Goal: Task Accomplishment & Management: Manage account settings

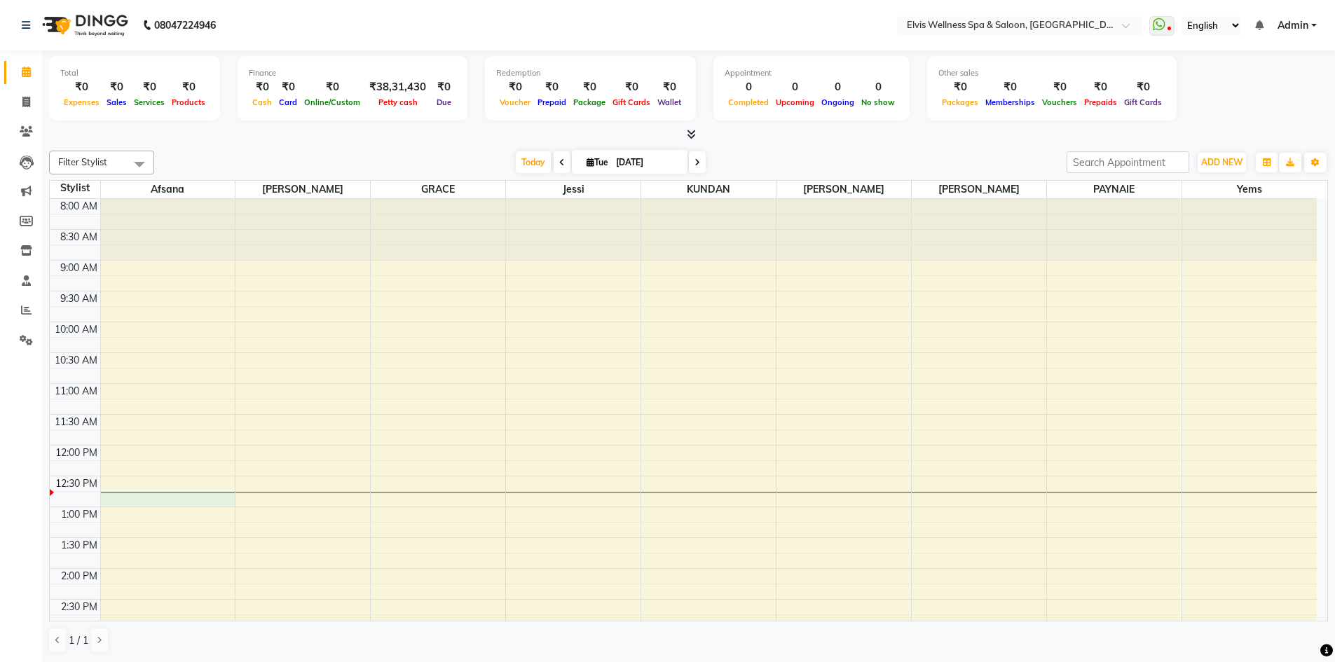
click at [196, 500] on div "8:00 AM 8:30 AM 9:00 AM 9:30 AM 10:00 AM 10:30 AM 11:00 AM 11:30 AM 12:00 PM 12…" at bounding box center [683, 661] width 1267 height 924
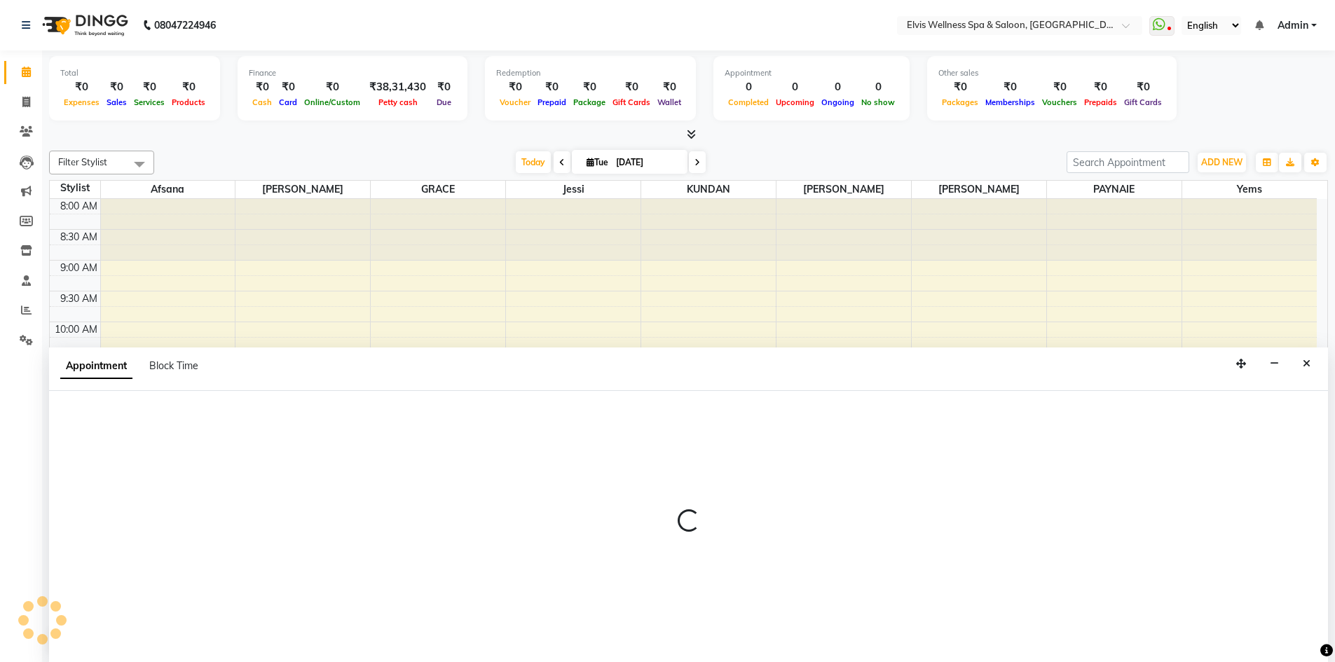
scroll to position [1, 0]
select select "24328"
select select "765"
select select "tentative"
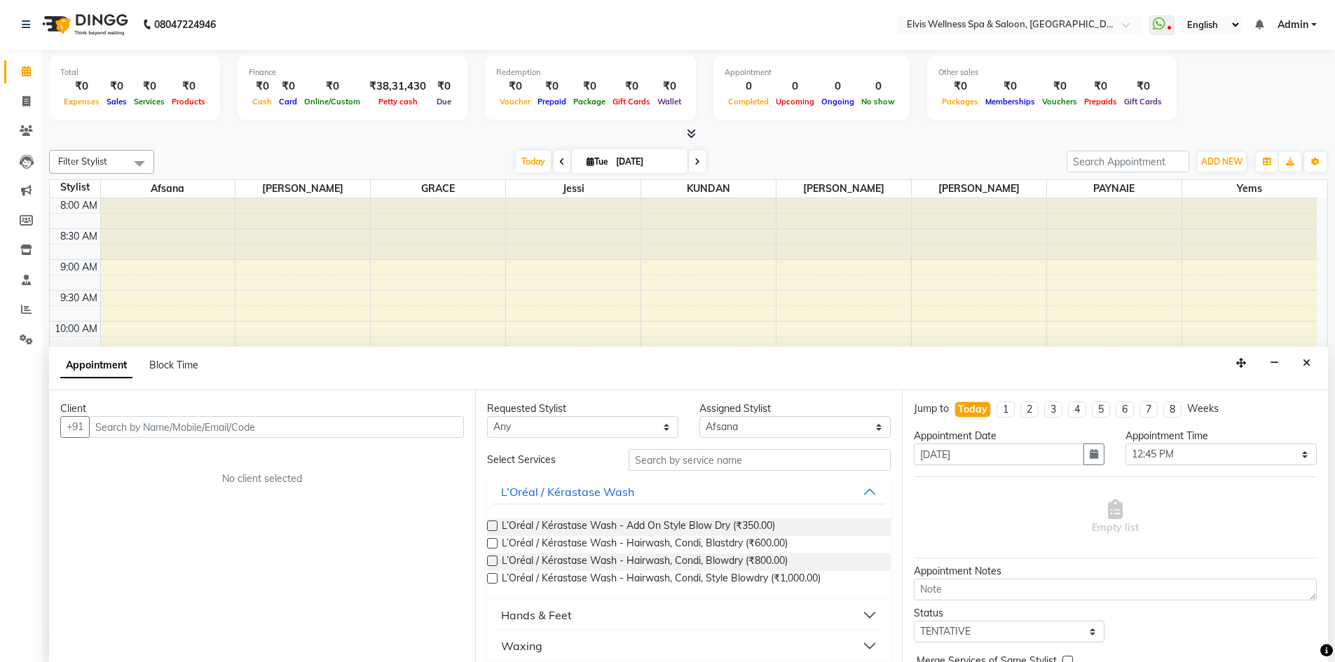
click at [301, 424] on input "text" at bounding box center [276, 427] width 375 height 22
click at [298, 424] on input "text" at bounding box center [276, 427] width 375 height 22
type input "tez"
click at [442, 423] on span "Add Client" at bounding box center [434, 427] width 47 height 13
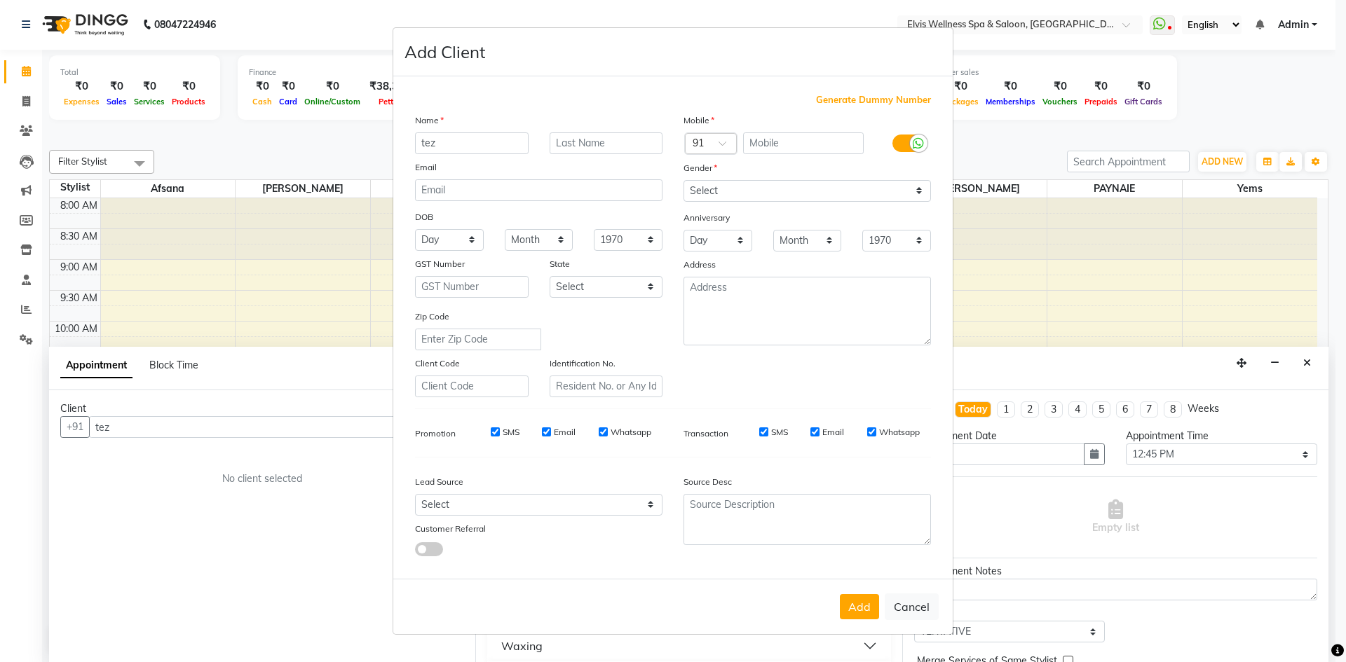
click at [838, 101] on span "Generate Dummy Number" at bounding box center [873, 100] width 115 height 14
type input "1182100000518"
checkbox input "false"
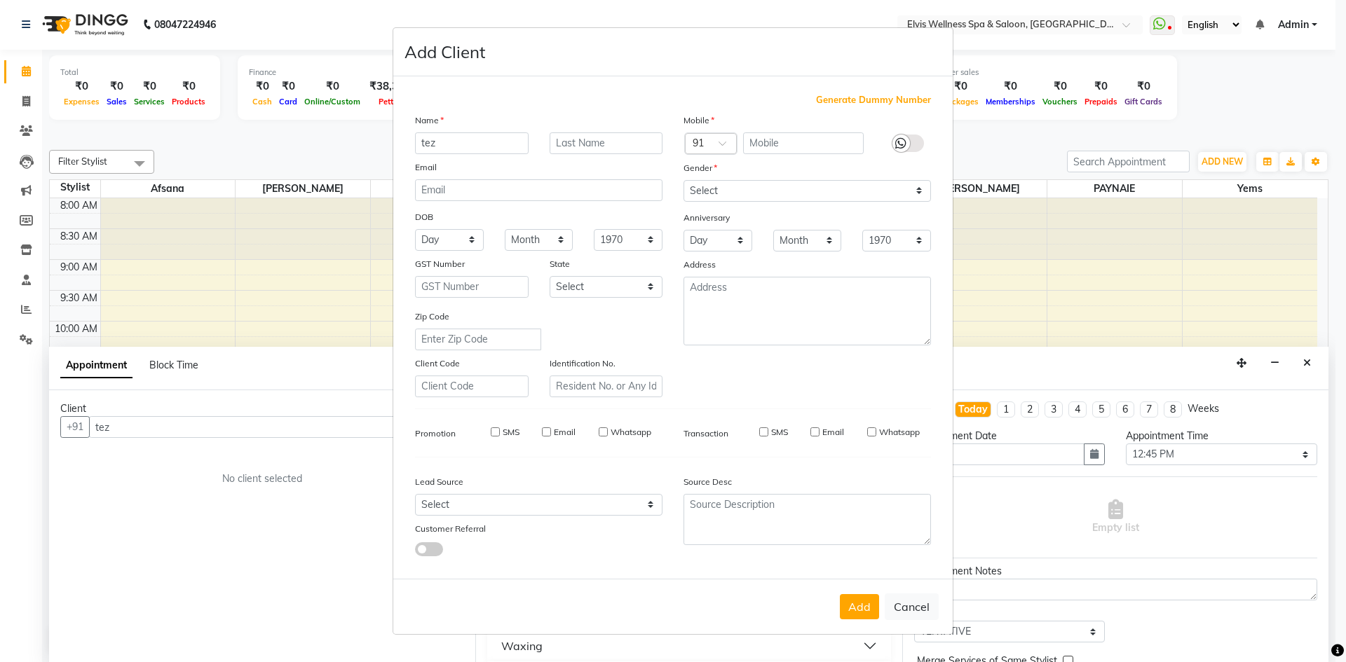
checkbox input "false"
click at [873, 199] on select "Select Male Female Other Prefer Not To Say" at bounding box center [806, 191] width 247 height 22
select select "male"
click at [683, 180] on select "Select Male Female Other Prefer Not To Say" at bounding box center [806, 191] width 247 height 22
click at [869, 611] on button "Add" at bounding box center [859, 606] width 39 height 25
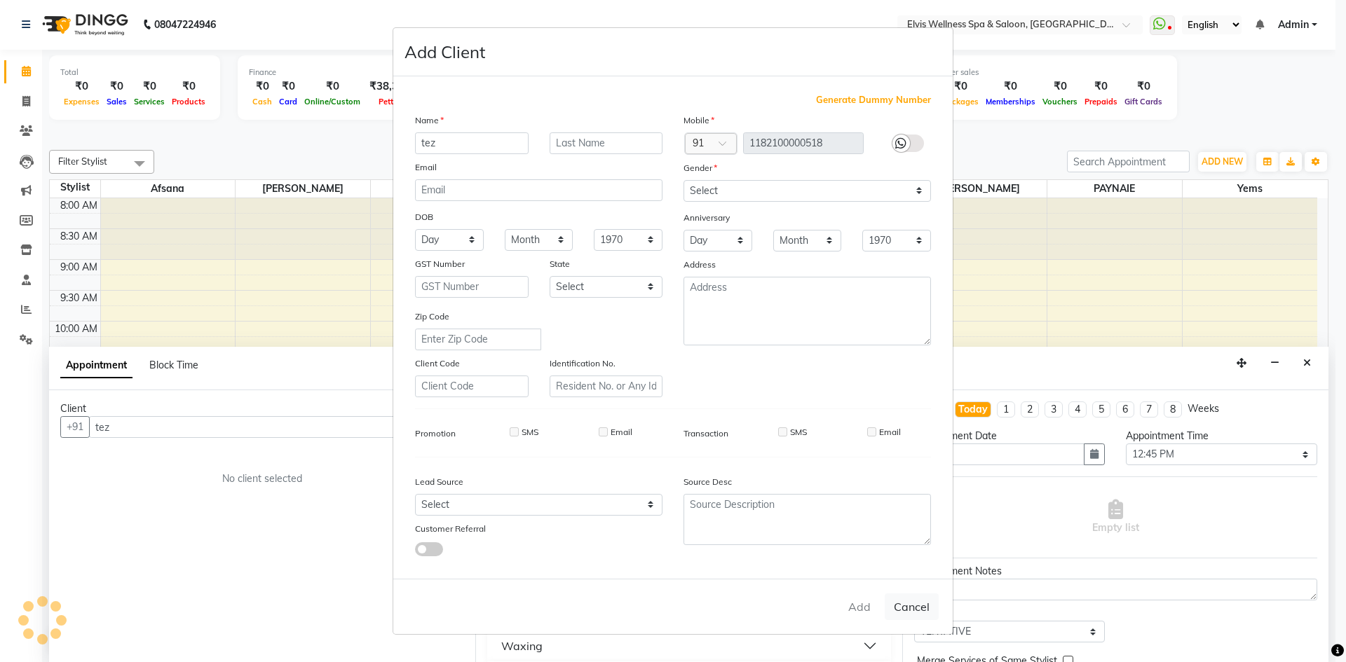
type input "1182100000518"
select select
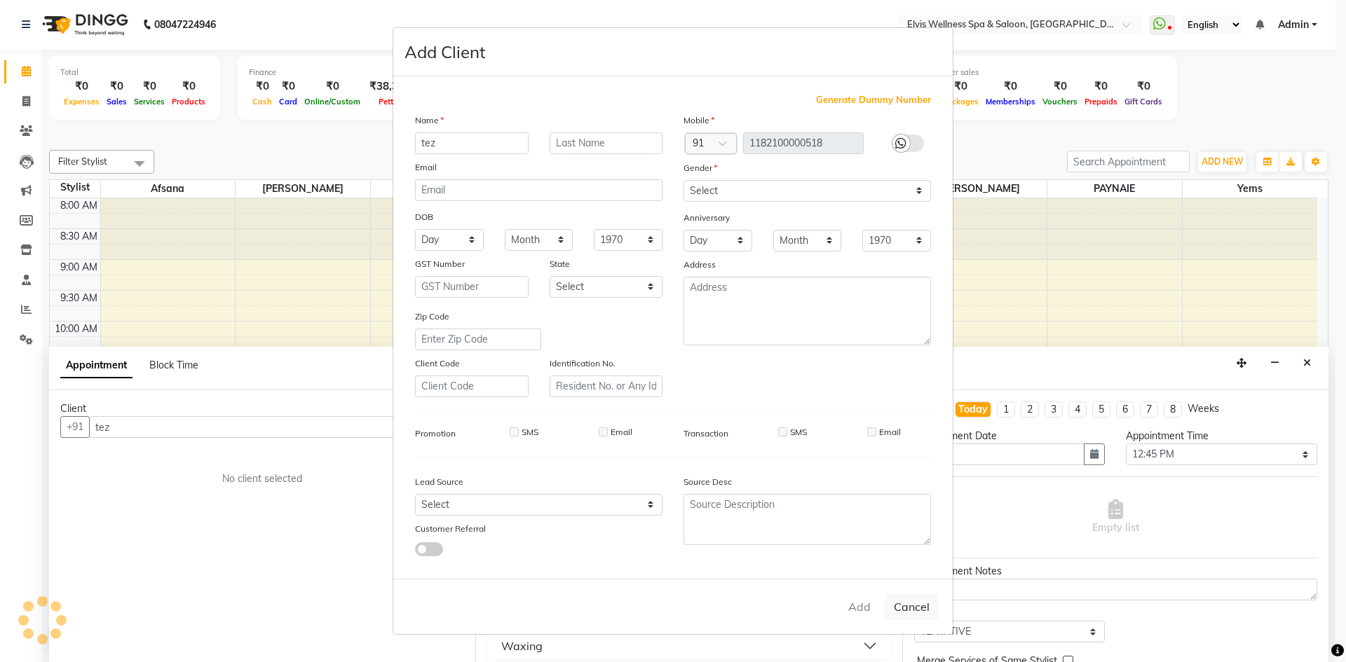
select select
checkbox input "false"
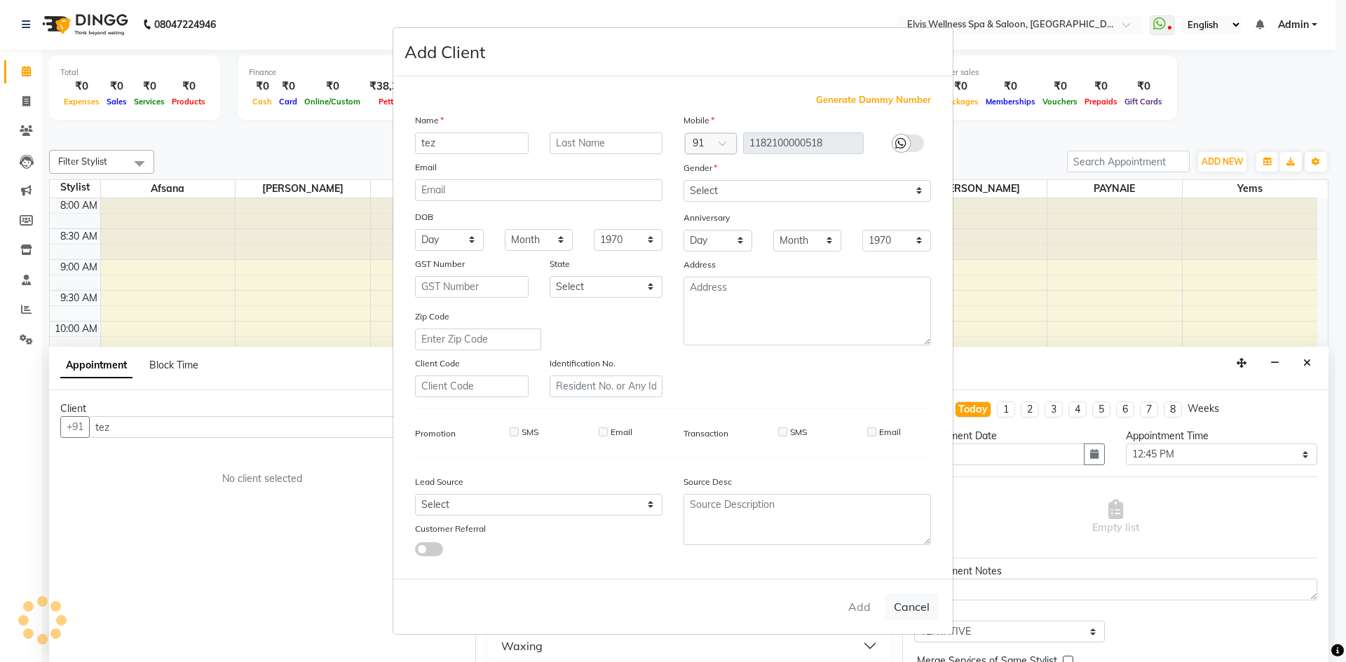
checkbox input "false"
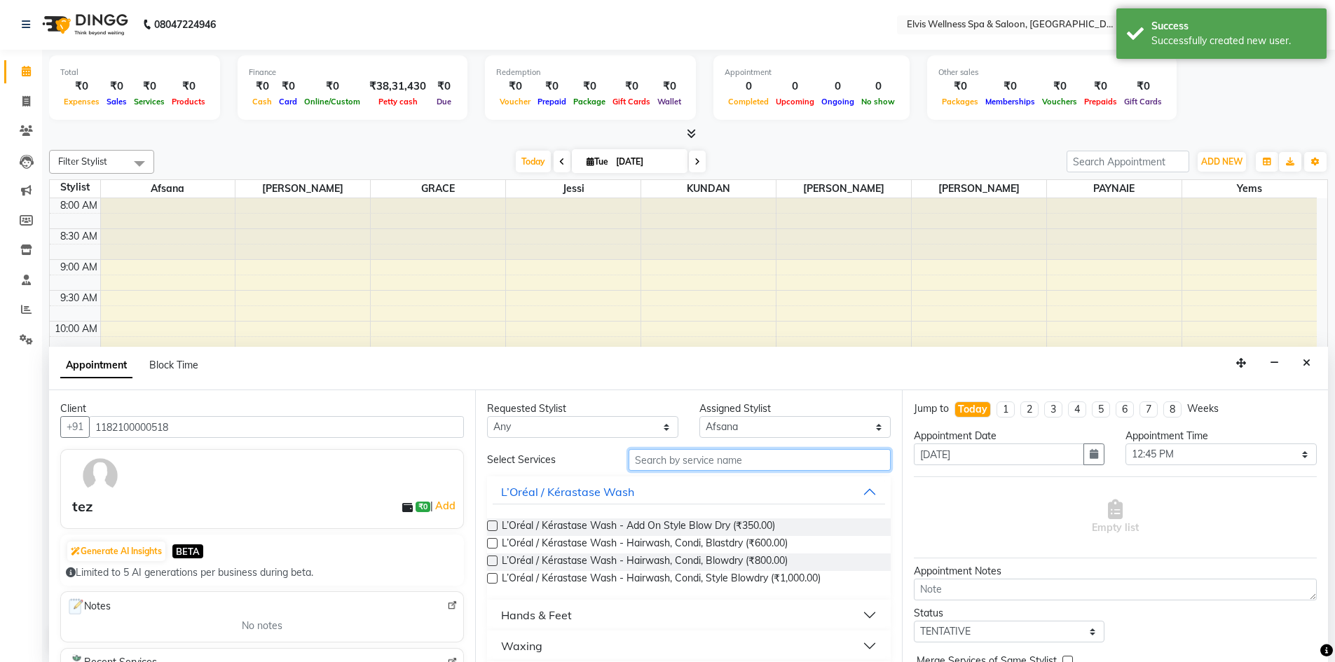
click at [730, 458] on input "text" at bounding box center [760, 460] width 262 height 22
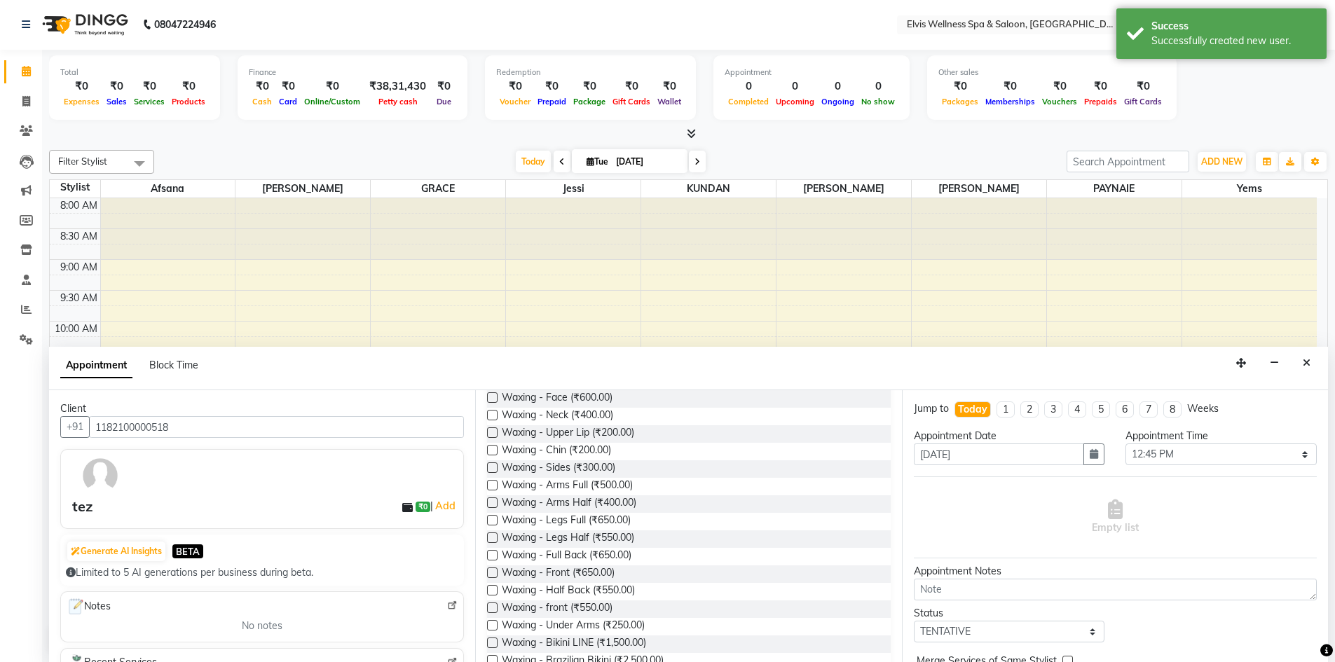
scroll to position [177, 0]
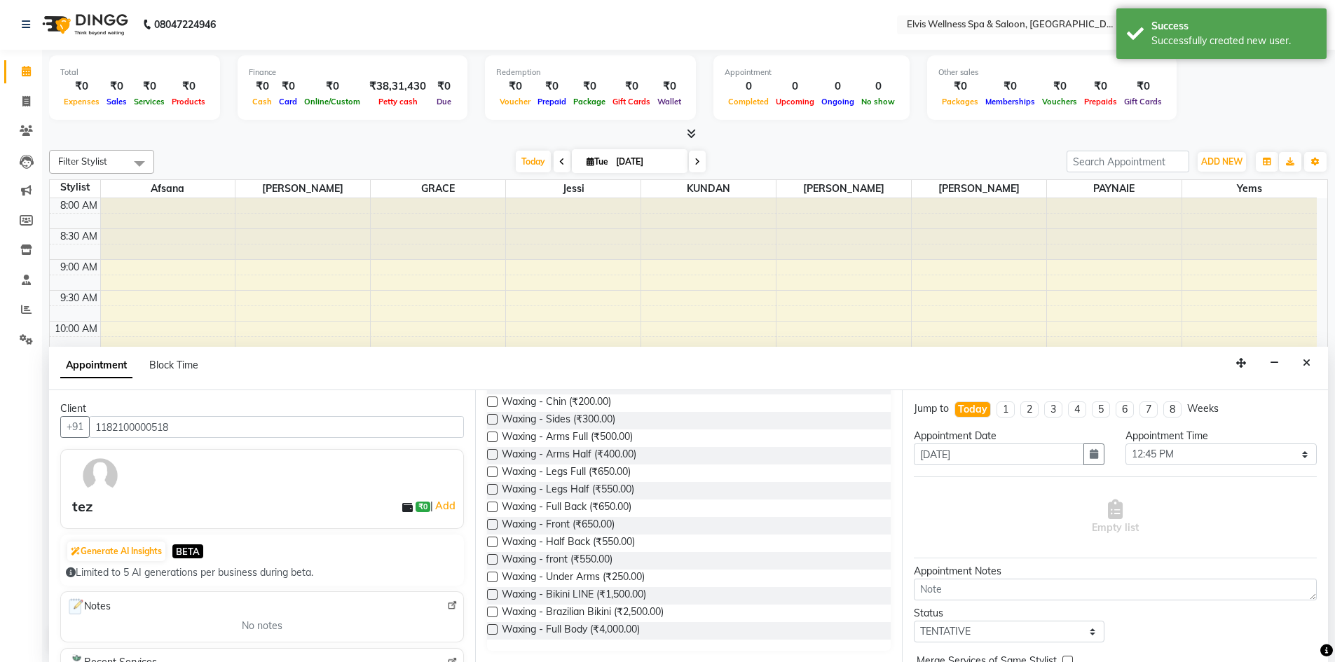
type input "wax"
click at [490, 613] on label at bounding box center [492, 612] width 11 height 11
click at [490, 613] on input "checkbox" at bounding box center [491, 613] width 9 height 9
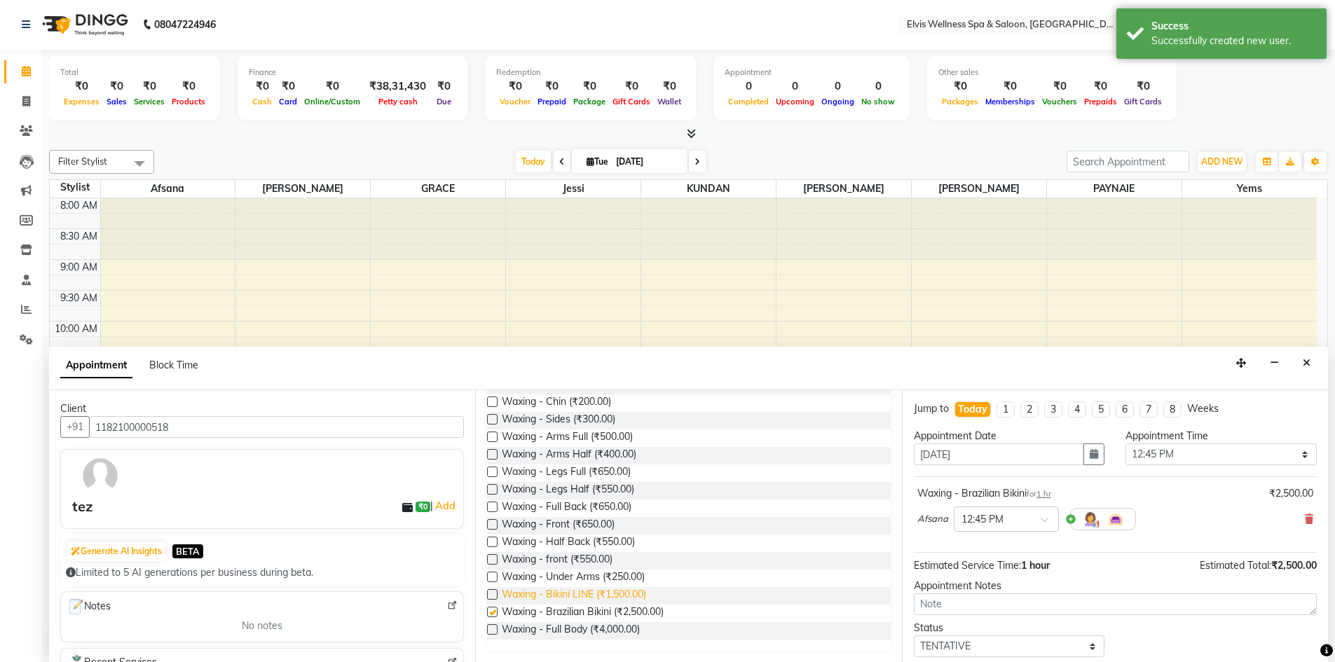
checkbox input "false"
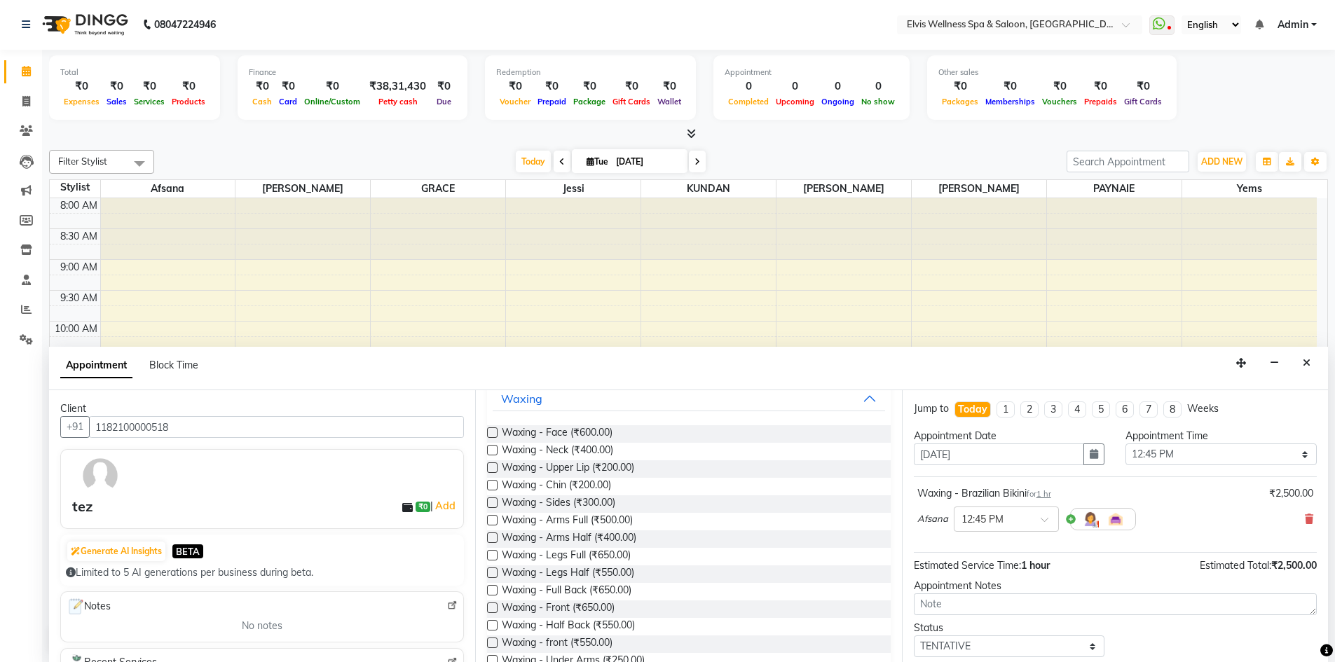
scroll to position [0, 0]
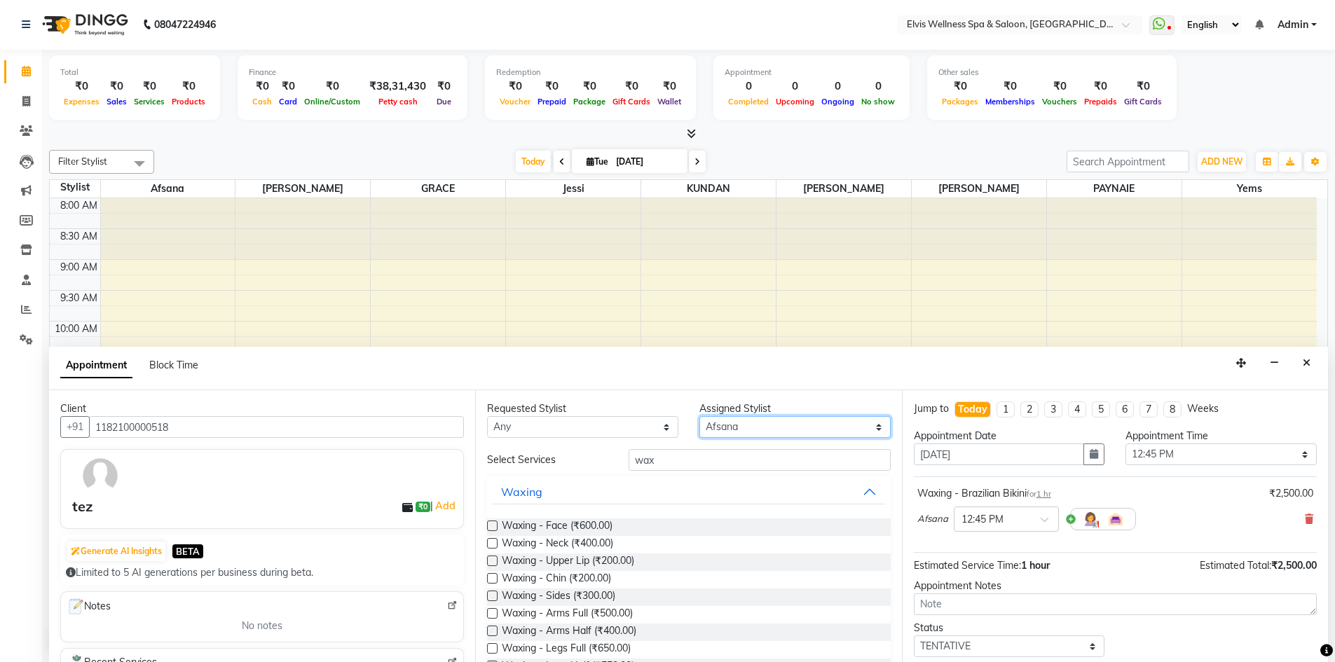
click at [862, 430] on select "Select Afsana Eunice GRACE jessi KUNDAN LUCY luna PAYNAIE yems" at bounding box center [795, 427] width 191 height 22
select select "32217"
click at [700, 416] on select "Select Afsana Eunice GRACE jessi KUNDAN LUCY luna PAYNAIE yems" at bounding box center [795, 427] width 191 height 22
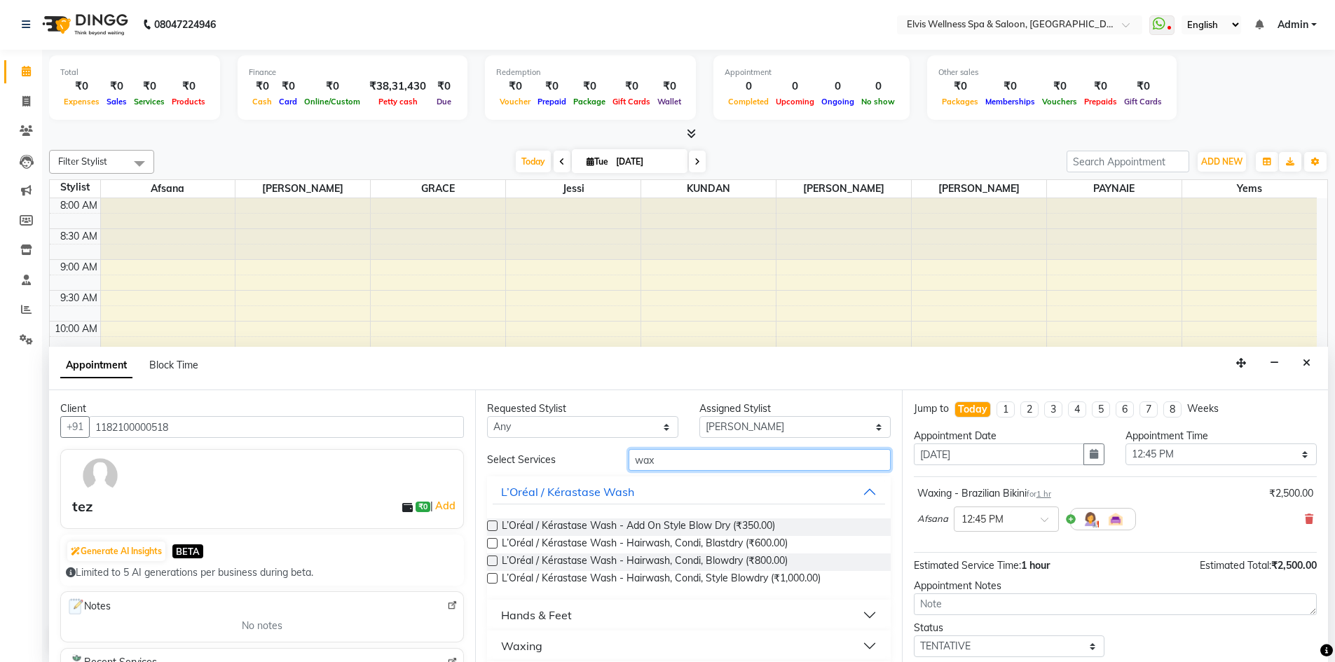
click at [666, 458] on input "wax" at bounding box center [760, 460] width 262 height 22
type input "w"
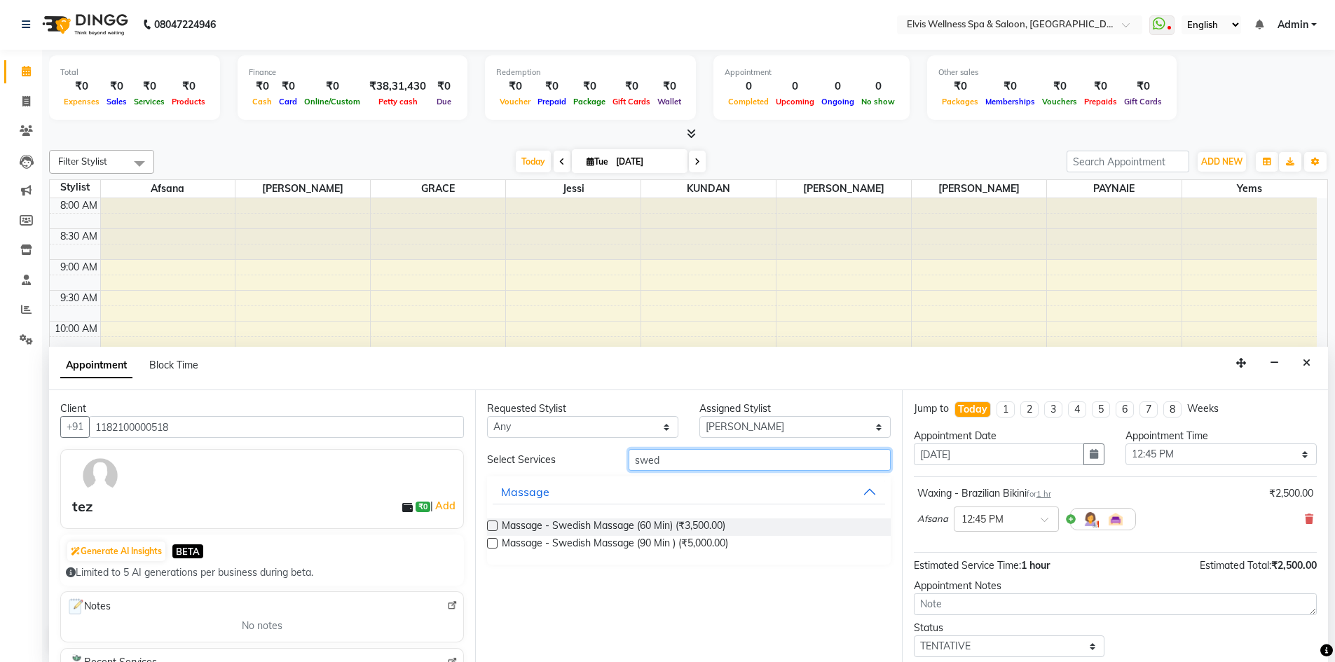
type input "swed"
click at [490, 529] on label at bounding box center [492, 526] width 11 height 11
click at [490, 529] on input "checkbox" at bounding box center [491, 527] width 9 height 9
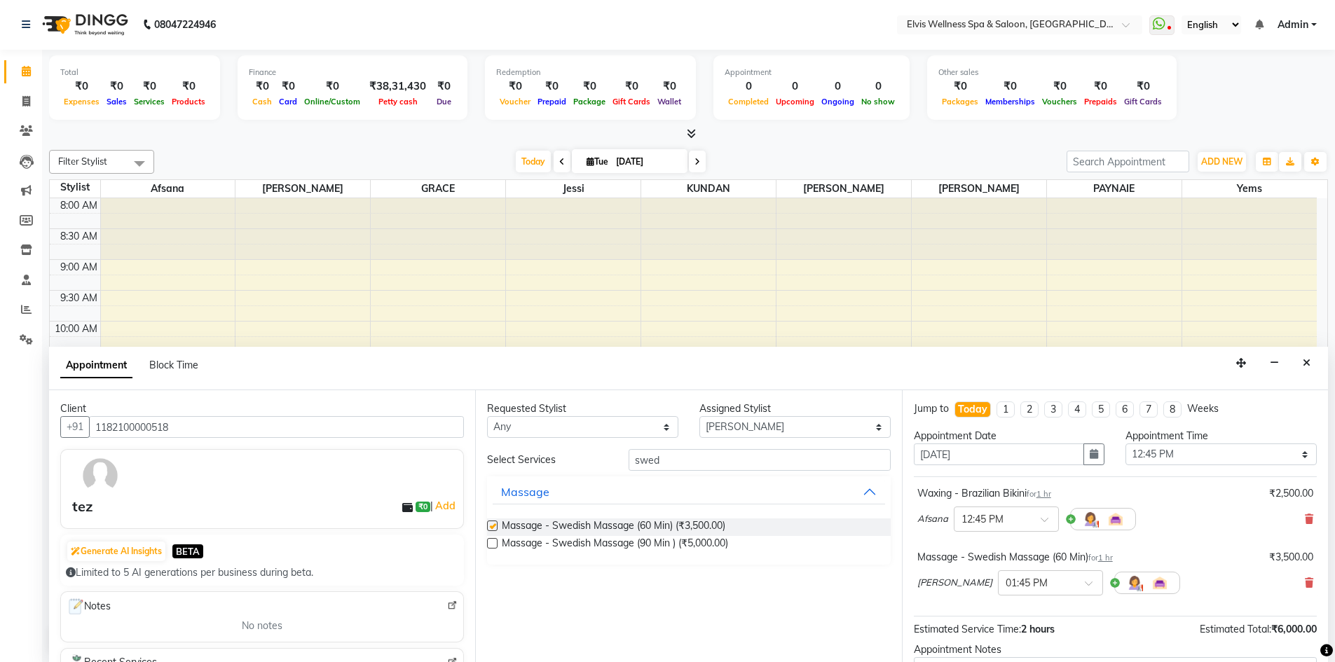
checkbox input "false"
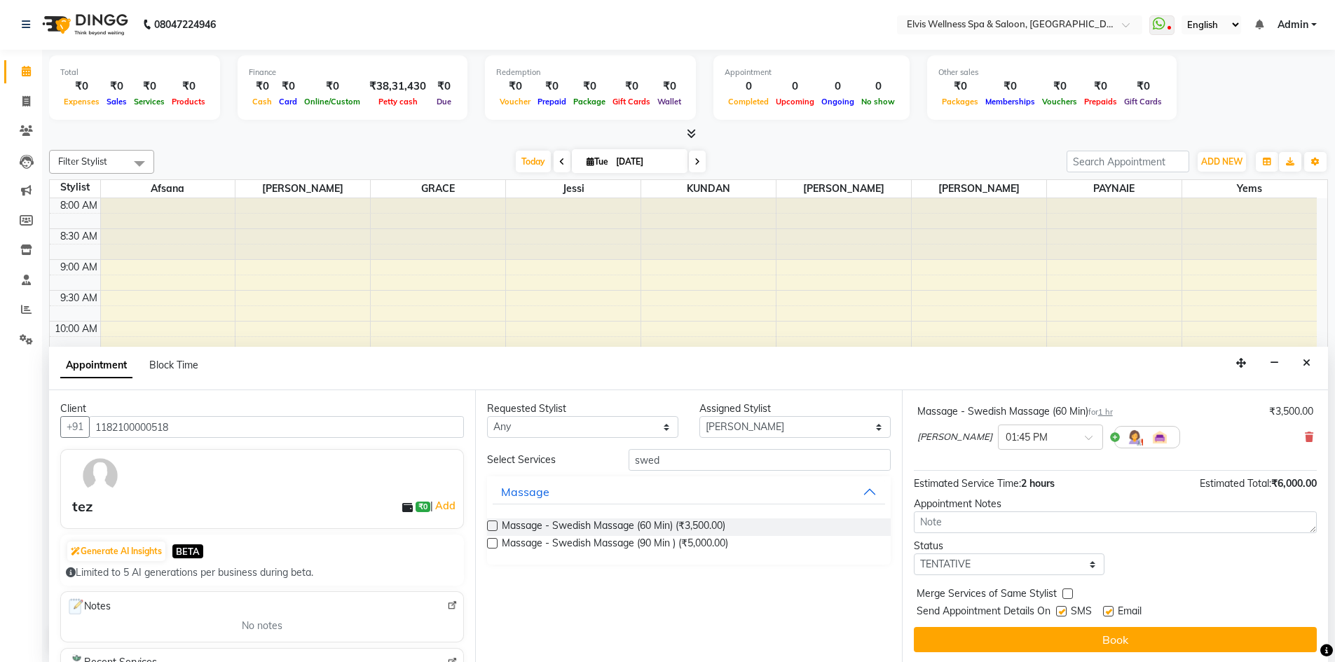
scroll to position [147, 0]
click at [1063, 609] on label at bounding box center [1061, 610] width 11 height 11
click at [1063, 609] on input "checkbox" at bounding box center [1060, 611] width 9 height 9
checkbox input "false"
click at [1105, 610] on label at bounding box center [1108, 610] width 11 height 11
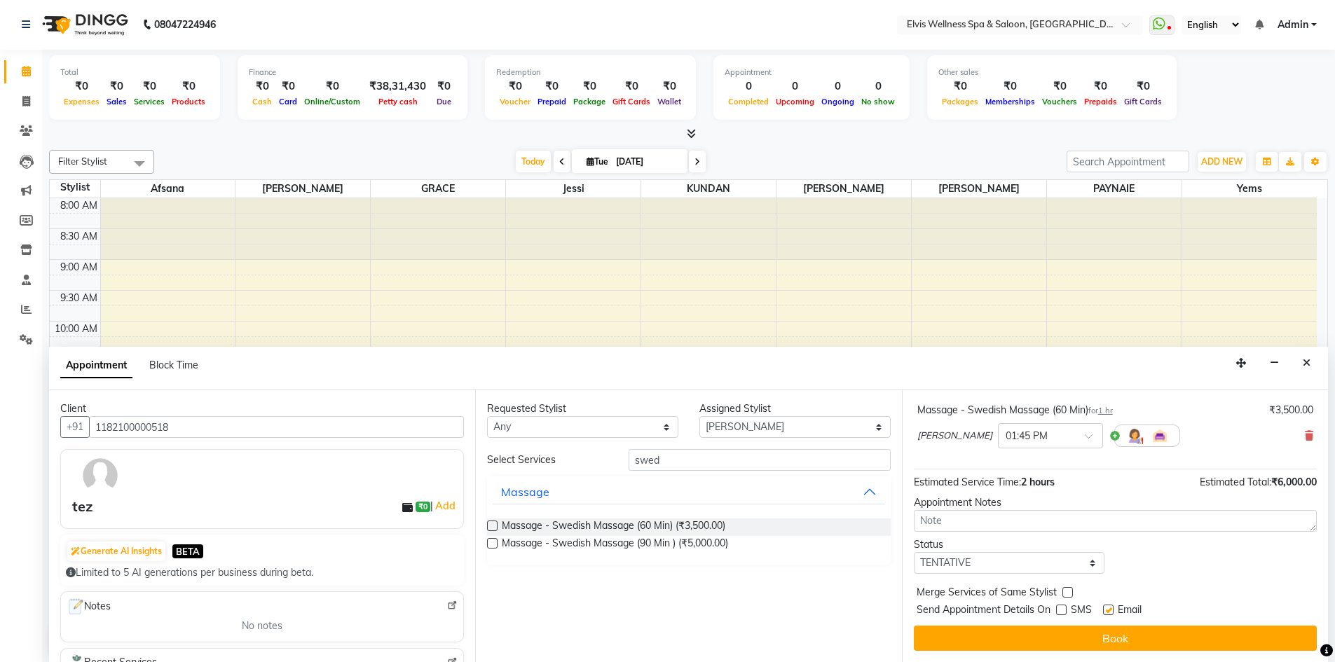
click at [1105, 610] on input "checkbox" at bounding box center [1107, 611] width 9 height 9
checkbox input "false"
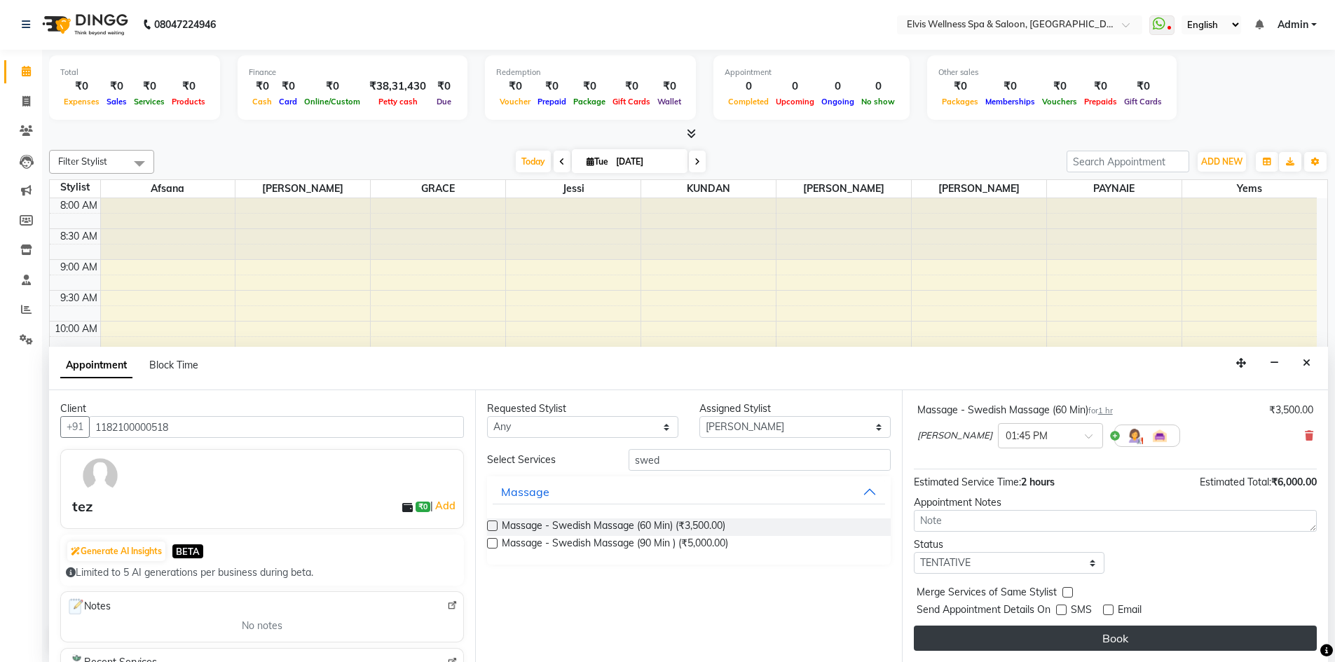
click at [1123, 637] on button "Book" at bounding box center [1115, 638] width 403 height 25
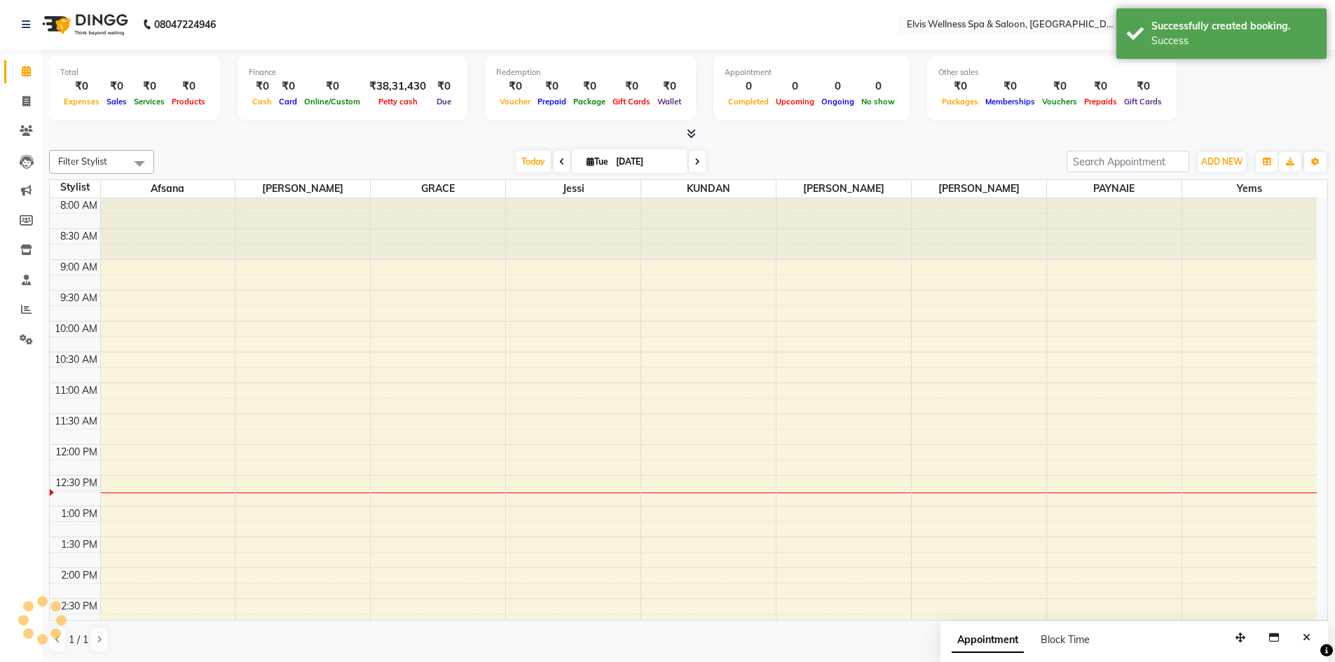
scroll to position [0, 0]
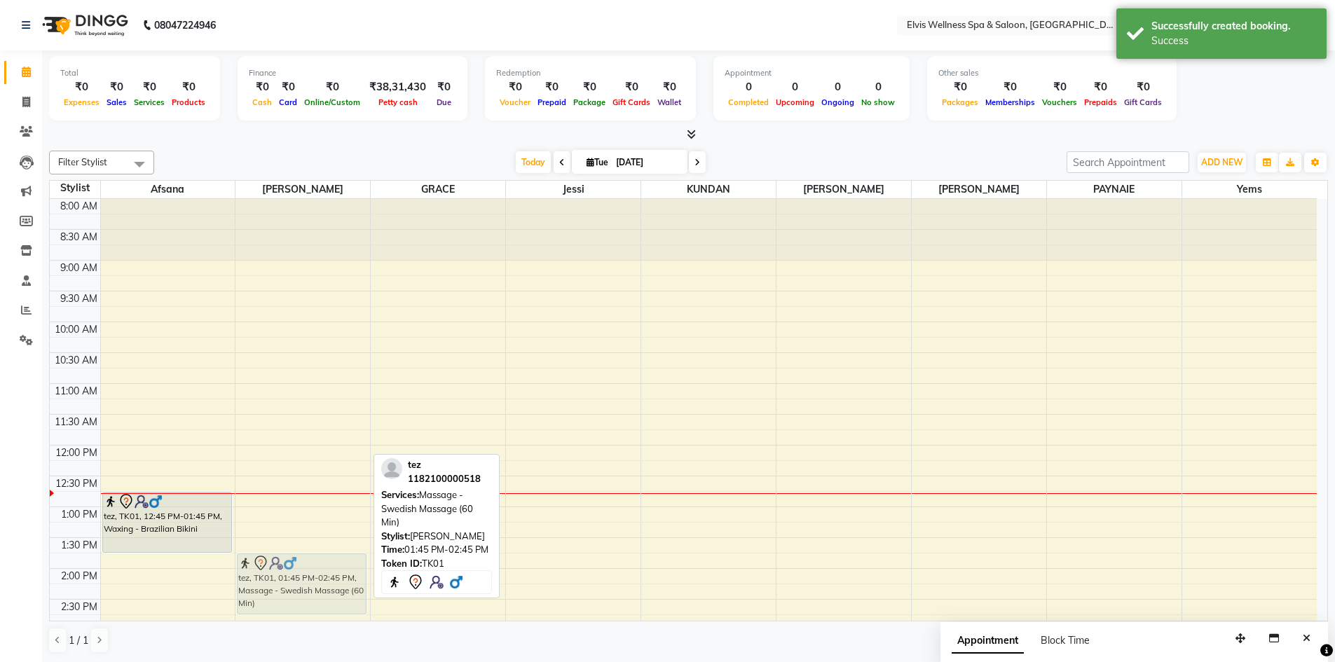
click at [332, 557] on div "tez, TK01, 01:45 PM-02:45 PM, Massage - Swedish Massage (60 Min) tez, TK01, 01:…" at bounding box center [303, 661] width 135 height 924
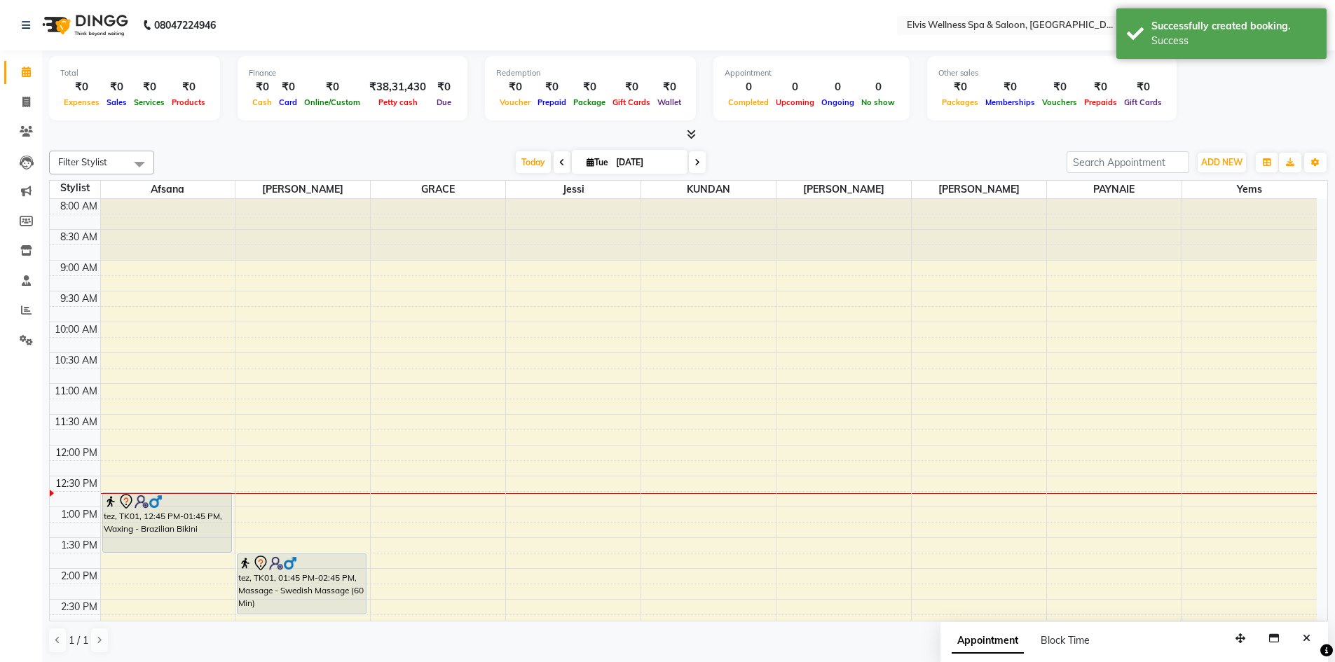
click at [440, 500] on div "8:00 AM 8:30 AM 9:00 AM 9:30 AM 10:00 AM 10:30 AM 11:00 AM 11:30 AM 12:00 PM 12…" at bounding box center [683, 661] width 1267 height 924
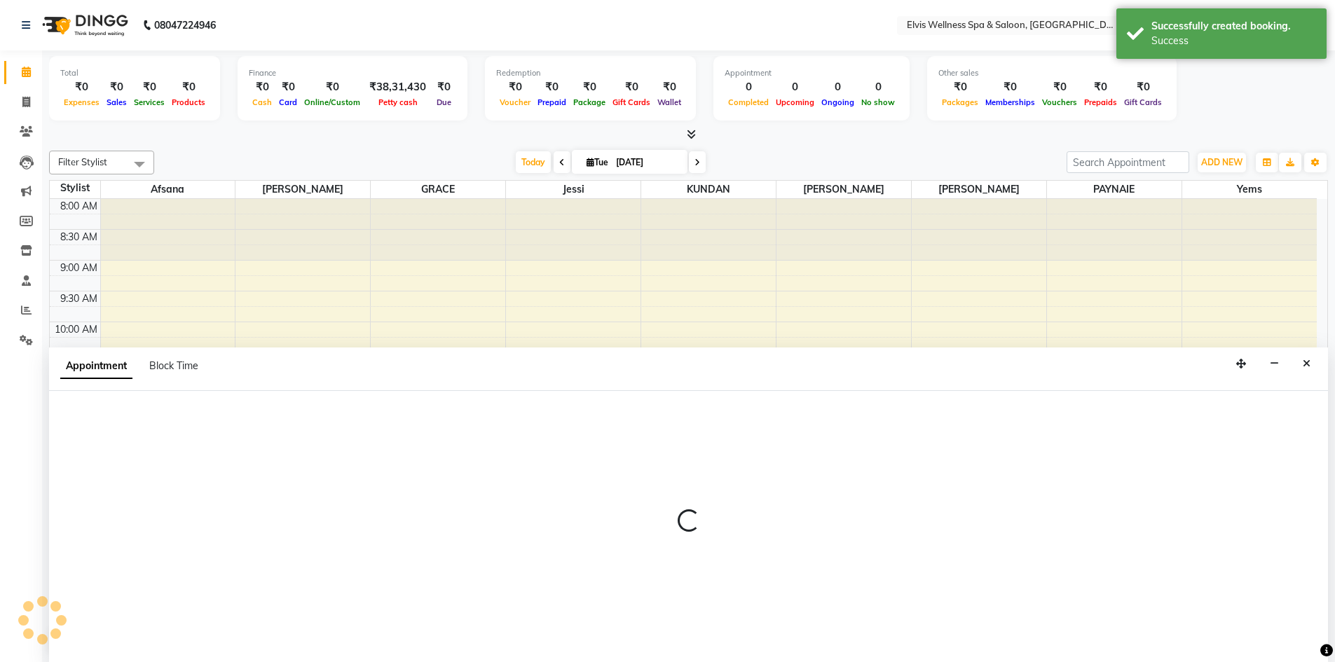
scroll to position [1, 0]
select select "78125"
select select "765"
select select "tentative"
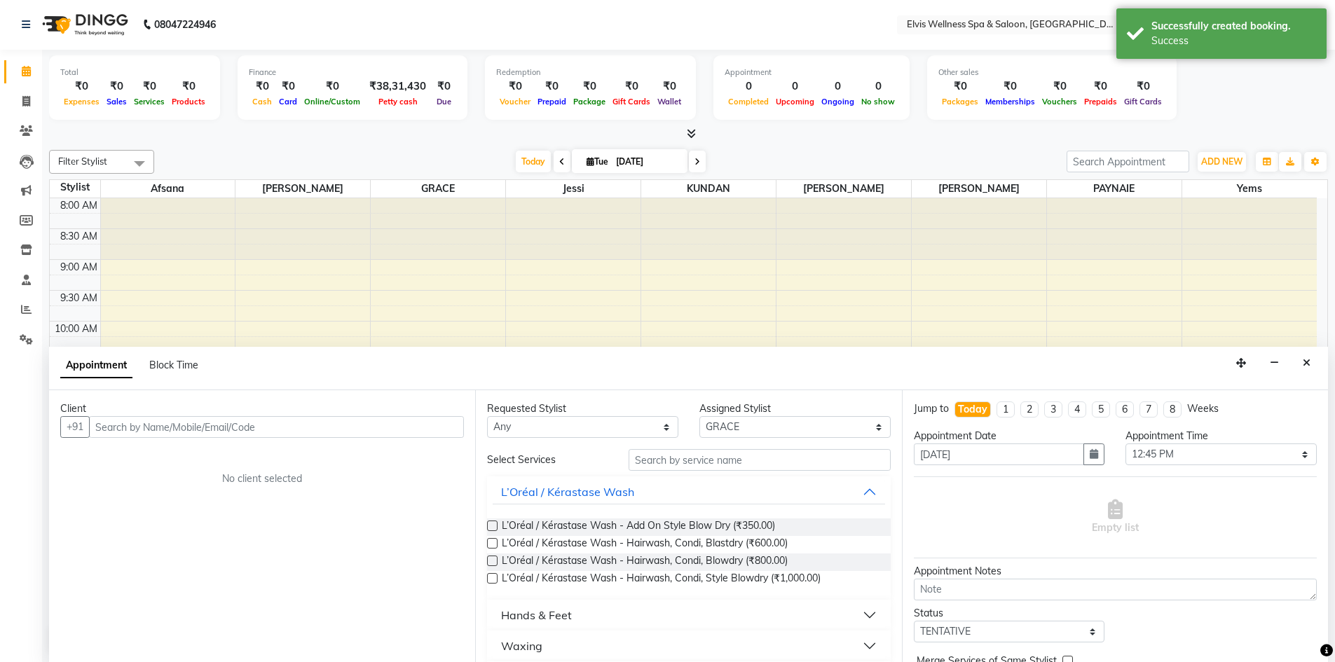
click at [379, 428] on input "text" at bounding box center [276, 427] width 375 height 22
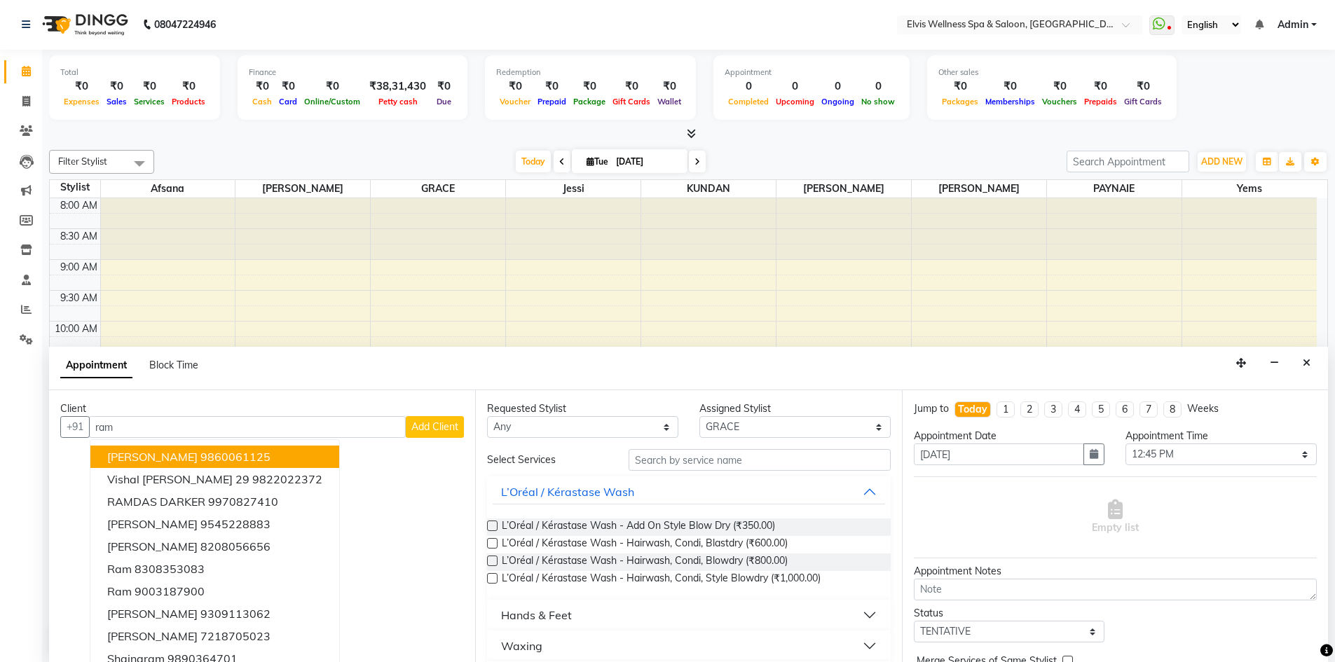
type input "ram"
click at [434, 432] on span "Add Client" at bounding box center [434, 427] width 47 height 13
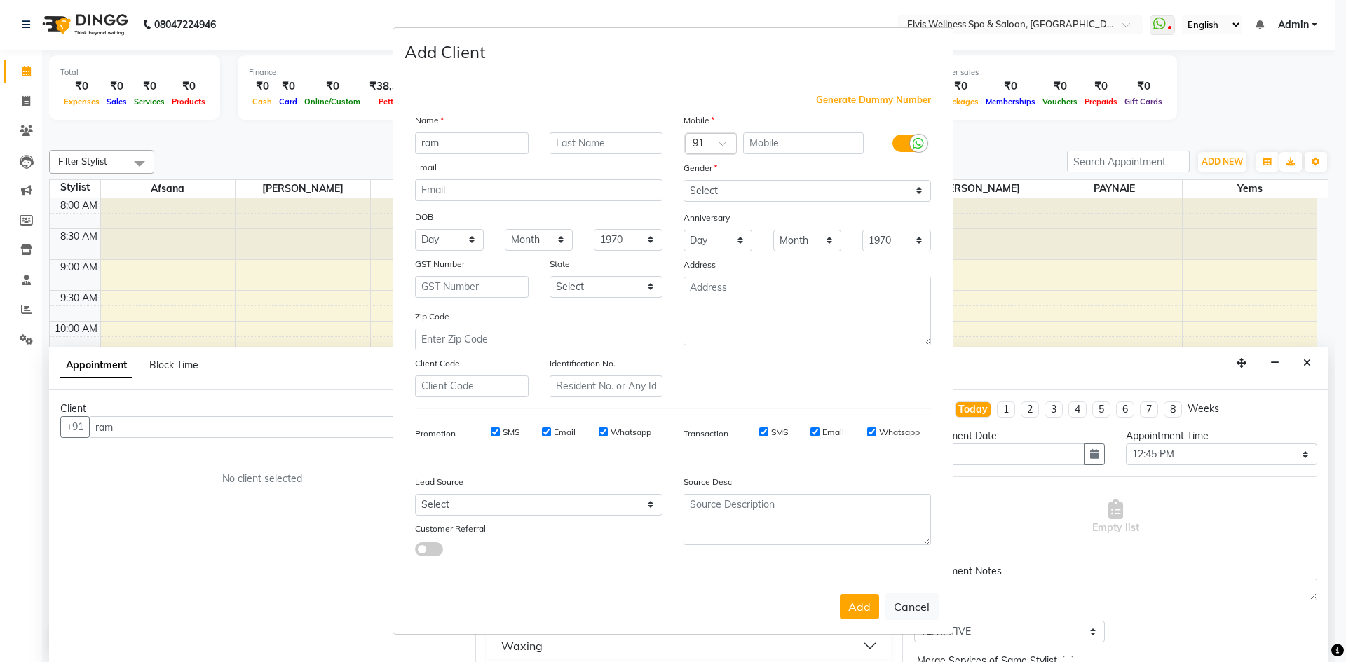
click at [882, 99] on span "Generate Dummy Number" at bounding box center [873, 100] width 115 height 14
type input "1182100000519"
checkbox input "false"
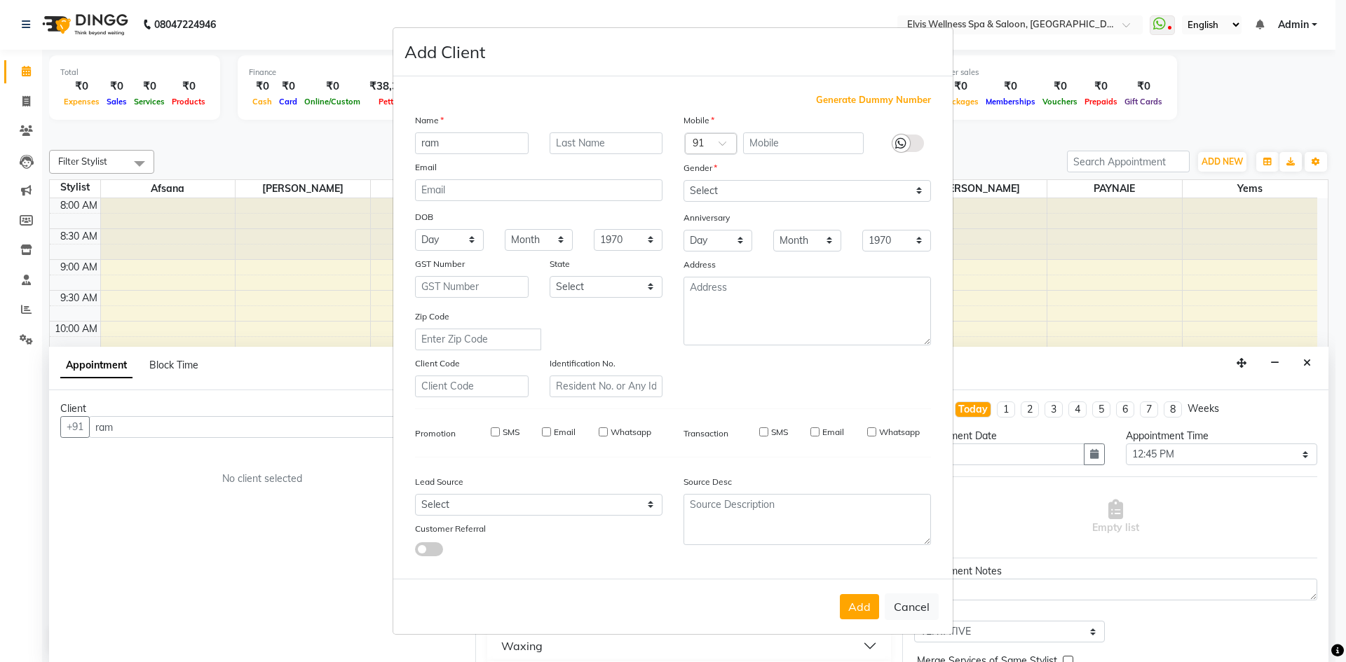
checkbox input "false"
click at [864, 191] on select "Select Male Female Other Prefer Not To Say" at bounding box center [806, 191] width 247 height 22
select select "male"
click at [683, 180] on select "Select Male Female Other Prefer Not To Say" at bounding box center [806, 191] width 247 height 22
click at [861, 605] on button "Add" at bounding box center [859, 606] width 39 height 25
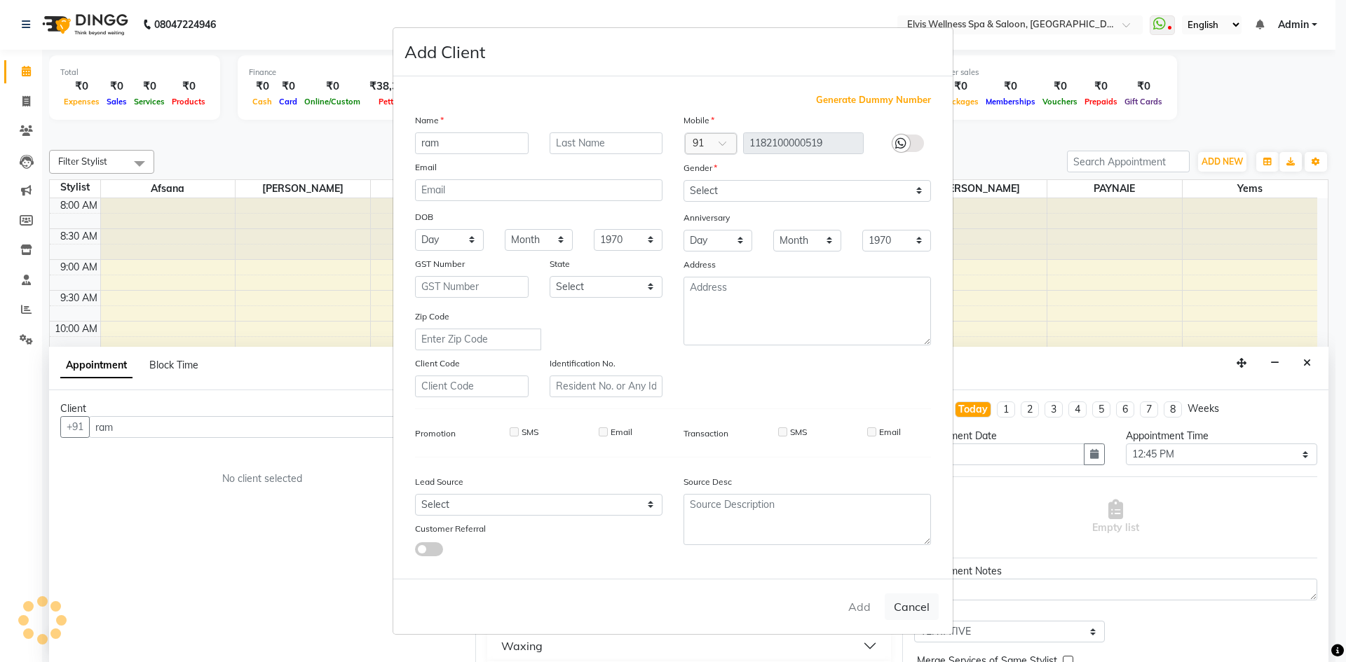
type input "1182100000519"
select select
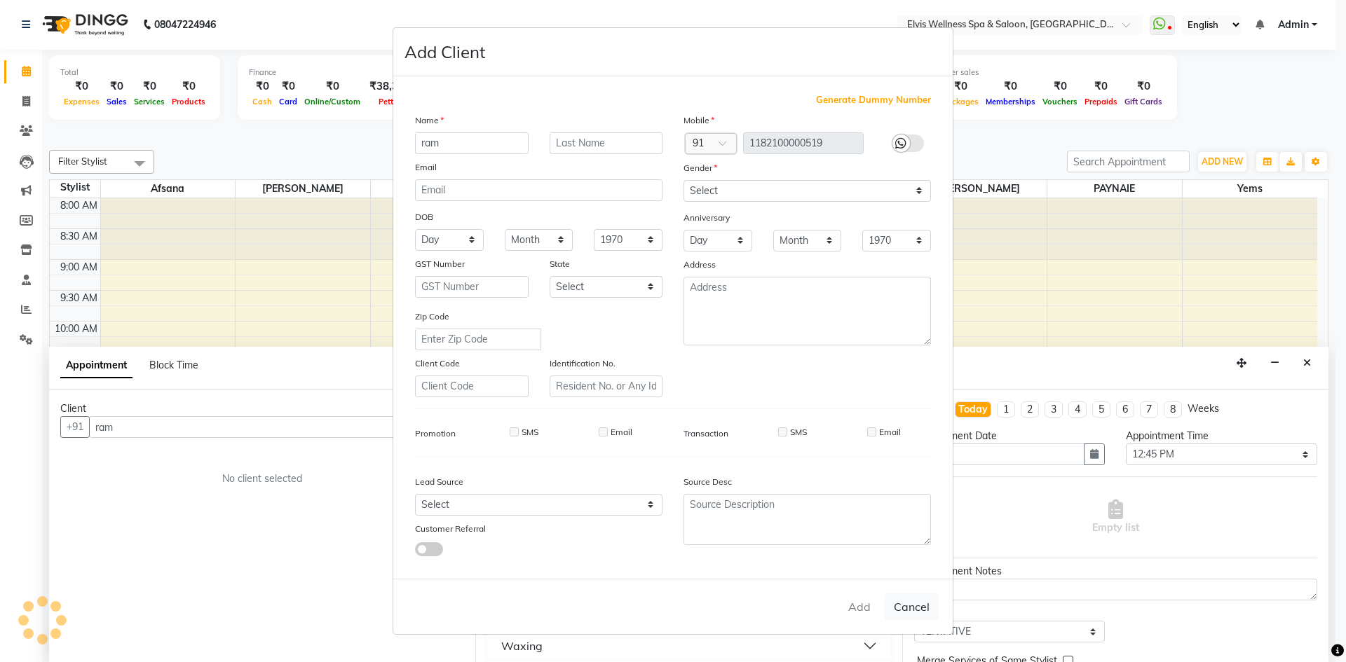
select select
checkbox input "false"
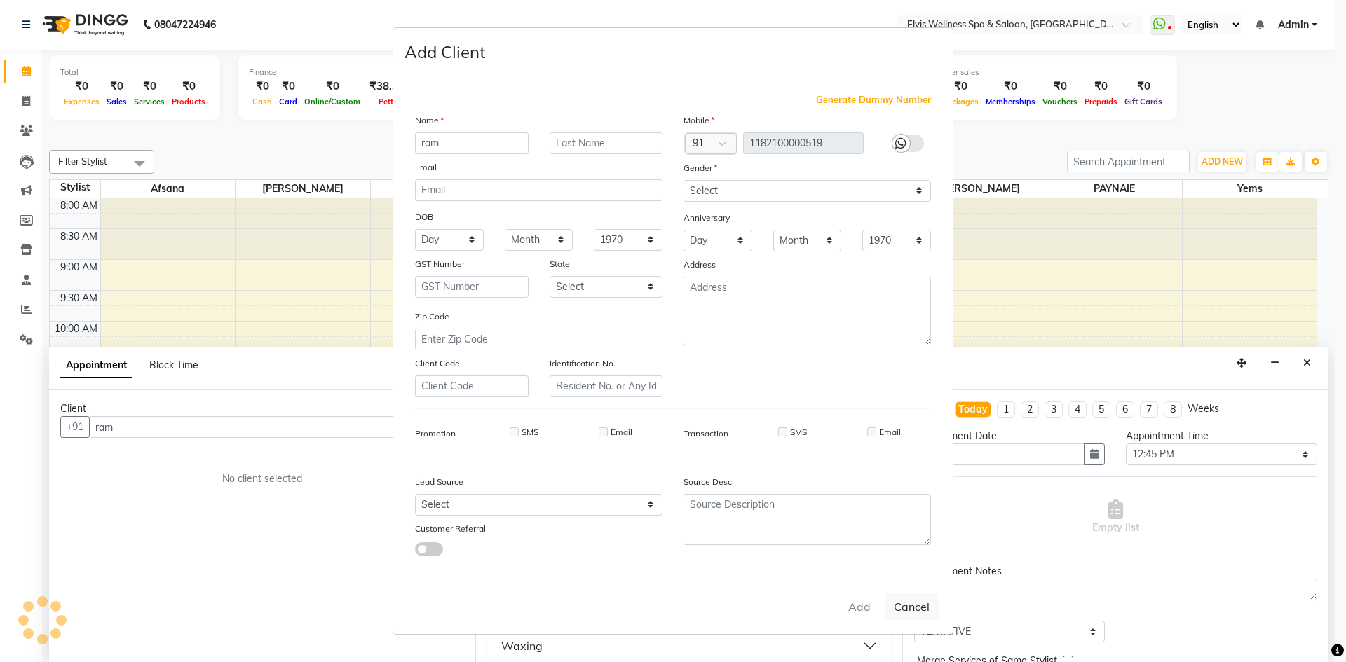
checkbox input "false"
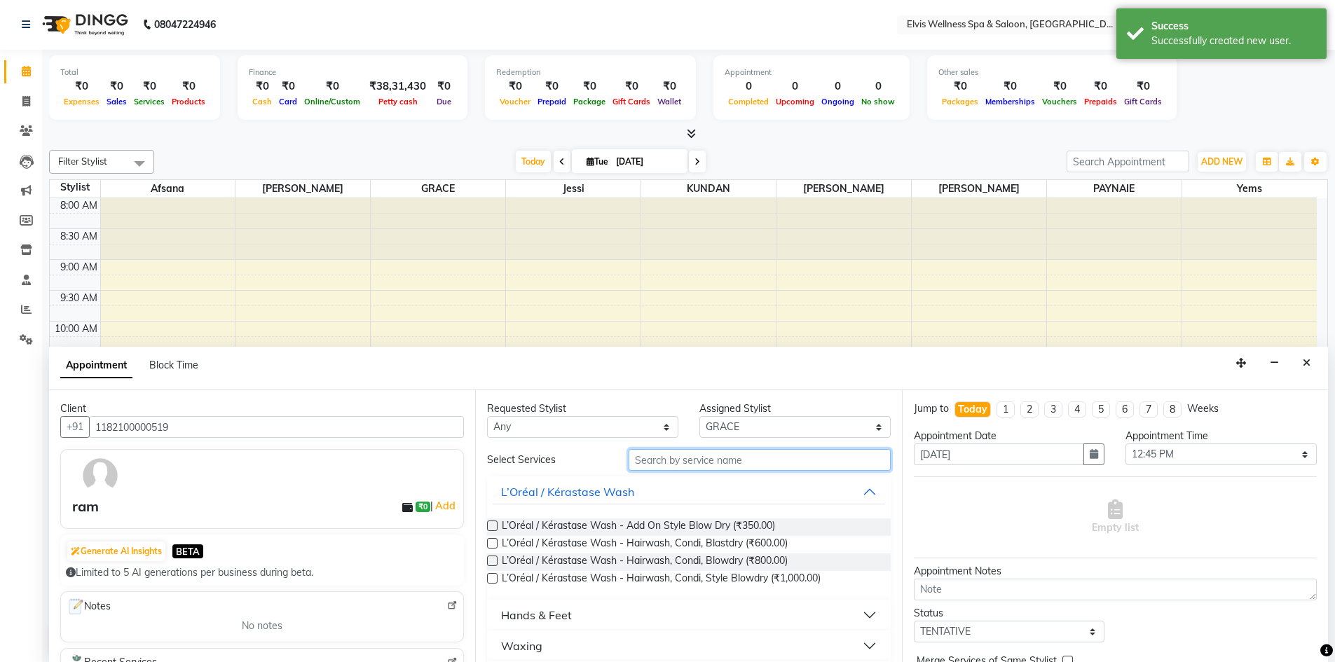
click at [741, 456] on input "text" at bounding box center [760, 460] width 262 height 22
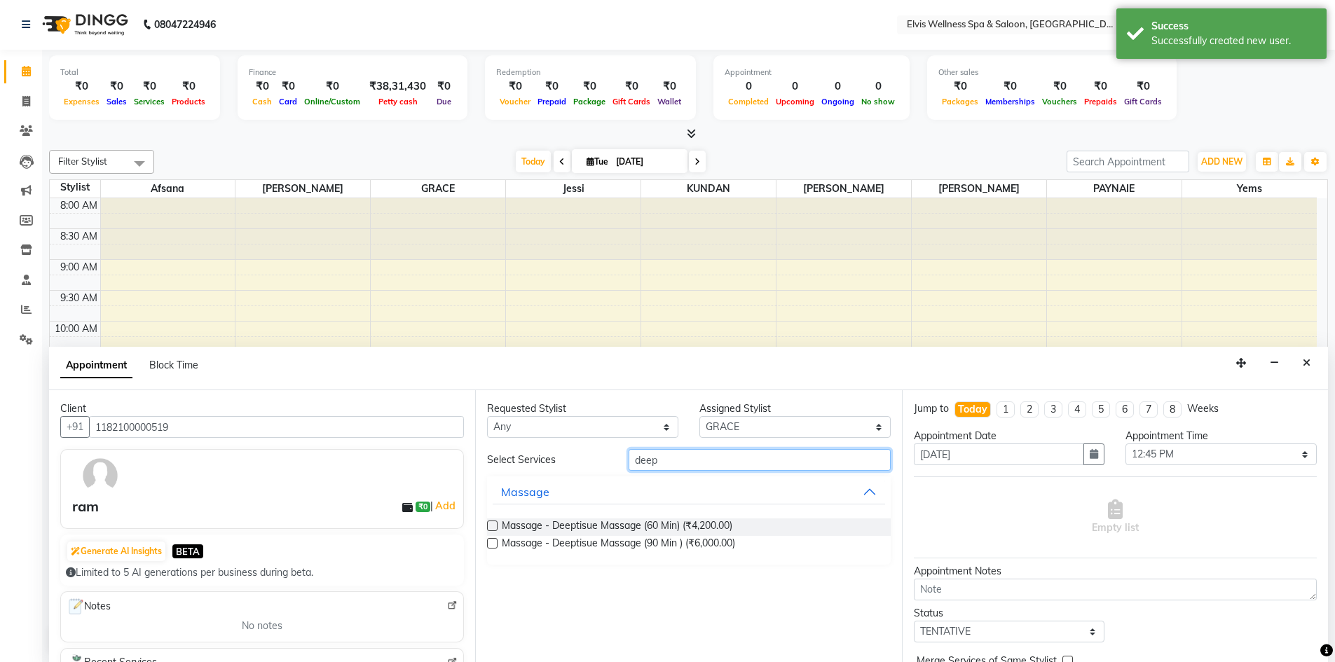
type input "deep"
click at [493, 526] on label at bounding box center [492, 526] width 11 height 11
click at [493, 526] on input "checkbox" at bounding box center [491, 527] width 9 height 9
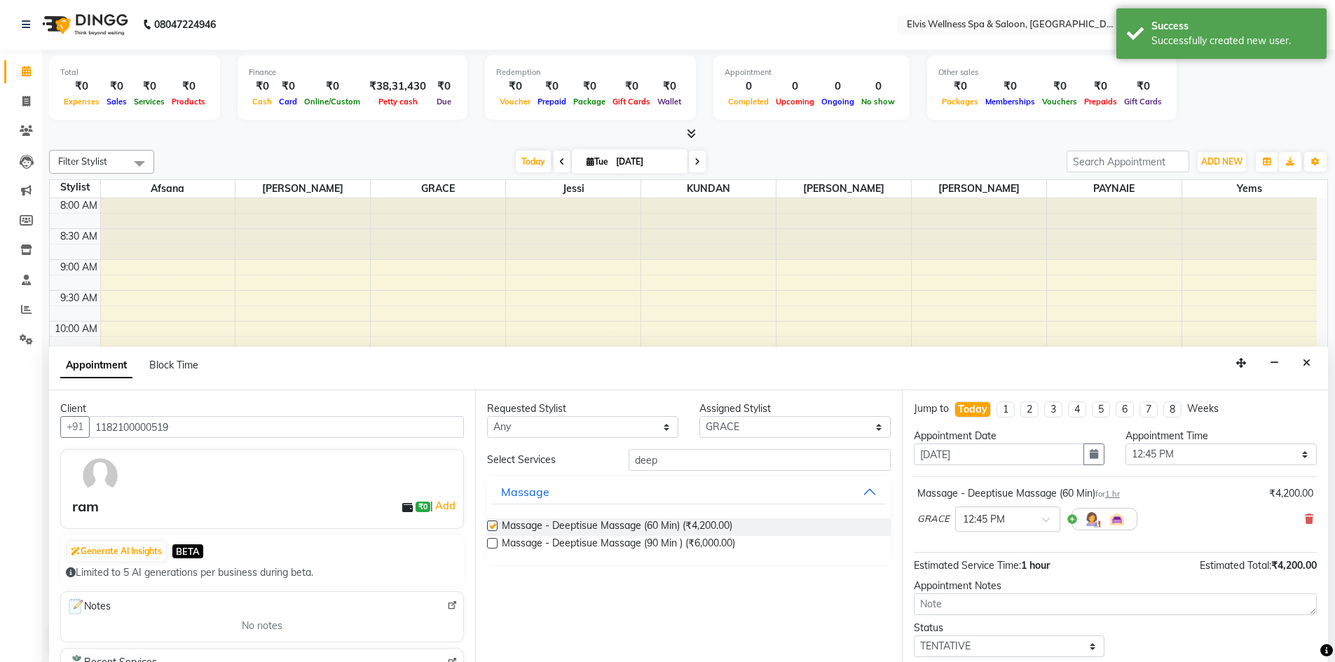
checkbox input "false"
click at [848, 428] on select "Select Afsana Eunice GRACE jessi KUNDAN LUCY luna PAYNAIE yems" at bounding box center [795, 427] width 191 height 22
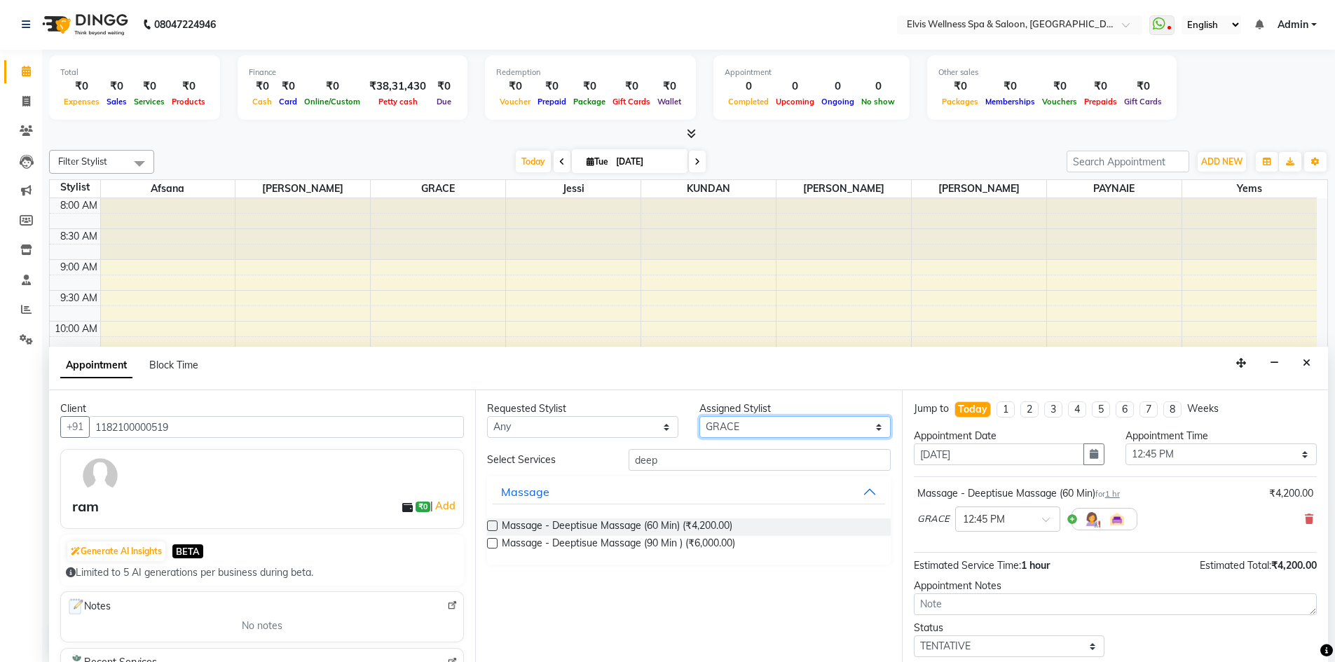
select select "89132"
click at [700, 416] on select "Select Afsana Eunice GRACE jessi KUNDAN LUCY luna PAYNAIE yems" at bounding box center [795, 427] width 191 height 22
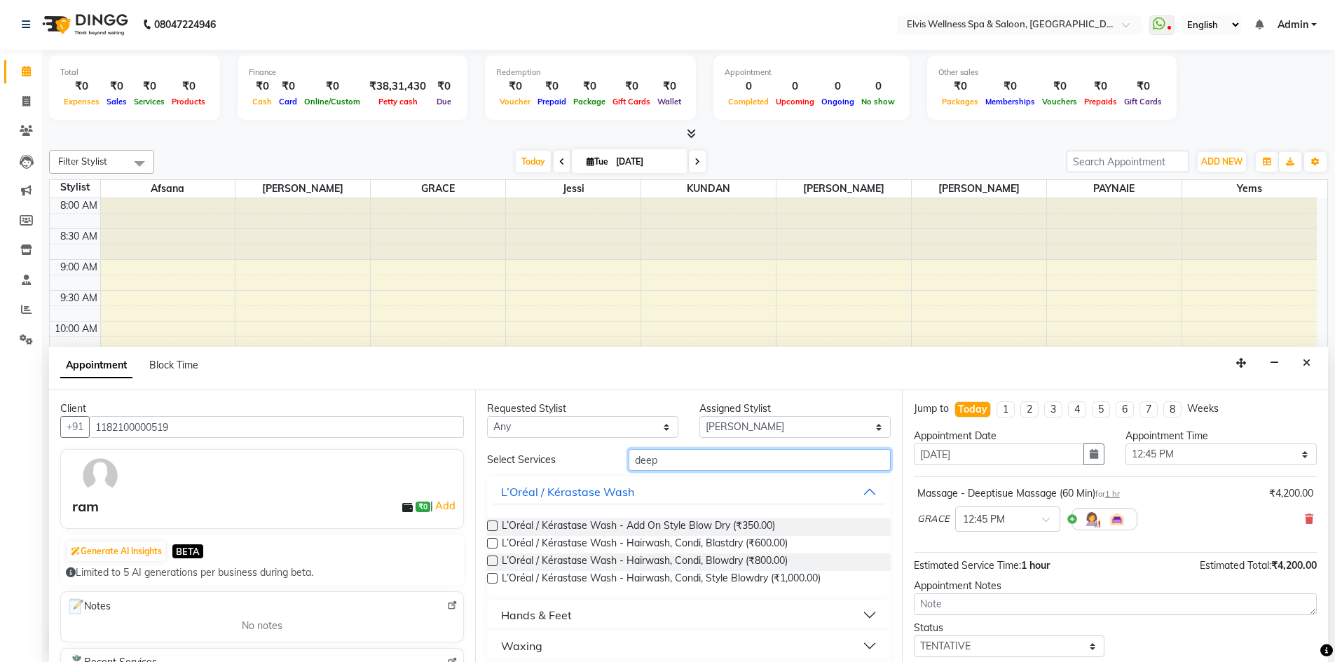
click at [714, 460] on input "deep" at bounding box center [760, 460] width 262 height 22
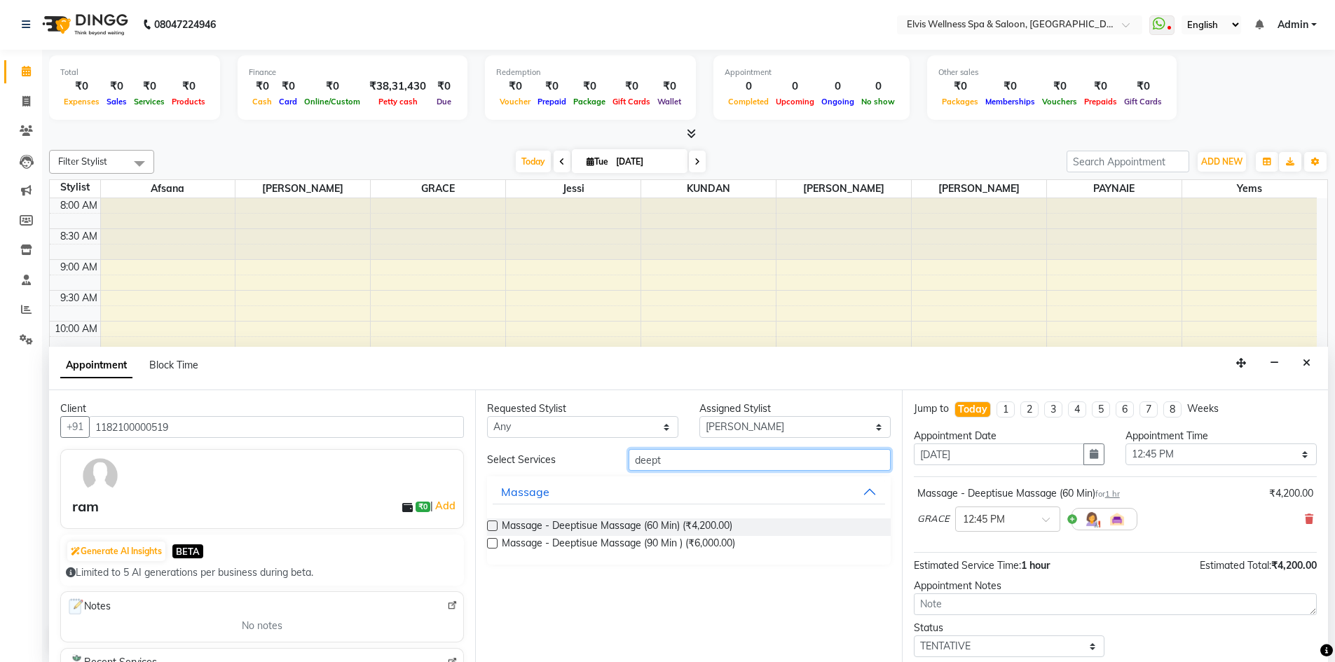
type input "deept"
click at [493, 527] on label at bounding box center [492, 526] width 11 height 11
click at [493, 527] on input "checkbox" at bounding box center [491, 527] width 9 height 9
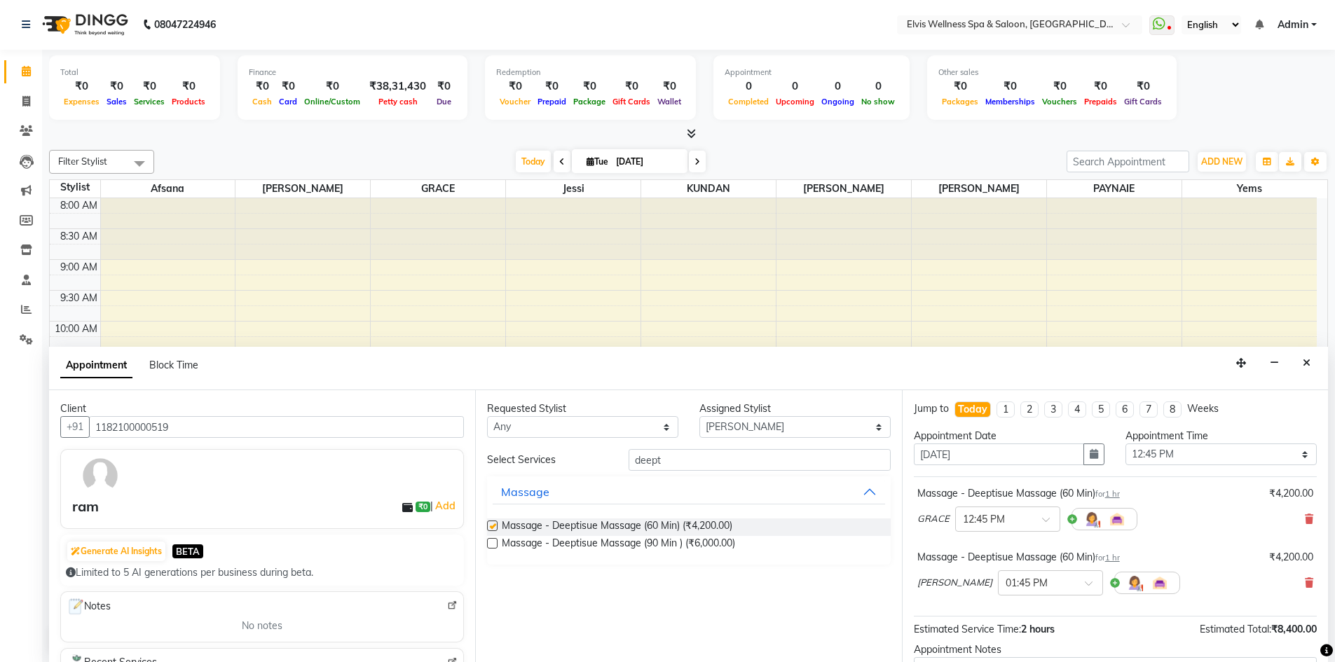
checkbox input "false"
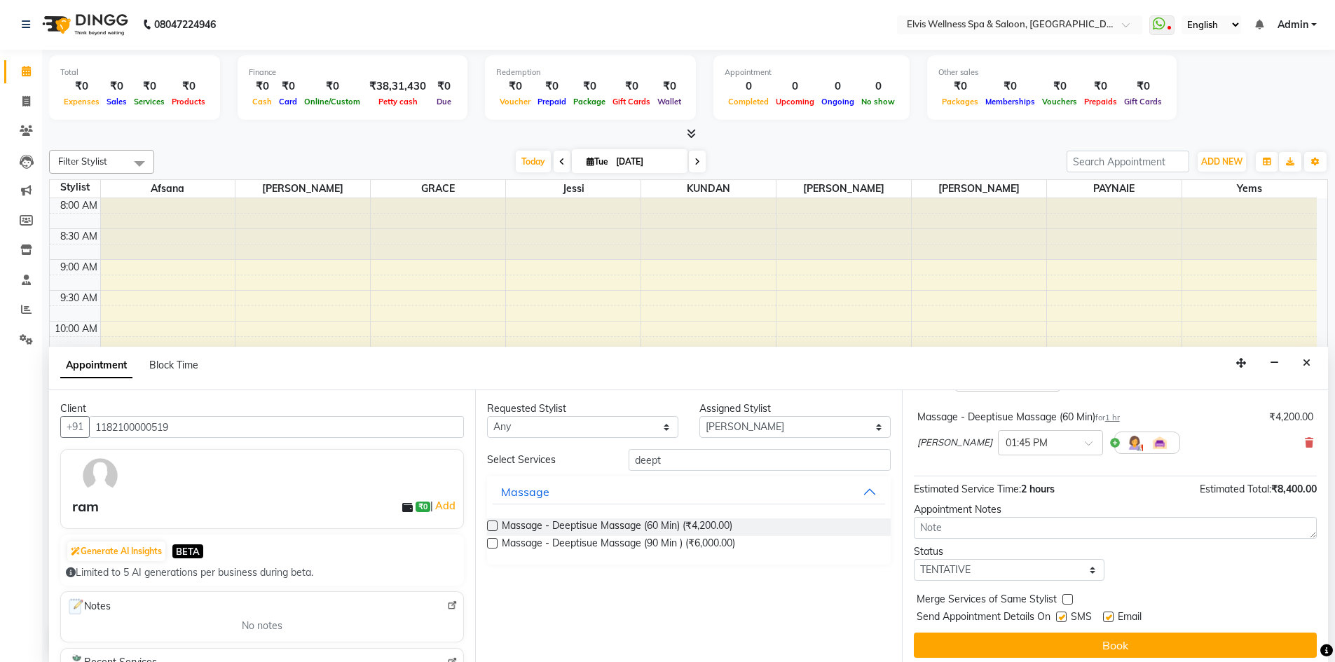
click at [1058, 617] on label at bounding box center [1061, 617] width 11 height 11
click at [1058, 617] on input "checkbox" at bounding box center [1060, 618] width 9 height 9
checkbox input "false"
click at [1110, 616] on label at bounding box center [1108, 617] width 11 height 11
click at [1110, 616] on input "checkbox" at bounding box center [1107, 618] width 9 height 9
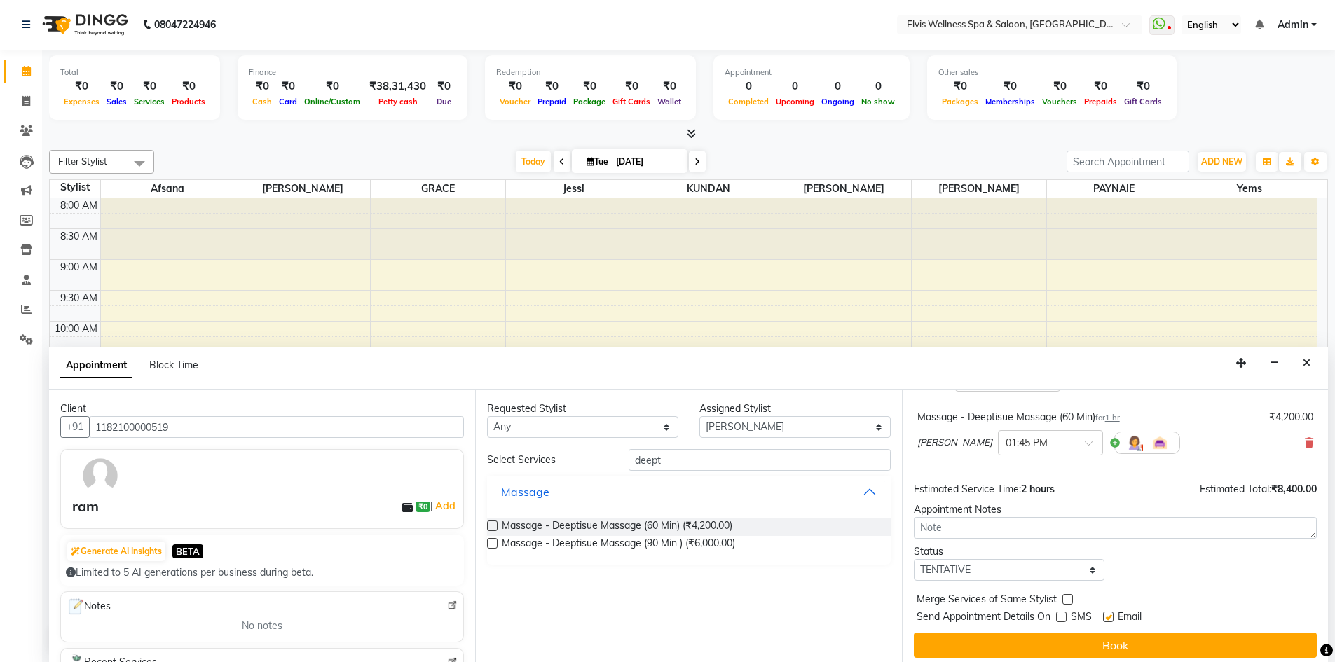
checkbox input "false"
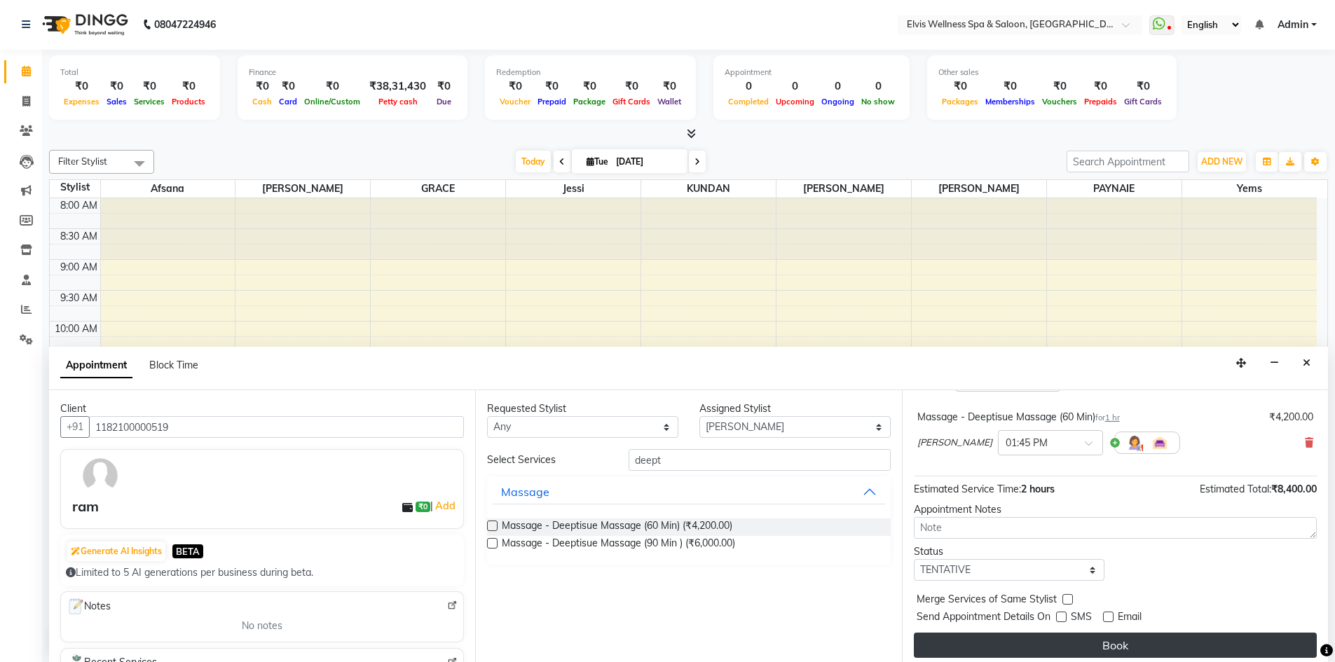
click at [1119, 652] on button "Book" at bounding box center [1115, 645] width 403 height 25
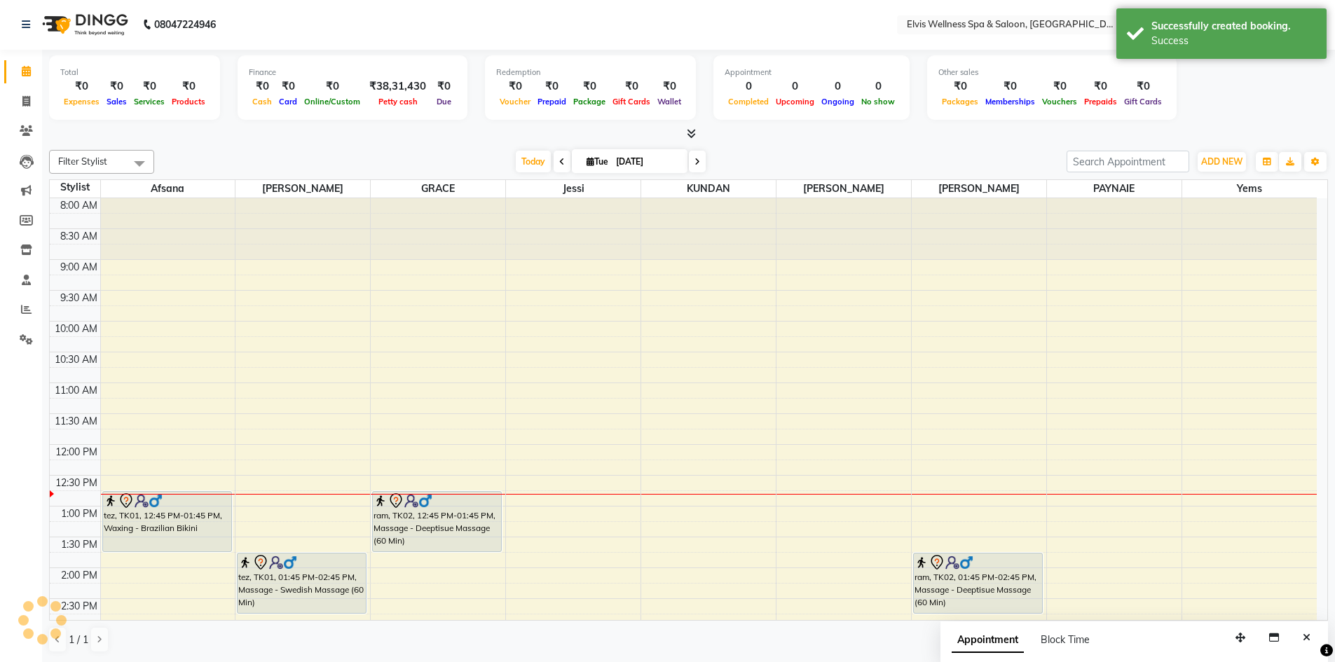
scroll to position [0, 0]
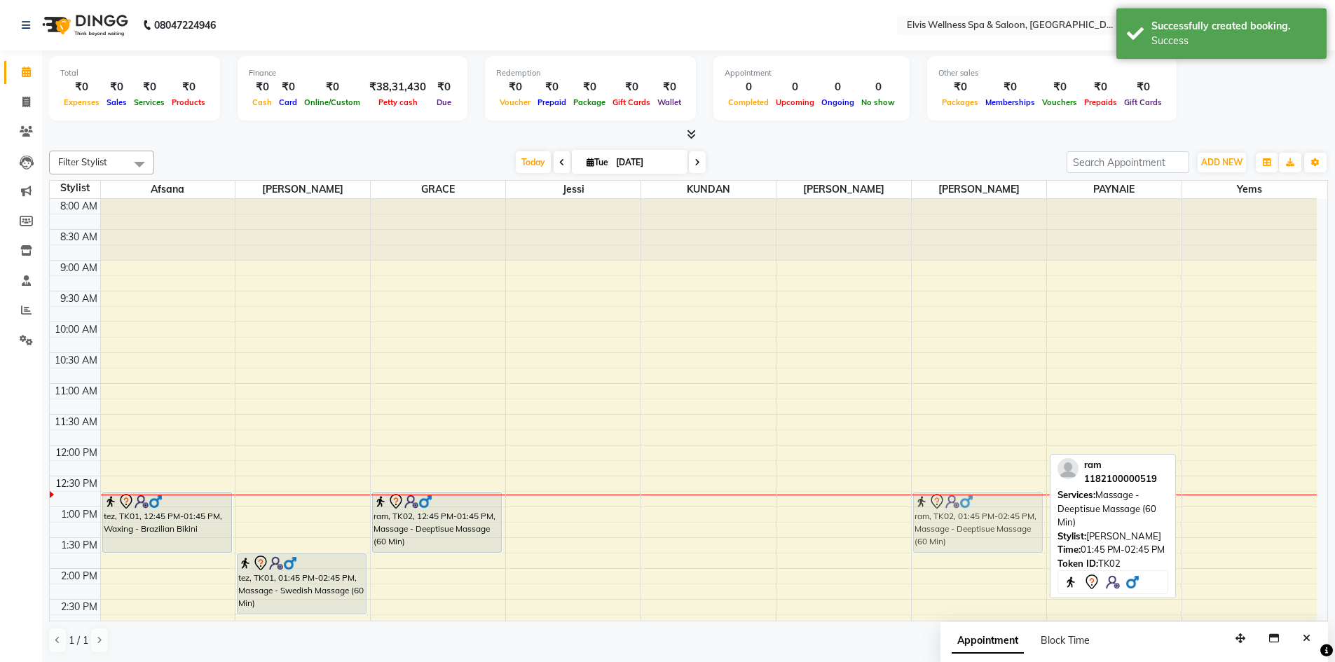
drag, startPoint x: 995, startPoint y: 578, endPoint x: 1009, endPoint y: 523, distance: 56.3
click at [1009, 523] on div "ram, TK02, 01:45 PM-02:45 PM, Massage - Deeptisue Massage (60 Min) ram, TK02, 0…" at bounding box center [979, 661] width 135 height 924
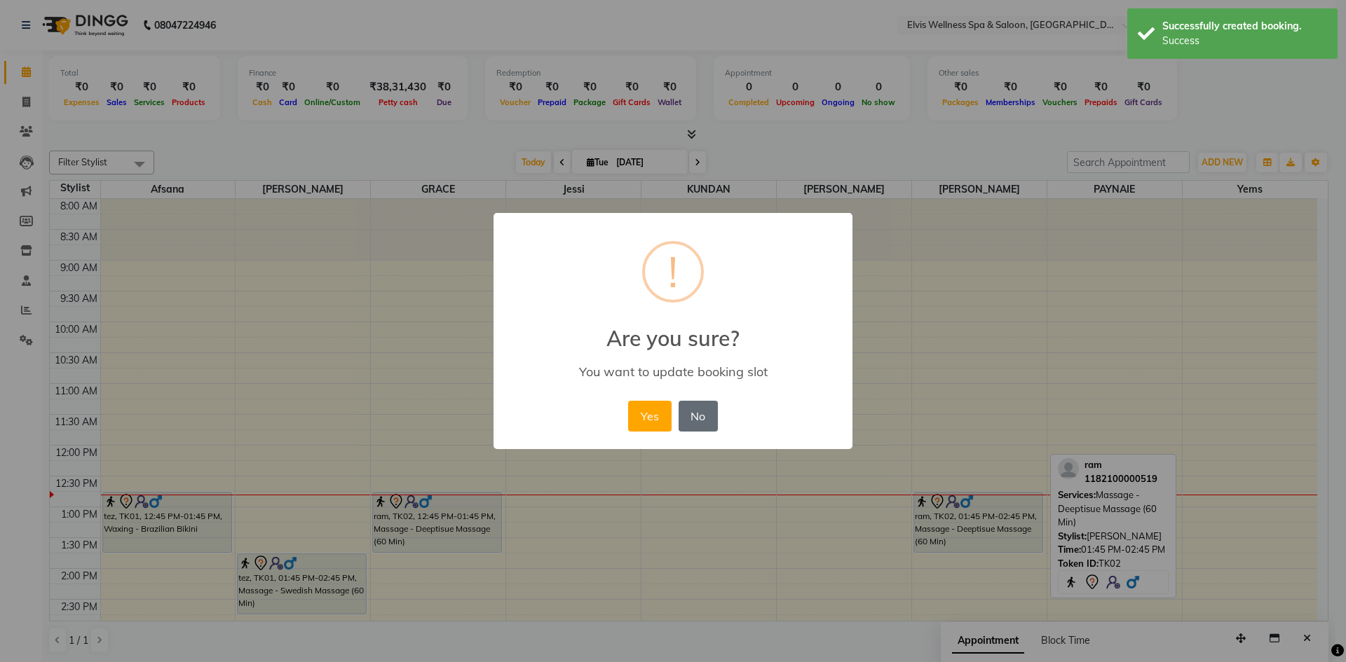
click at [697, 420] on button "No" at bounding box center [697, 416] width 39 height 31
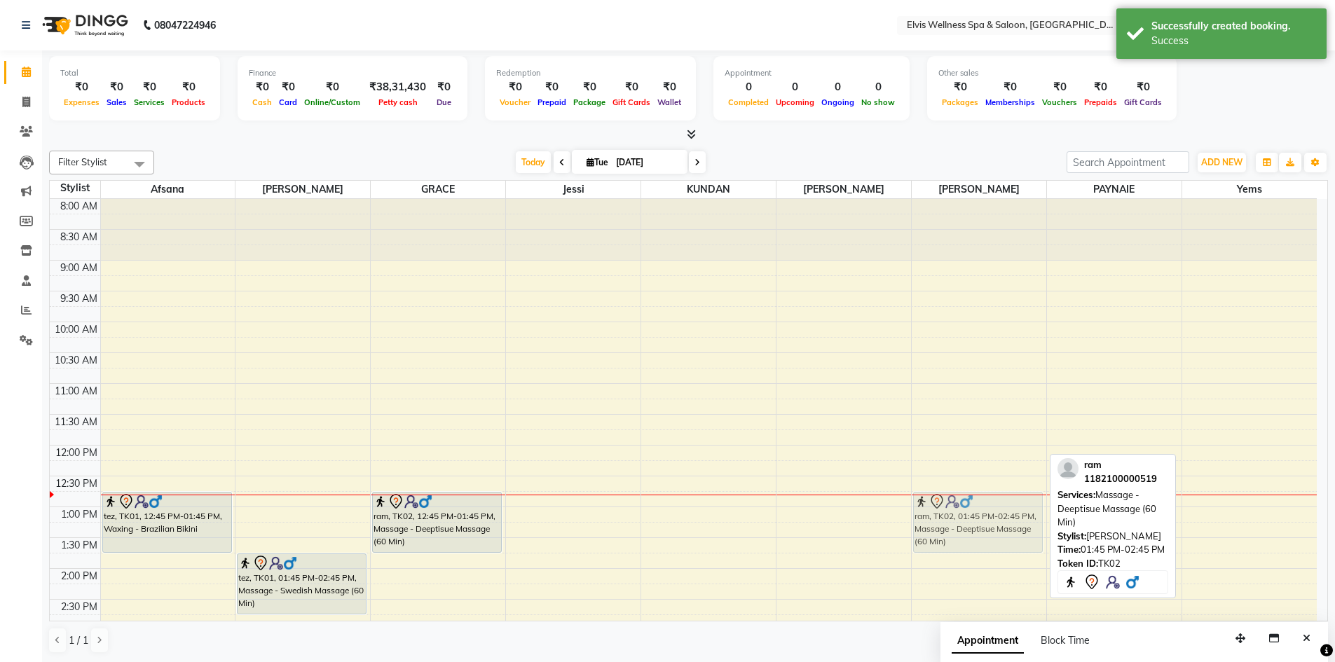
drag, startPoint x: 987, startPoint y: 564, endPoint x: 997, endPoint y: 514, distance: 50.2
click at [997, 514] on div "ram, TK02, 01:45 PM-02:45 PM, Massage - Deeptisue Massage (60 Min) ram, TK02, 0…" at bounding box center [979, 661] width 135 height 924
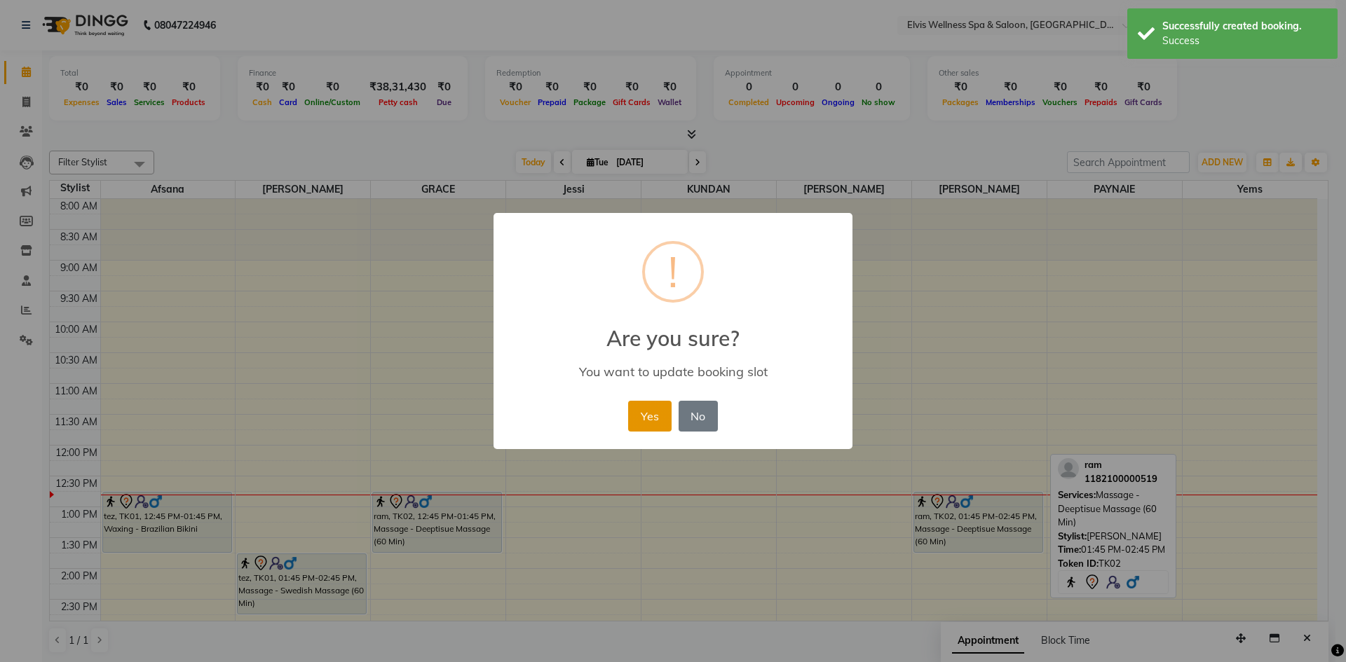
click at [664, 421] on button "Yes" at bounding box center [649, 416] width 43 height 31
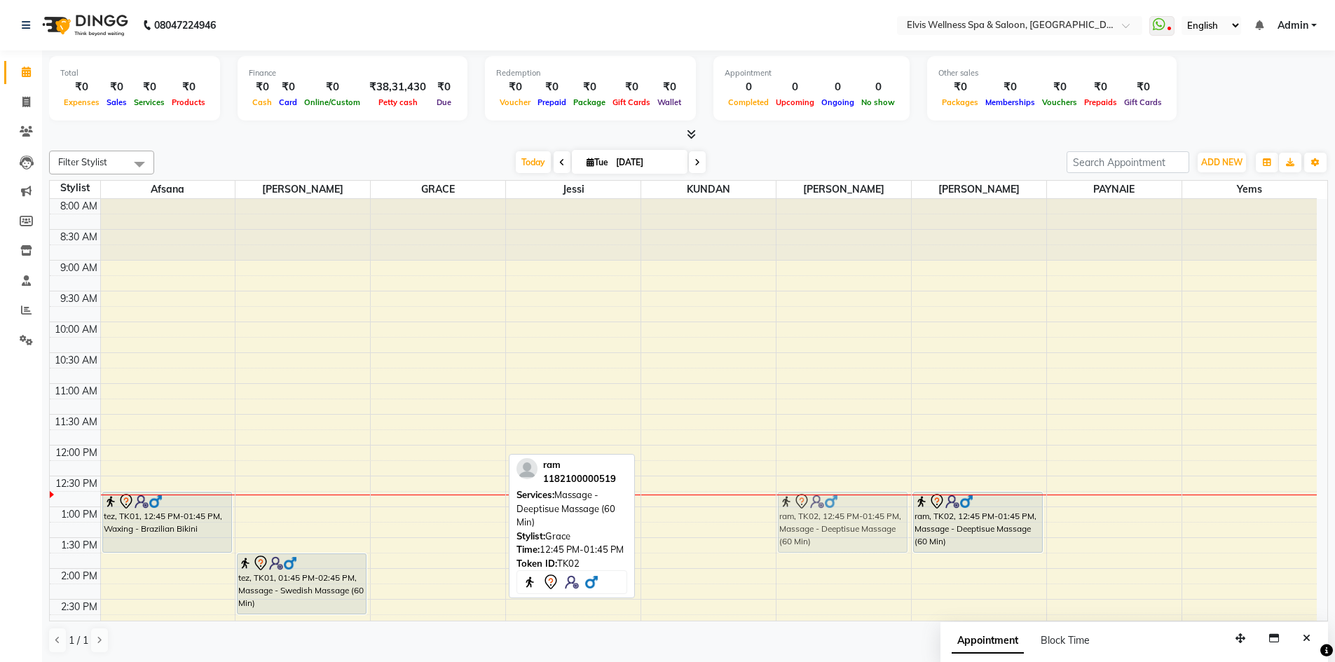
drag, startPoint x: 466, startPoint y: 508, endPoint x: 844, endPoint y: 512, distance: 377.8
click at [844, 512] on tr "tez, TK01, 12:45 PM-01:45 PM, Waxing - Brazilian Bikini tez, TK01, 01:45 PM-02:…" at bounding box center [683, 661] width 1267 height 924
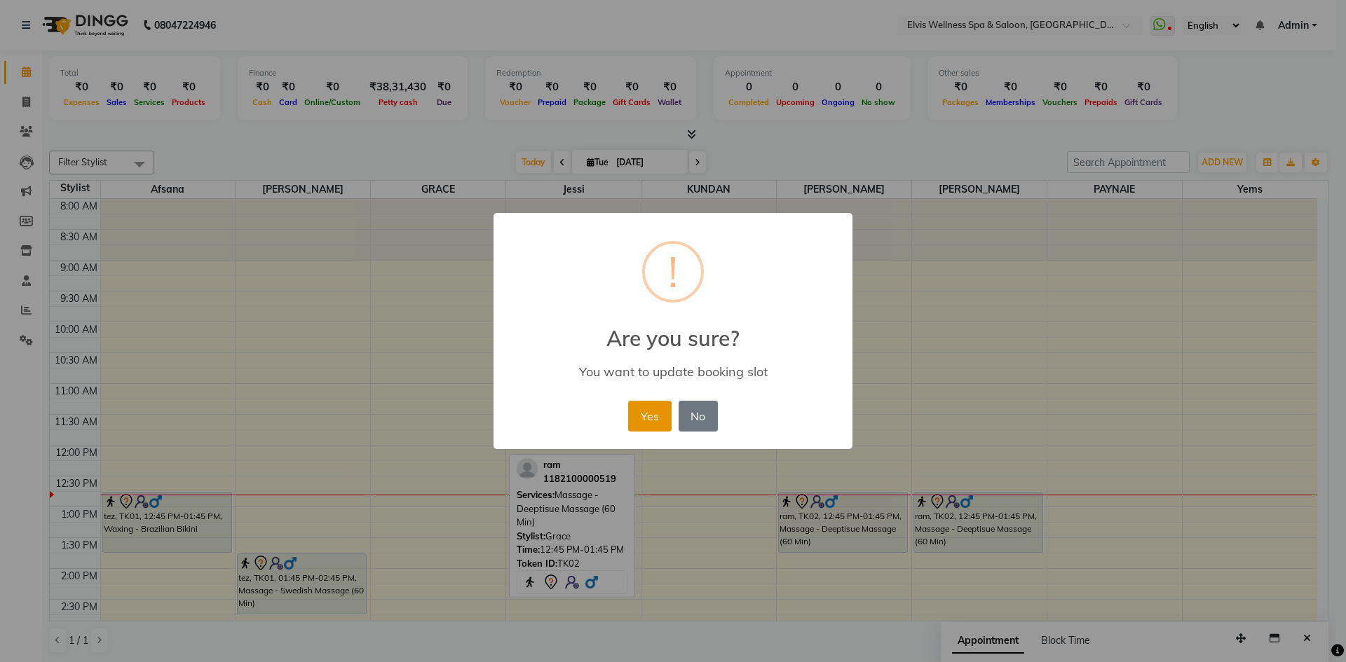
click at [646, 409] on button "Yes" at bounding box center [649, 416] width 43 height 31
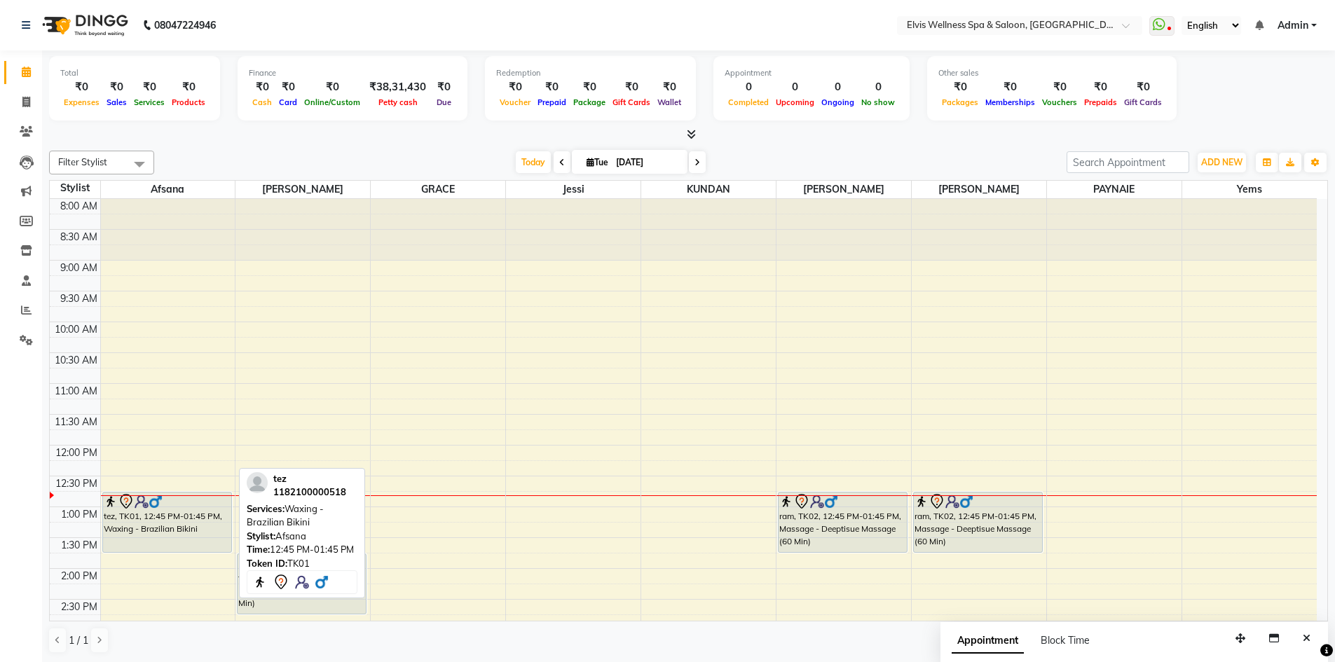
click at [212, 533] on div "tez, TK01, 12:45 PM-01:45 PM, Waxing - Brazilian Bikini" at bounding box center [167, 523] width 128 height 60
click at [180, 508] on div at bounding box center [167, 501] width 127 height 17
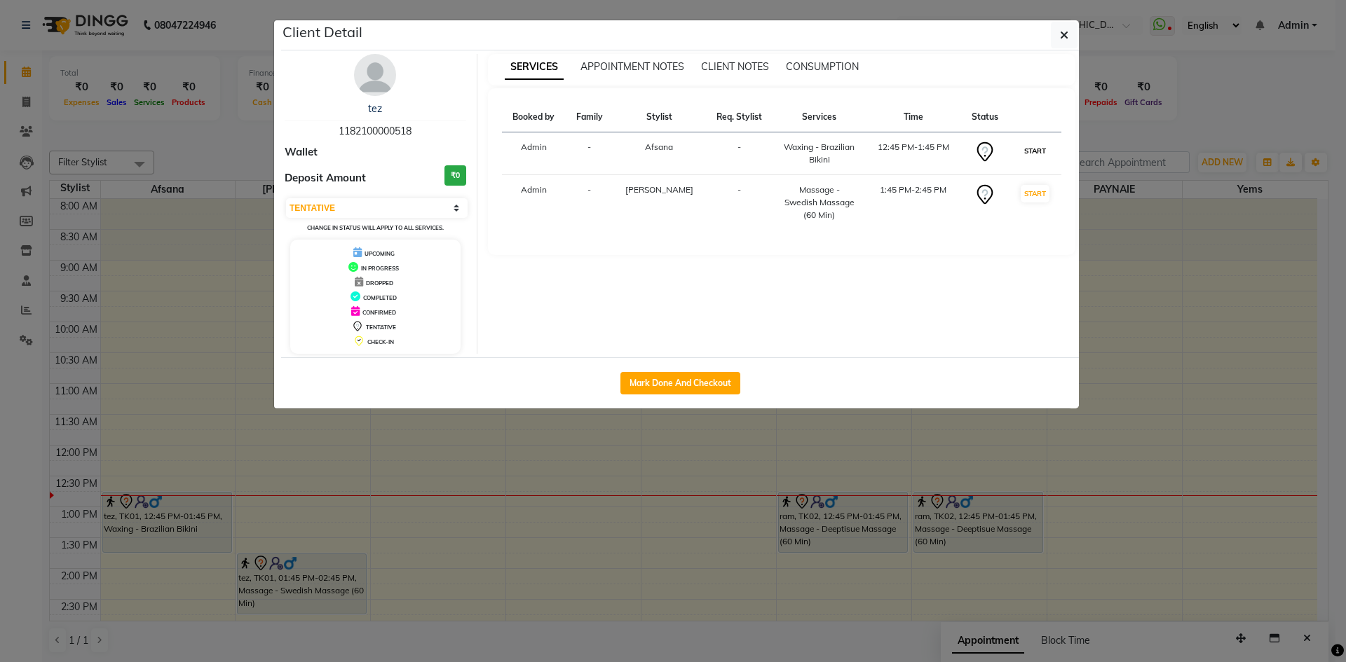
click at [1042, 148] on button "START" at bounding box center [1035, 151] width 29 height 18
select select "select"
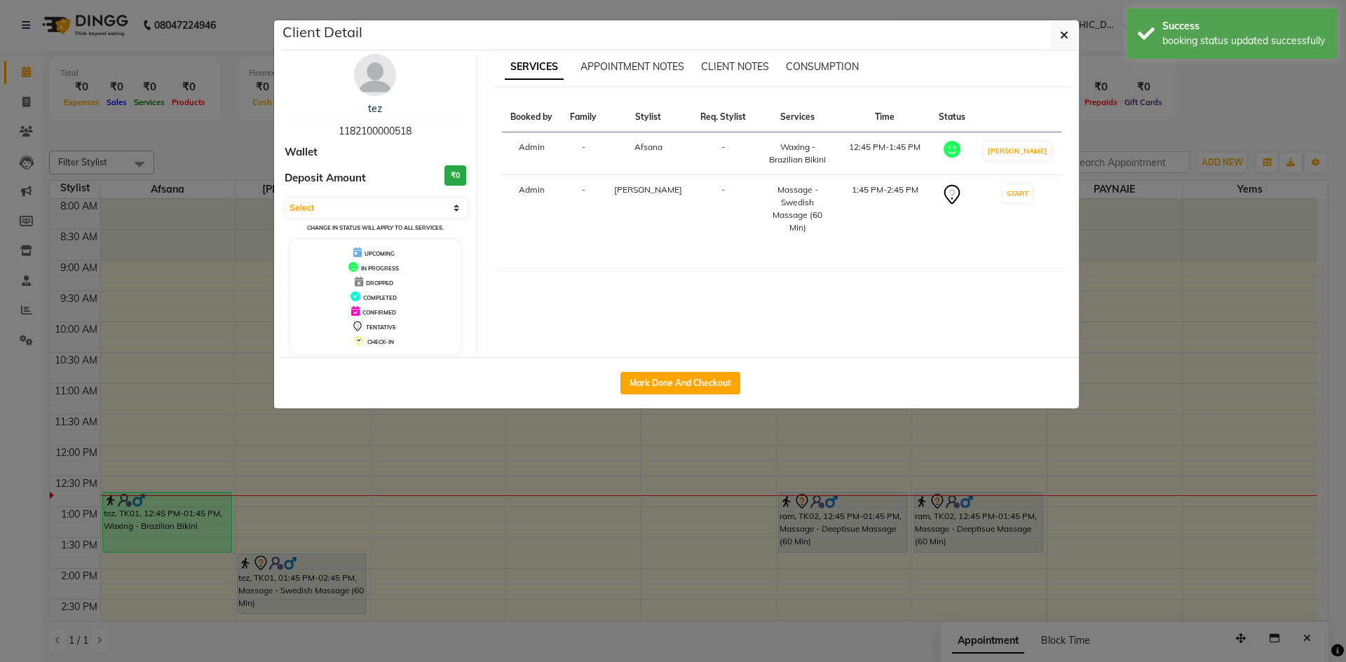
click at [1210, 301] on ngb-modal-window "Client Detail tez 1182100000518 Wallet Deposit Amount ₹0 Select IN SERVICE CONF…" at bounding box center [673, 331] width 1346 height 662
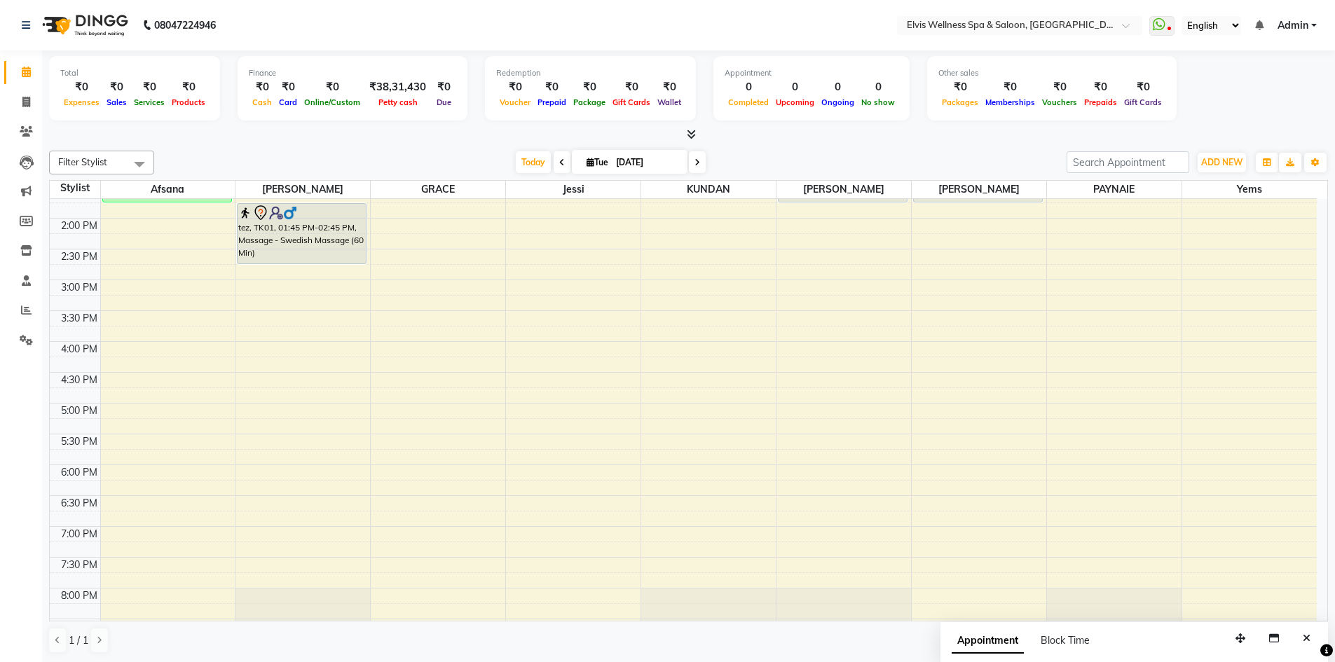
scroll to position [210, 0]
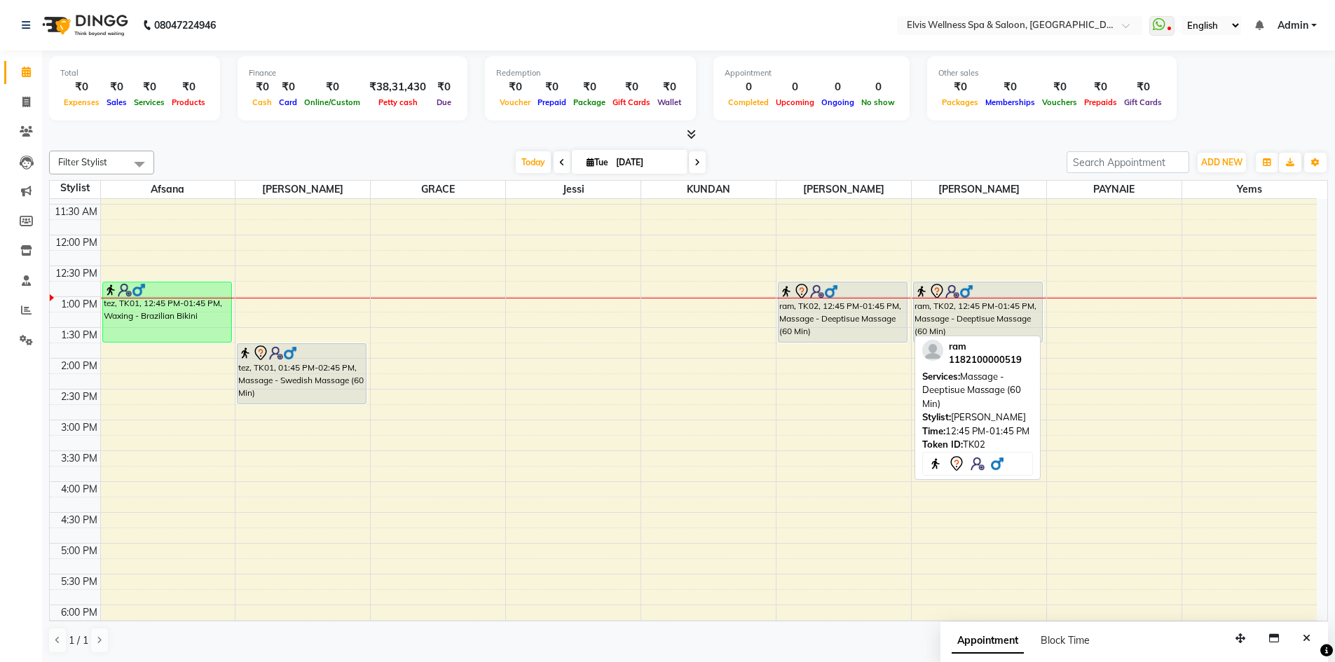
click at [858, 325] on div "ram, TK02, 12:45 PM-01:45 PM, Massage - Deeptisue Massage (60 Min)" at bounding box center [843, 312] width 128 height 60
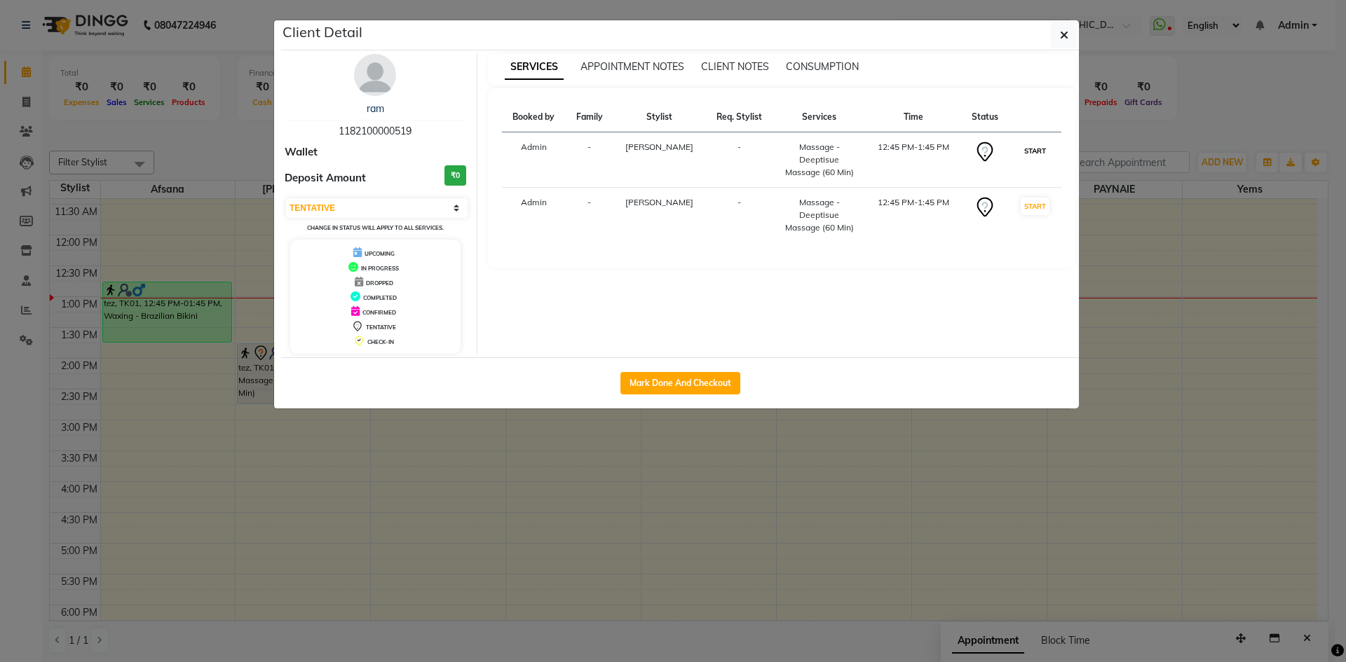
click at [1033, 149] on button "START" at bounding box center [1035, 151] width 29 height 18
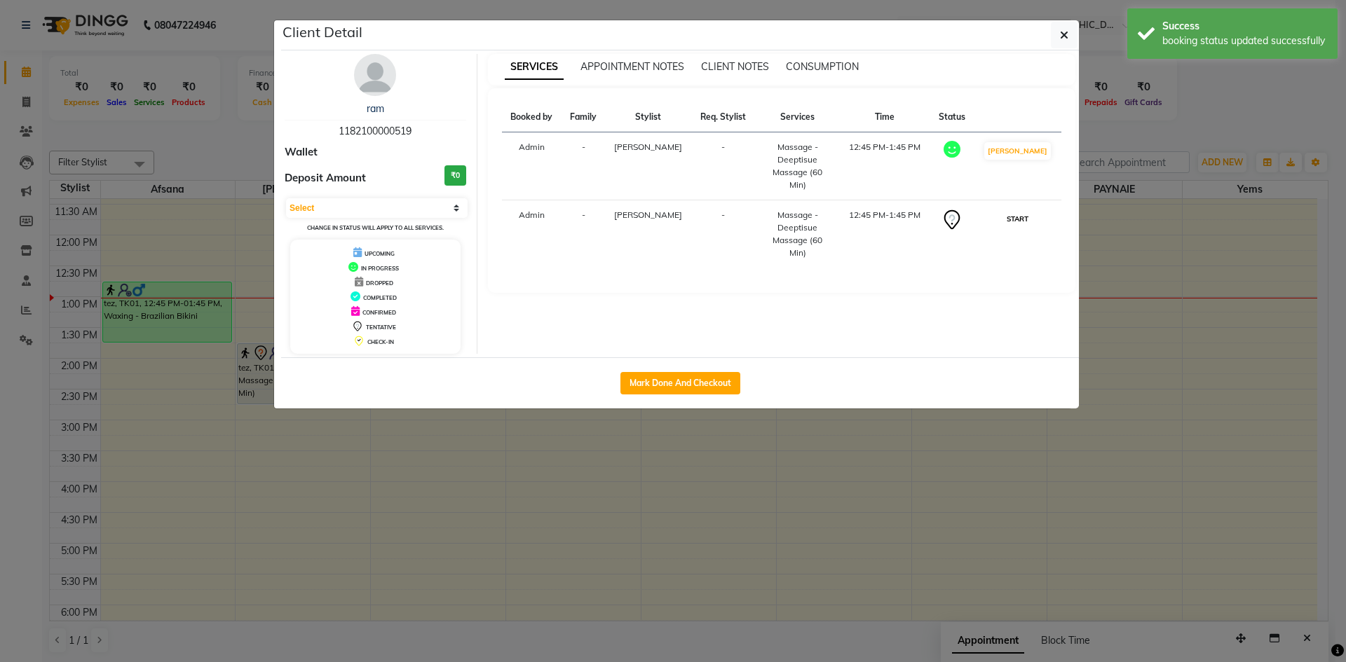
click at [1023, 210] on button "START" at bounding box center [1017, 219] width 29 height 18
select select "1"
click at [1181, 389] on ngb-modal-window "Client Detail ram 1182100000519 Wallet Deposit Amount ₹0 Select IN SERVICE CONF…" at bounding box center [673, 331] width 1346 height 662
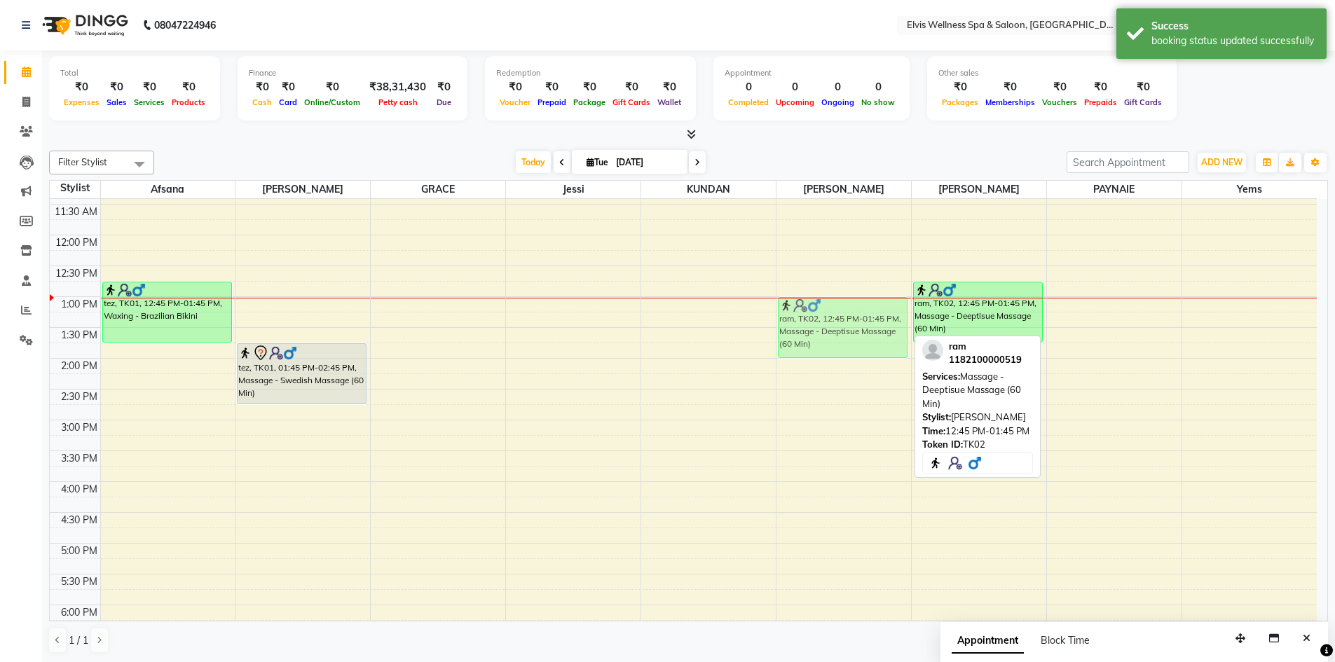
drag, startPoint x: 852, startPoint y: 311, endPoint x: 853, endPoint y: 333, distance: 22.4
click at [853, 333] on div "ram, TK02, 12:45 PM-01:45 PM, Massage - Deeptisue Massage (60 Min) ram, TK02, 1…" at bounding box center [844, 451] width 135 height 924
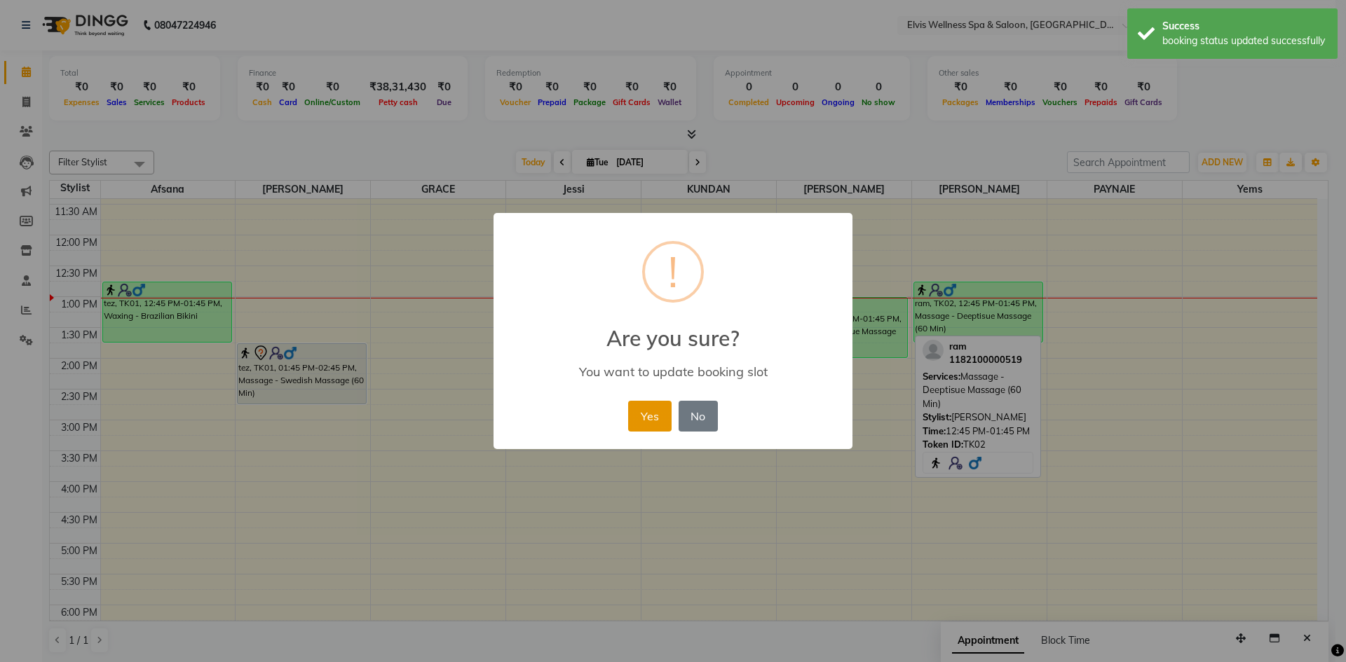
click at [650, 419] on button "Yes" at bounding box center [649, 416] width 43 height 31
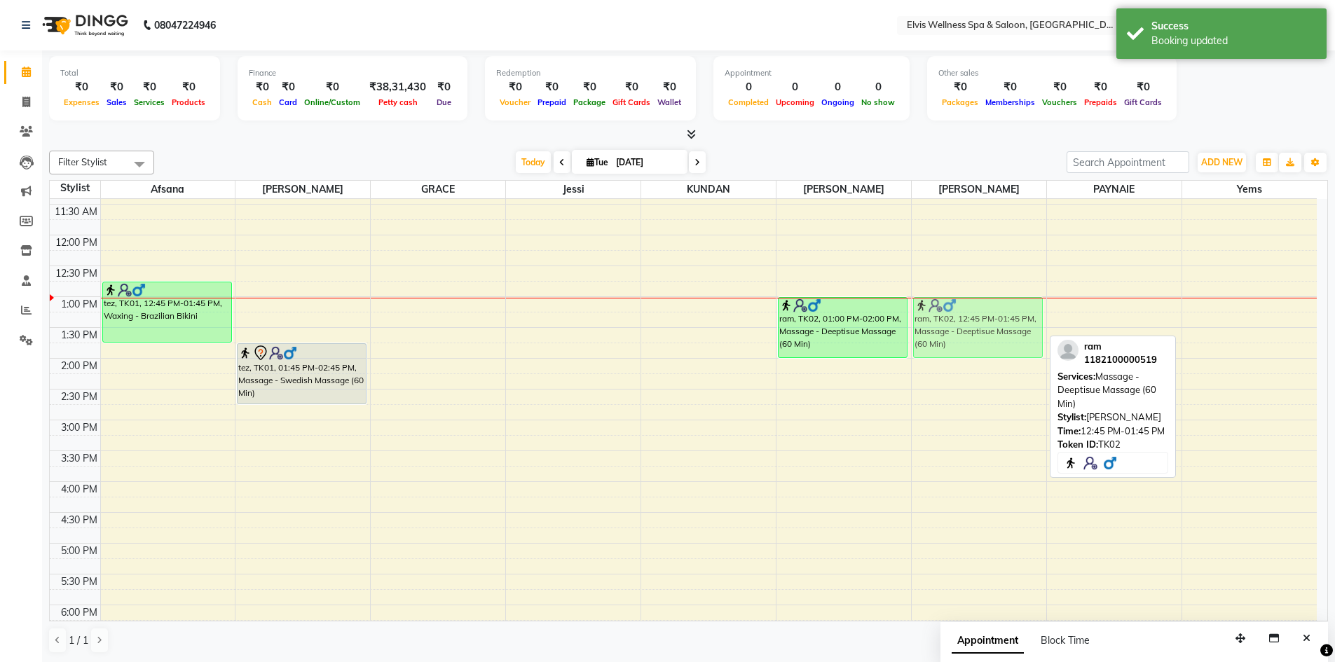
drag, startPoint x: 962, startPoint y: 312, endPoint x: 964, endPoint y: 329, distance: 17.7
click at [964, 329] on div "ram, TK02, 12:45 PM-01:45 PM, Massage - Deeptisue Massage (60 Min) ram, TK02, 1…" at bounding box center [979, 451] width 135 height 924
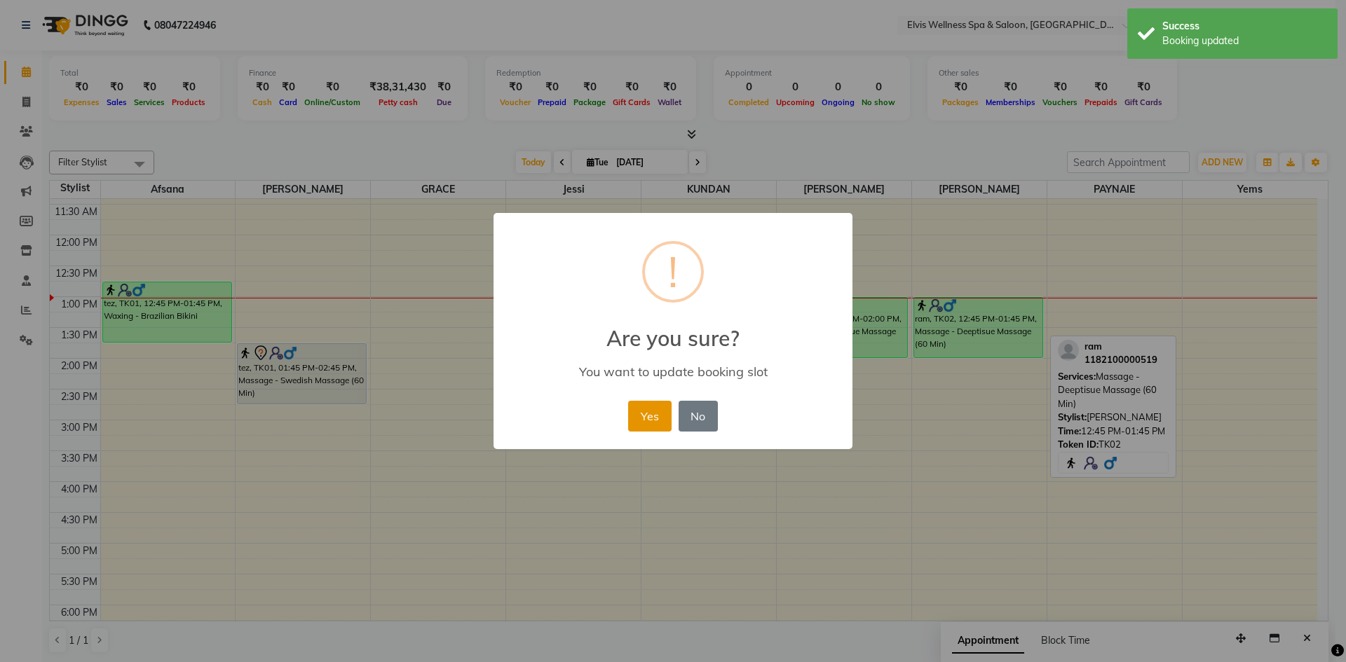
click at [657, 413] on button "Yes" at bounding box center [649, 416] width 43 height 31
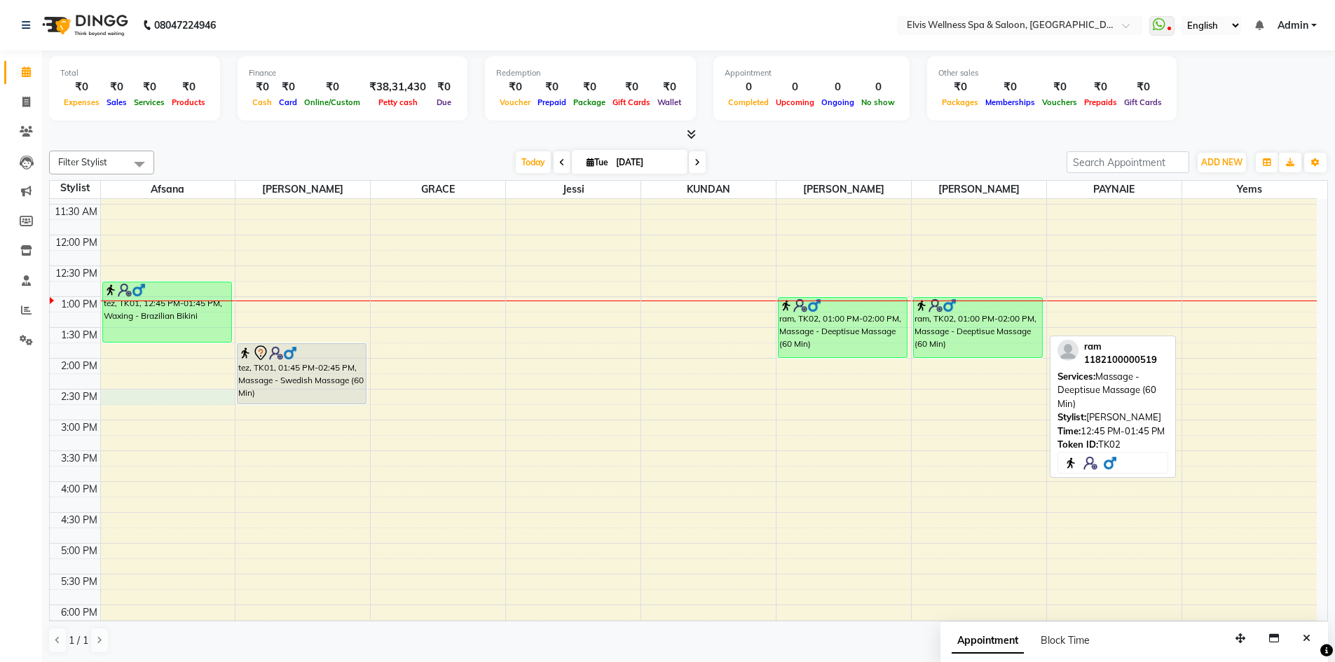
click at [164, 404] on div "8:00 AM 8:30 AM 9:00 AM 9:30 AM 10:00 AM 10:30 AM 11:00 AM 11:30 AM 12:00 PM 12…" at bounding box center [683, 451] width 1267 height 924
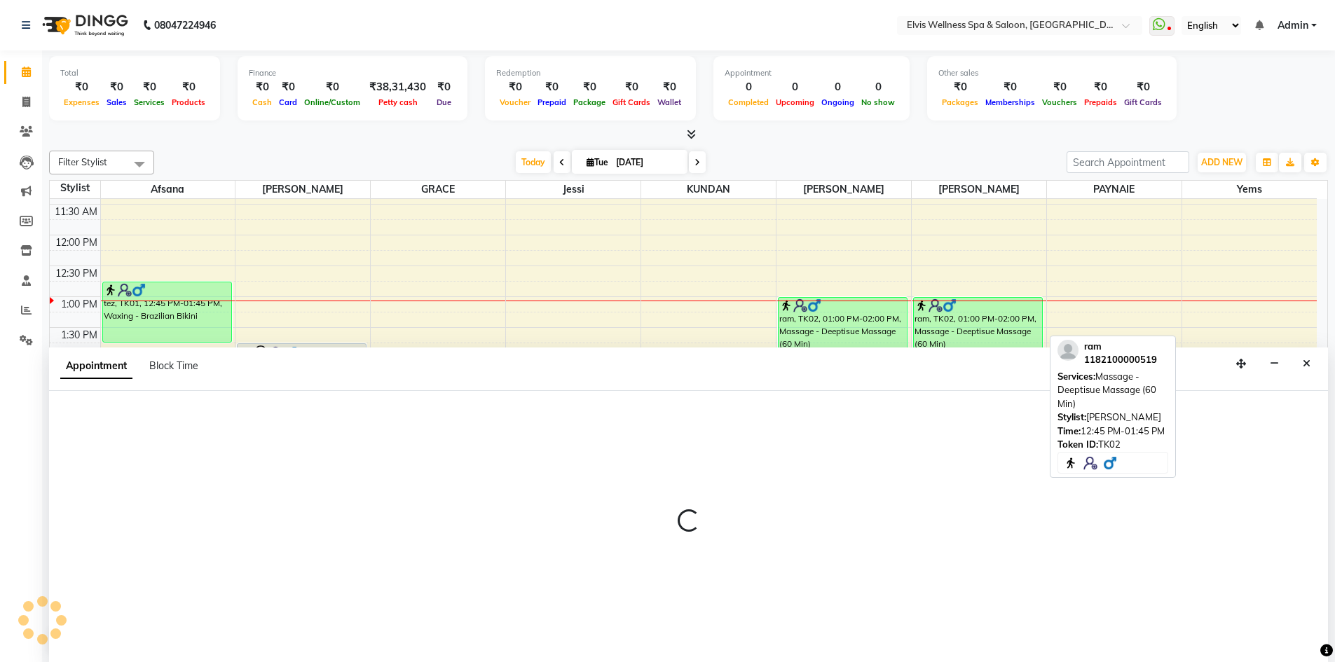
scroll to position [1, 0]
select select "24328"
select select "870"
select select "tentative"
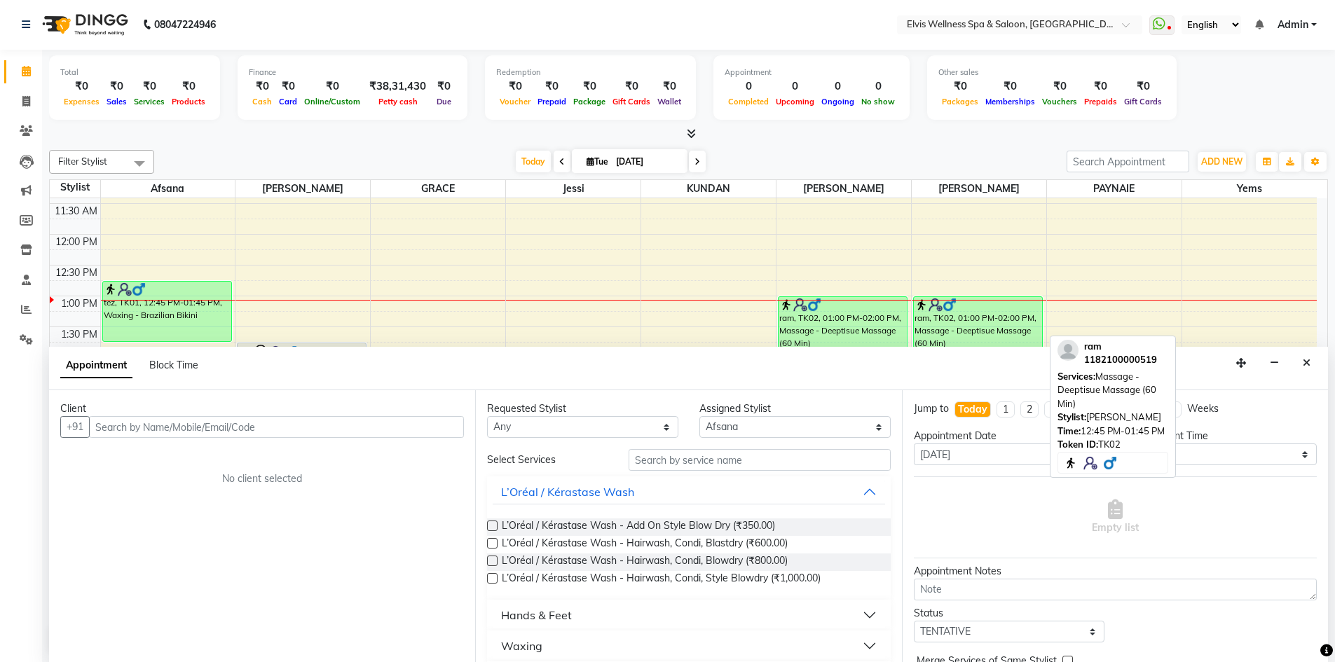
click at [264, 429] on input "text" at bounding box center [276, 427] width 375 height 22
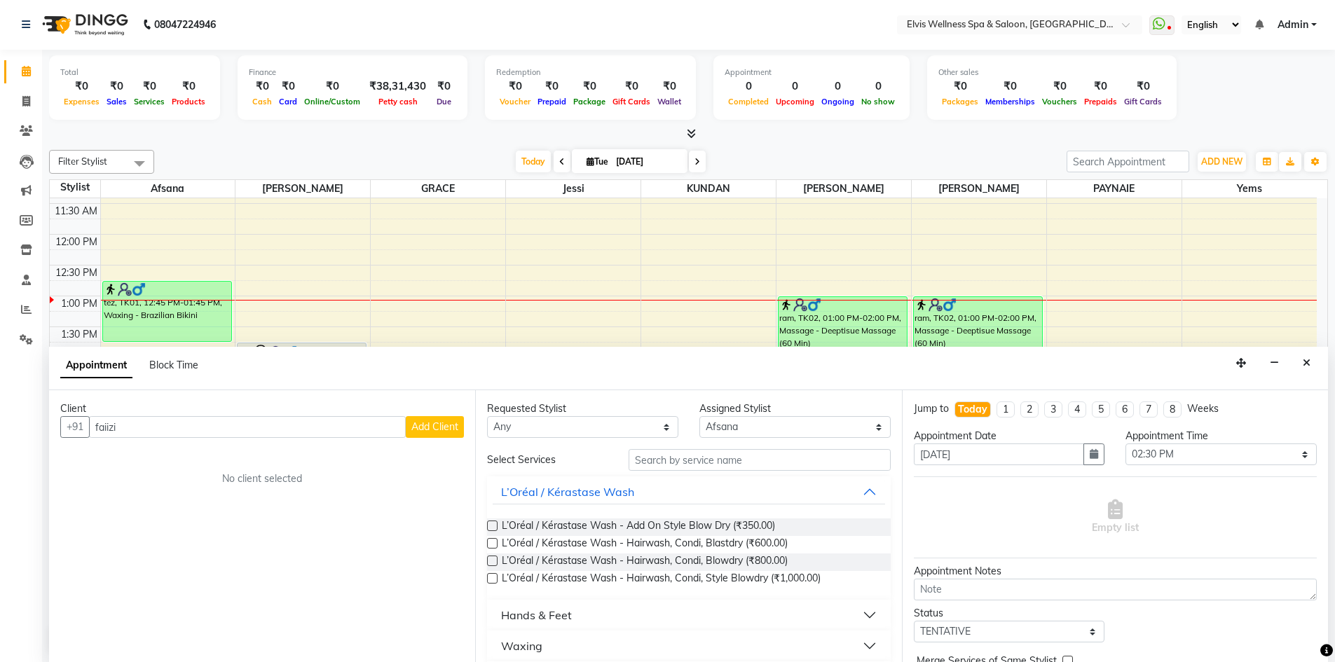
type input "faiizi"
click at [441, 434] on button "Add Client" at bounding box center [435, 427] width 58 height 22
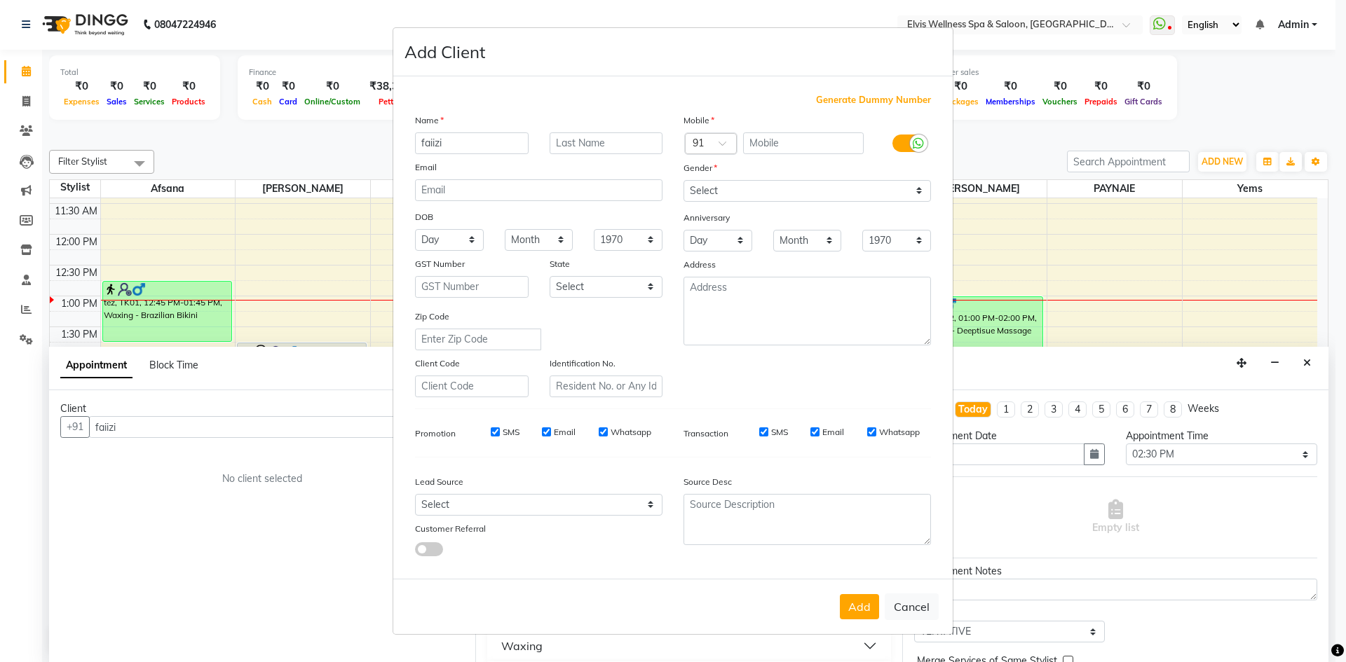
click at [914, 101] on span "Generate Dummy Number" at bounding box center [873, 100] width 115 height 14
type input "1182100000520"
checkbox input "false"
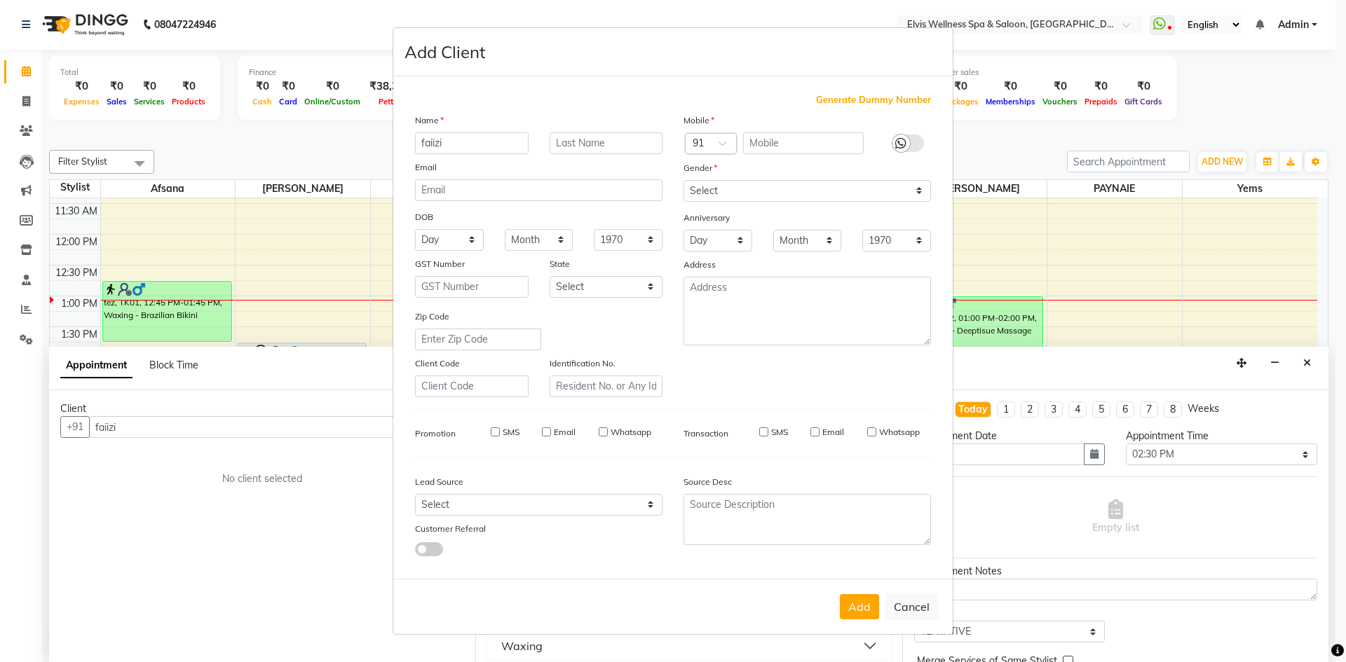
checkbox input "false"
click at [829, 186] on select "Select Male Female Other Prefer Not To Say" at bounding box center [806, 191] width 247 height 22
select select "male"
click at [683, 180] on select "Select Male Female Other Prefer Not To Say" at bounding box center [806, 191] width 247 height 22
click at [863, 614] on button "Add" at bounding box center [859, 606] width 39 height 25
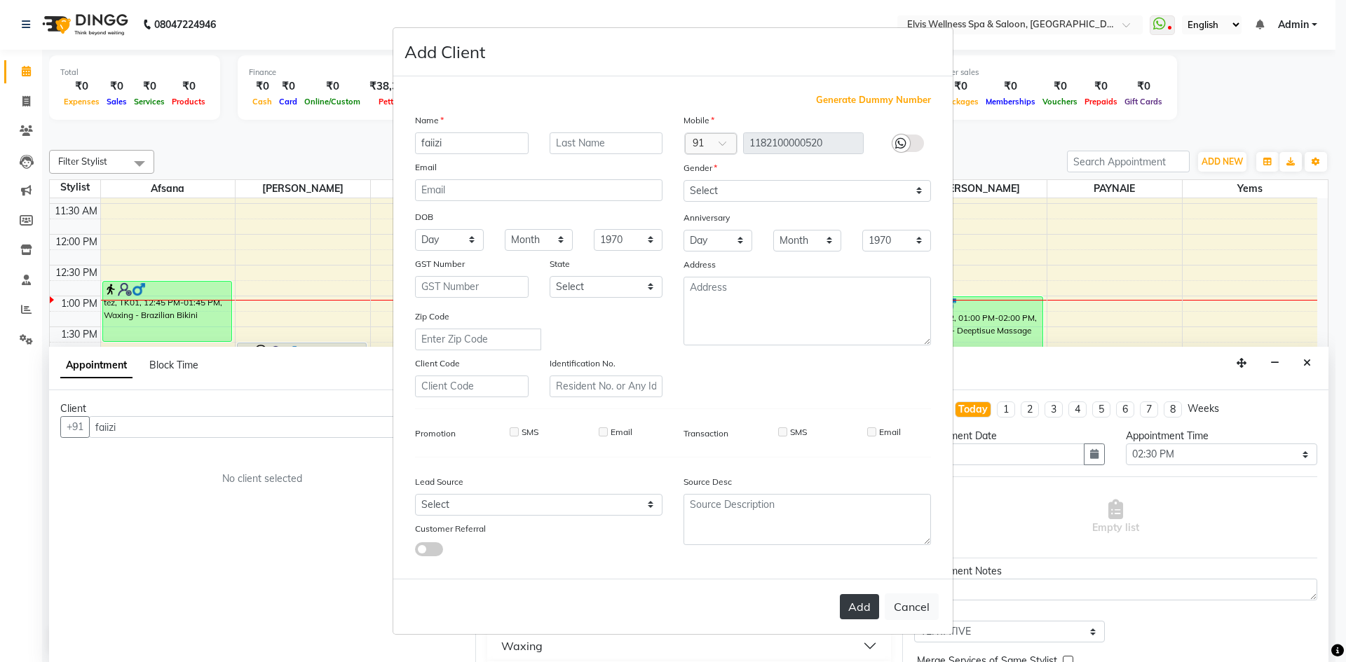
type input "1182100000520"
select select
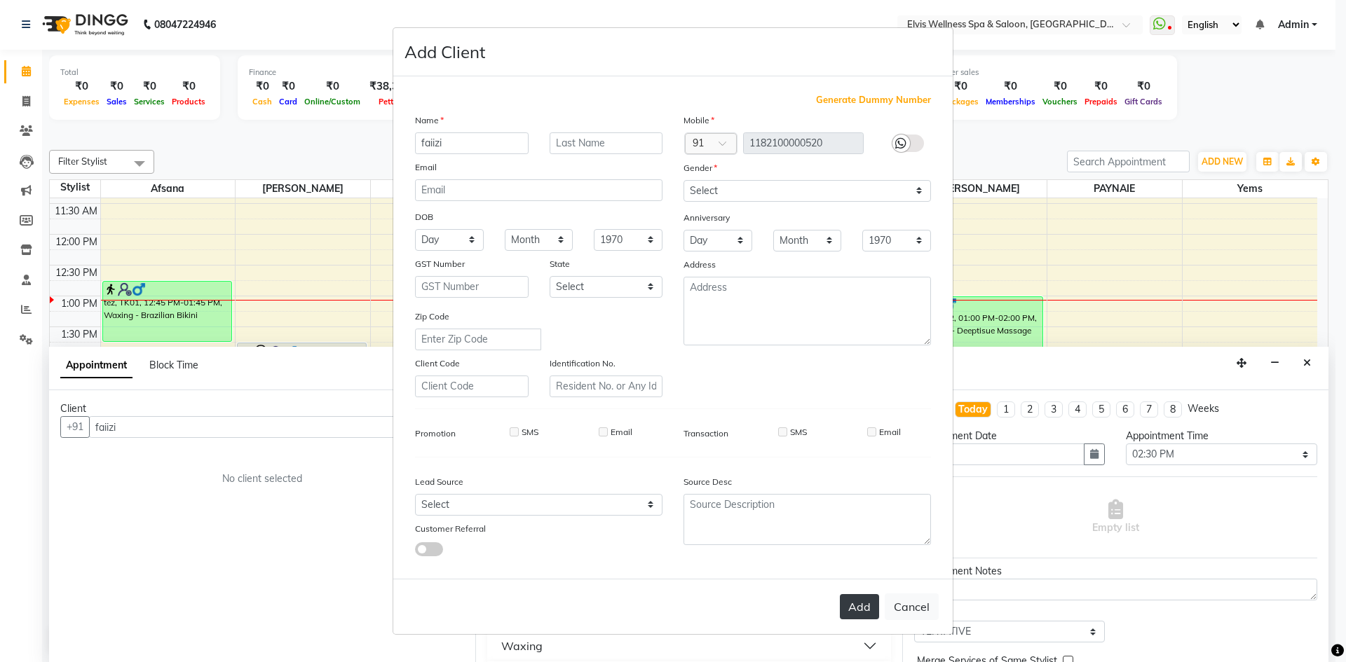
select select
checkbox input "false"
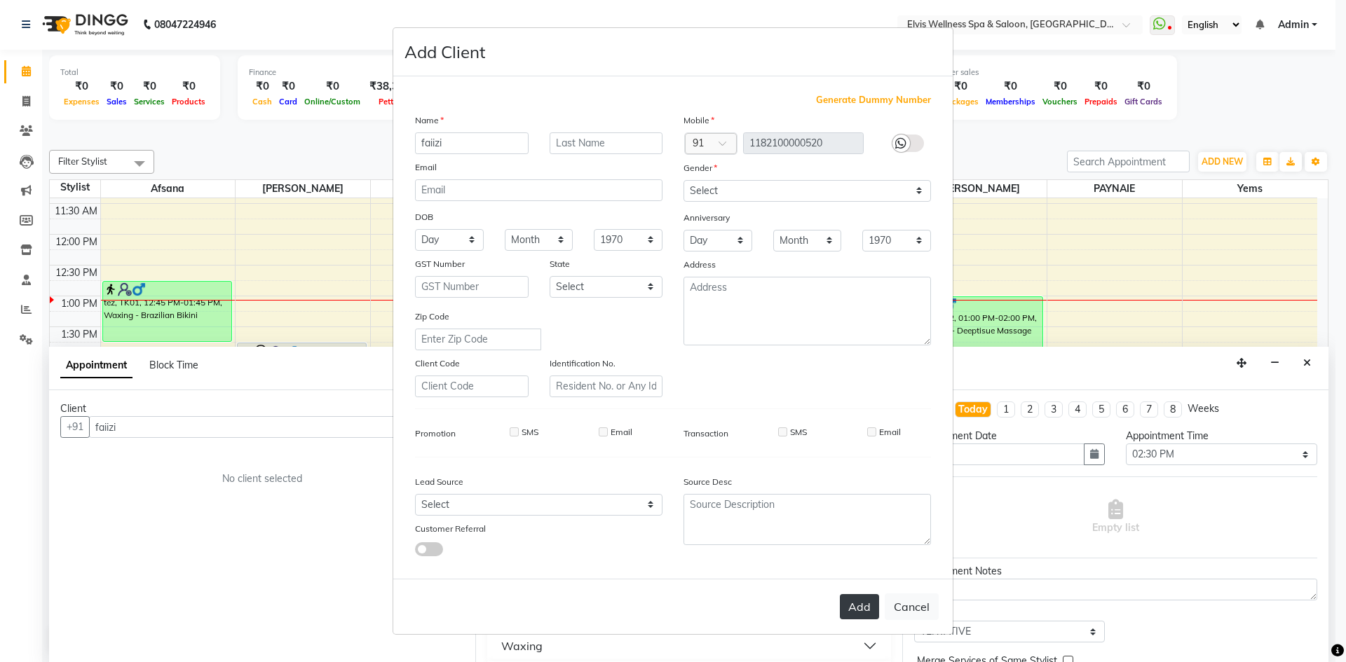
checkbox input "false"
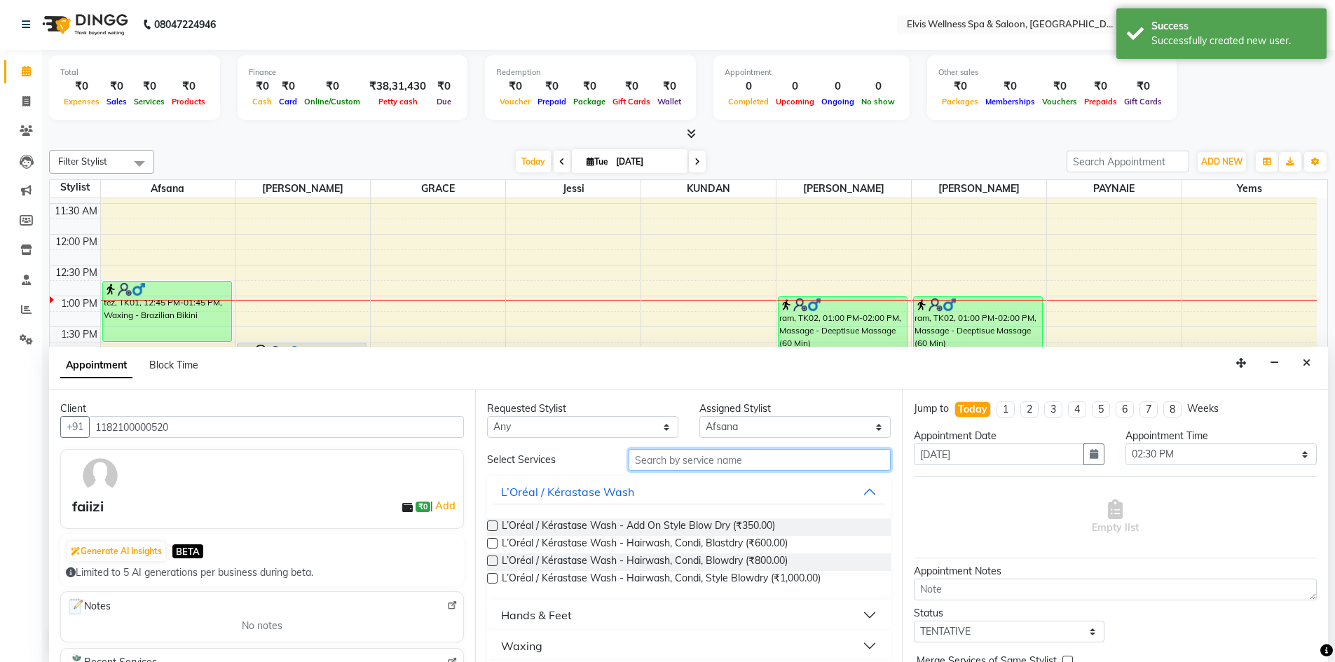
click at [692, 463] on input "text" at bounding box center [760, 460] width 262 height 22
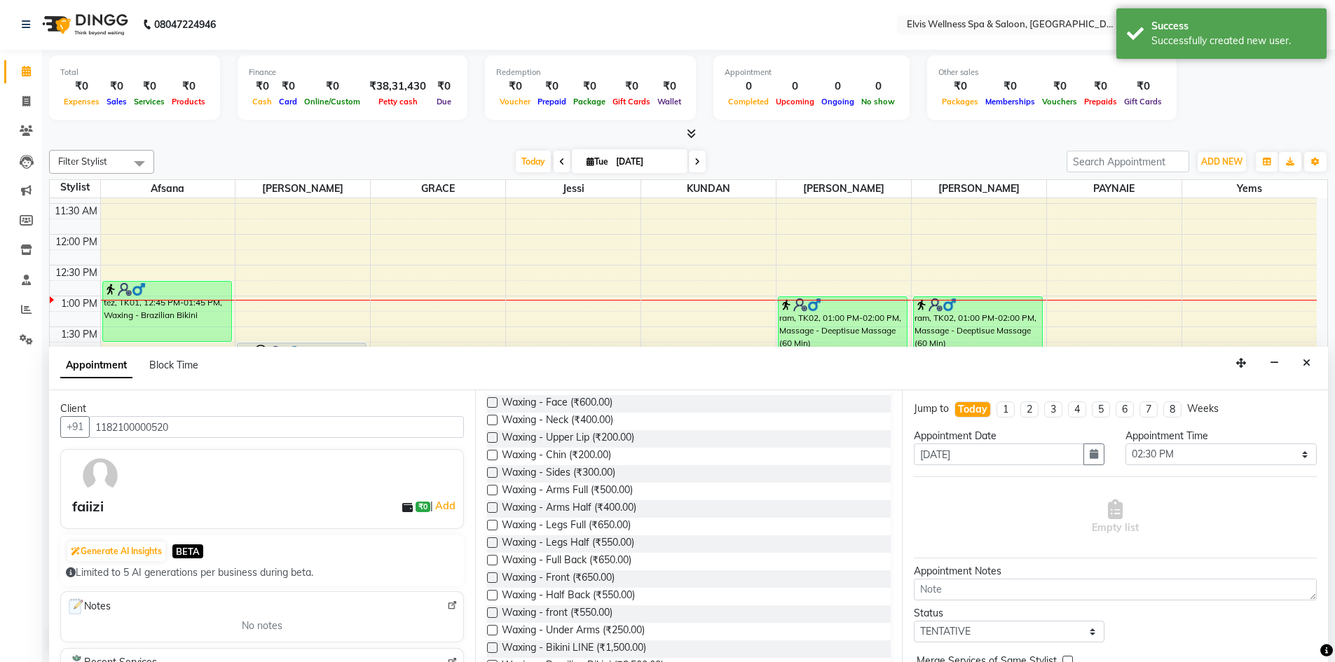
scroll to position [177, 0]
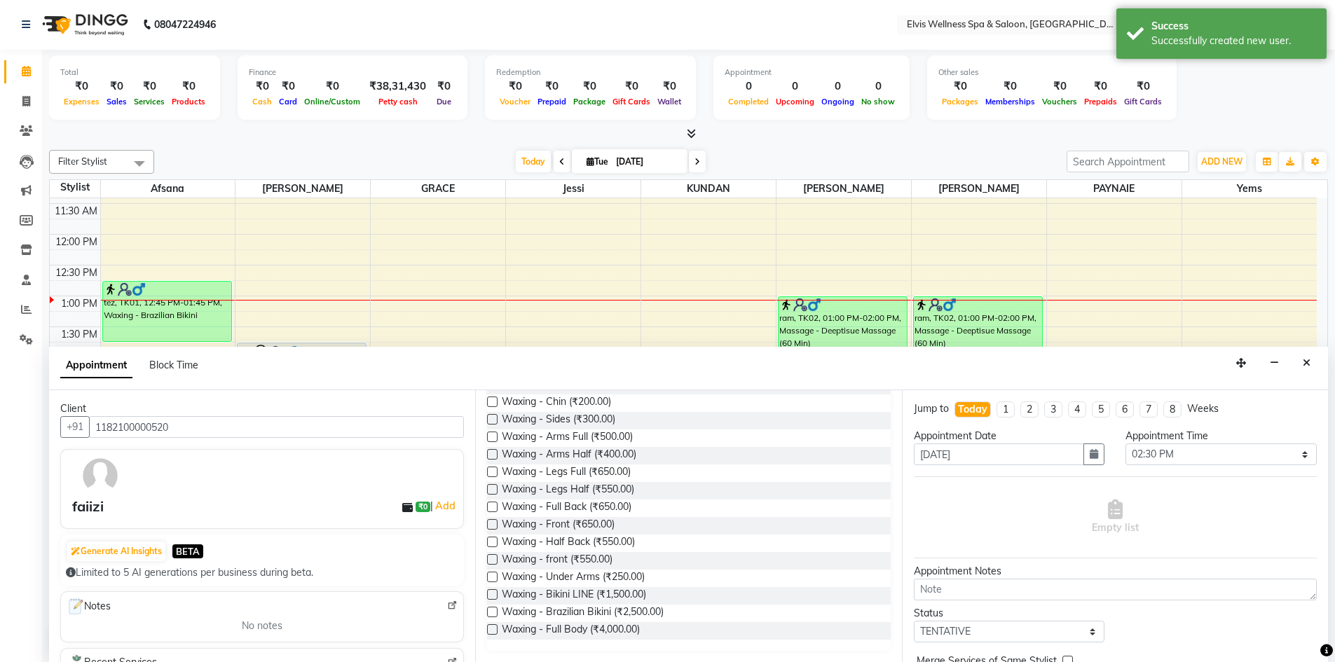
type input "wax"
click at [493, 612] on label at bounding box center [492, 612] width 11 height 11
click at [493, 612] on input "checkbox" at bounding box center [491, 613] width 9 height 9
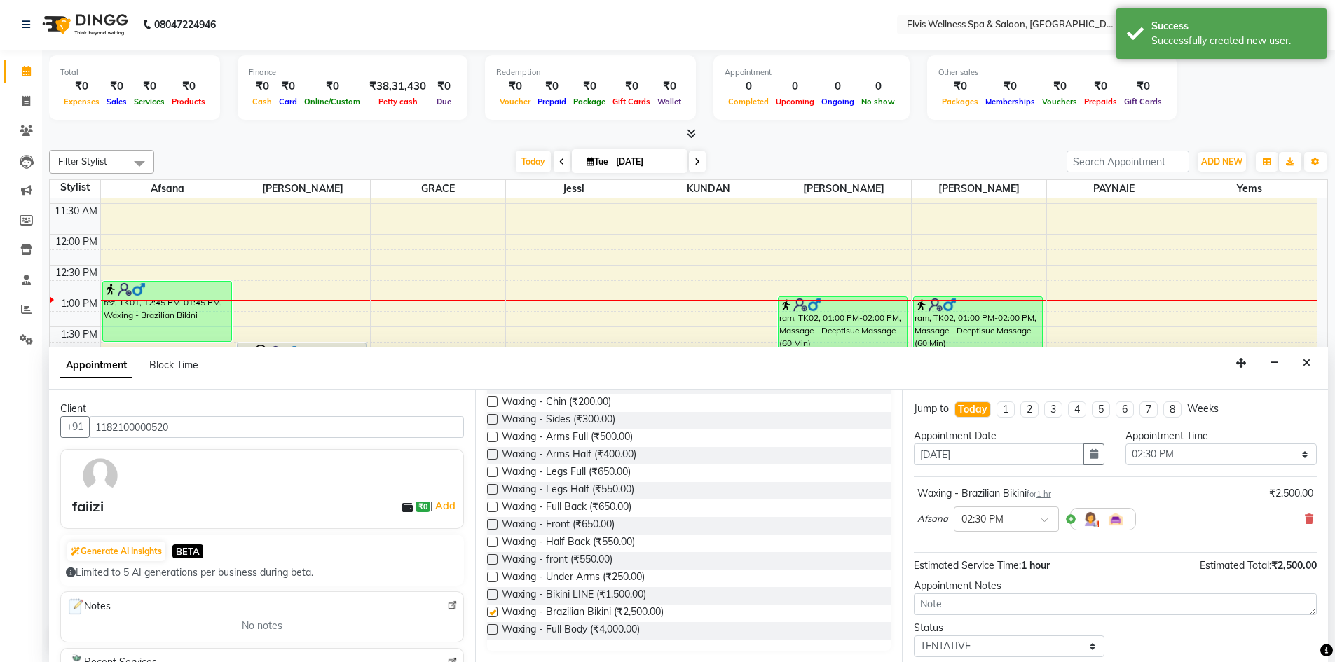
checkbox input "false"
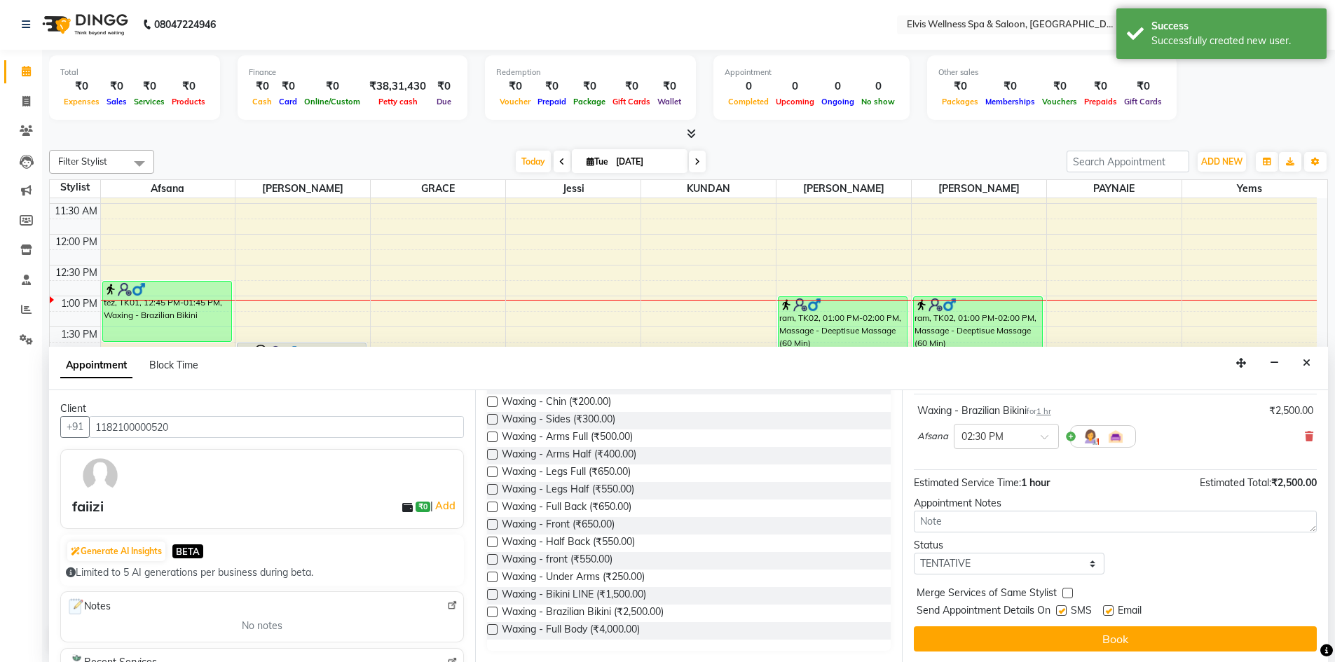
scroll to position [83, 0]
click at [1061, 610] on label at bounding box center [1061, 610] width 11 height 11
click at [1061, 610] on input "checkbox" at bounding box center [1060, 611] width 9 height 9
checkbox input "false"
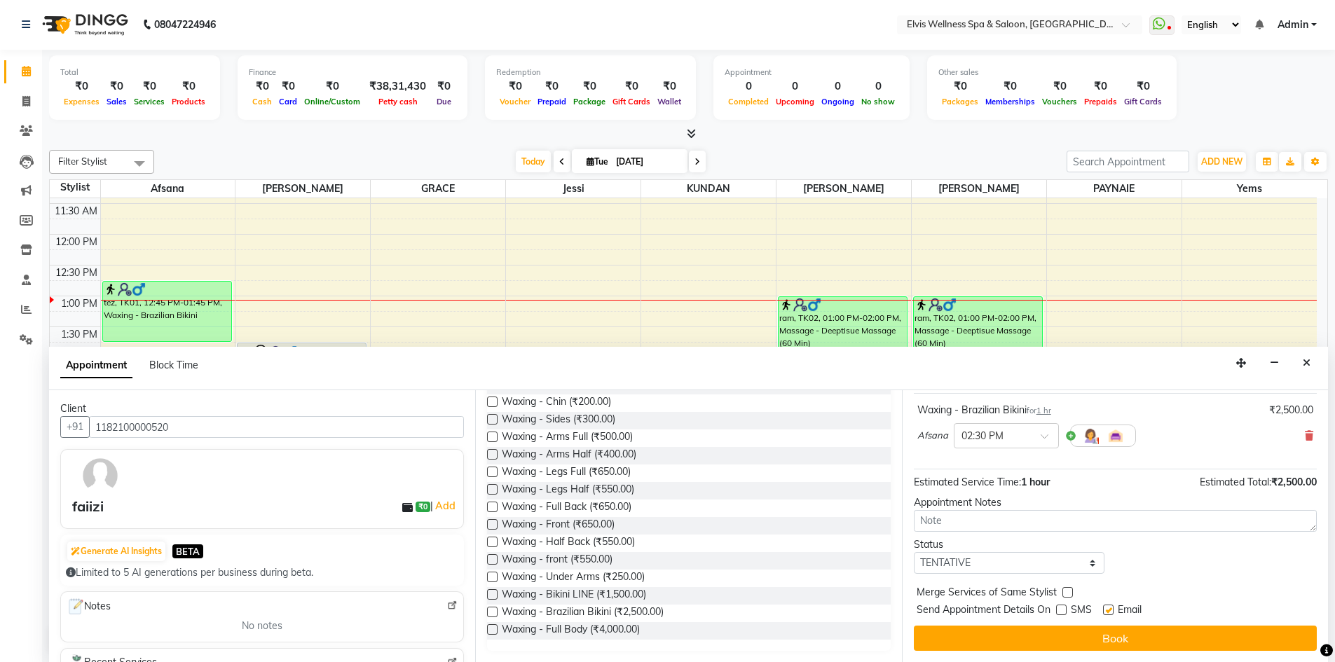
click at [1107, 608] on label at bounding box center [1108, 610] width 11 height 11
click at [1107, 608] on input "checkbox" at bounding box center [1107, 611] width 9 height 9
checkbox input "false"
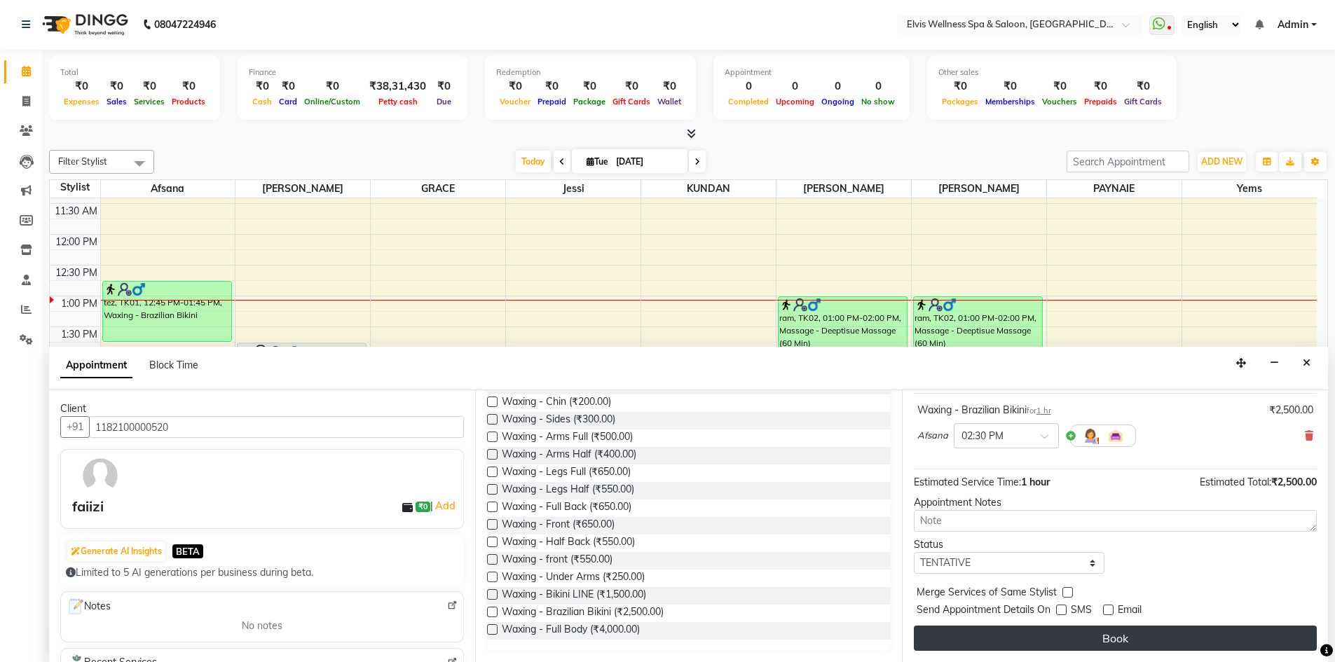
click at [1114, 634] on button "Book" at bounding box center [1115, 638] width 403 height 25
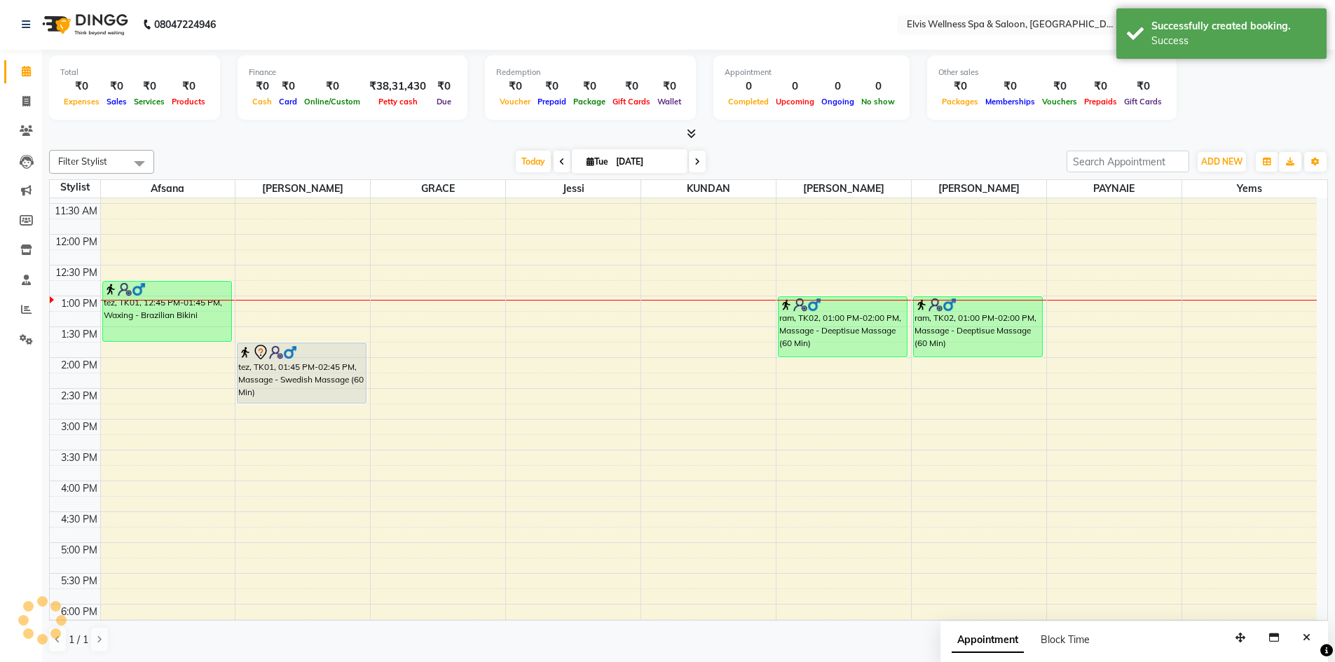
scroll to position [0, 0]
click at [1082, 639] on span "Block Time" at bounding box center [1065, 640] width 49 height 13
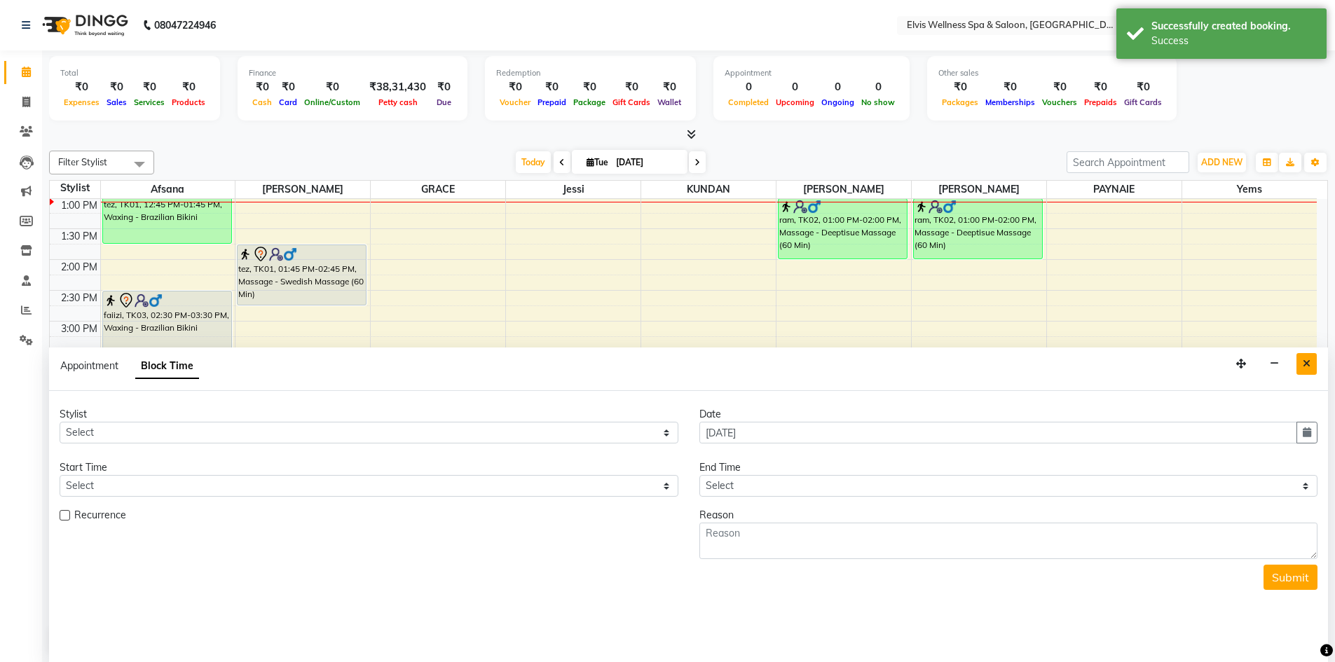
click at [1312, 363] on button "Close" at bounding box center [1307, 364] width 20 height 22
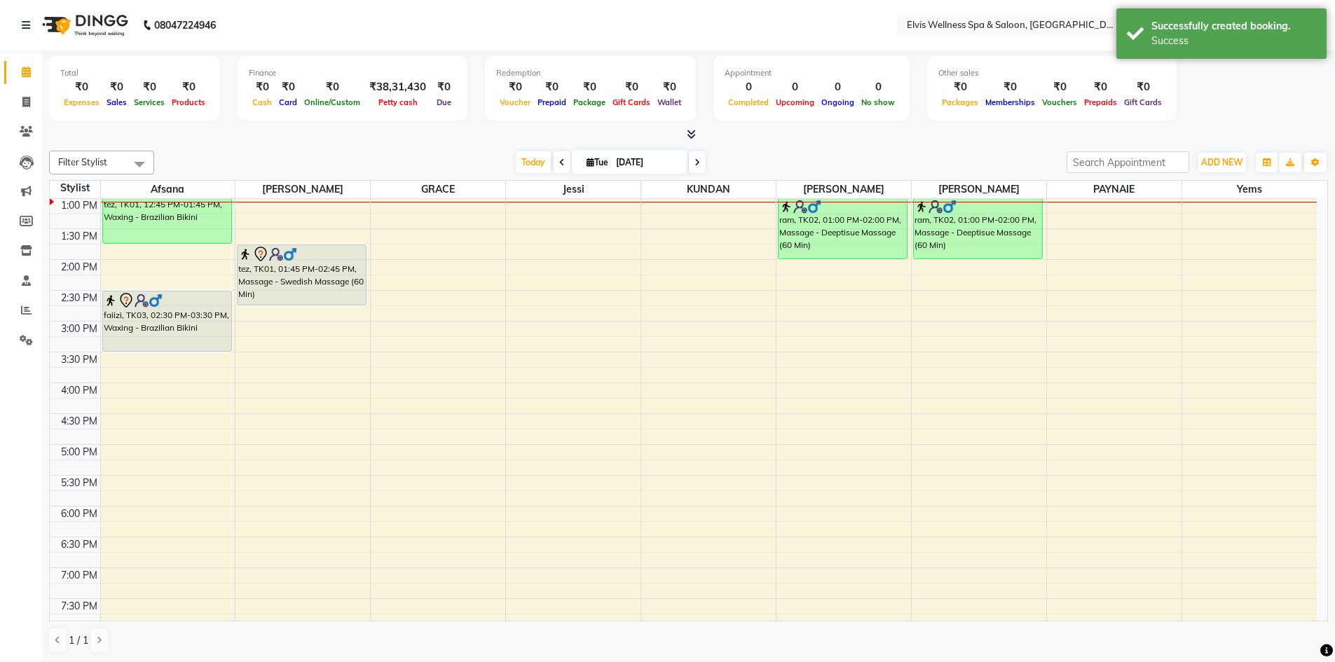
scroll to position [239, 0]
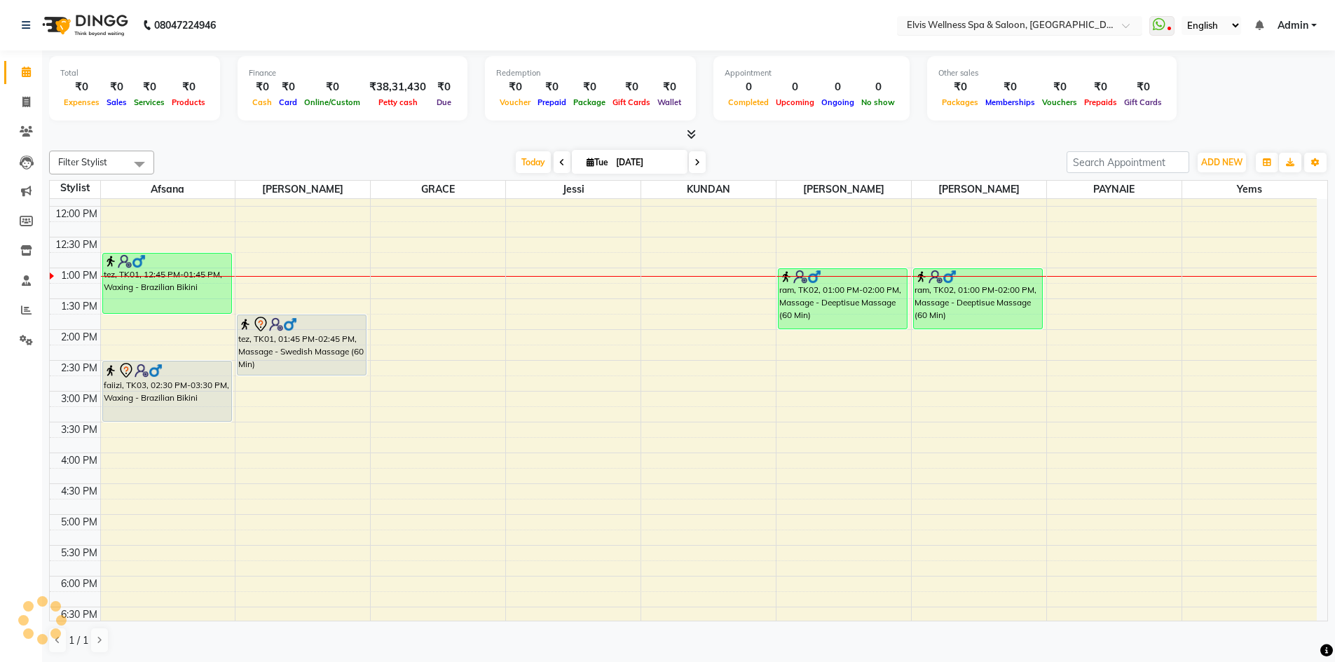
click at [1101, 24] on input "text" at bounding box center [1005, 27] width 203 height 14
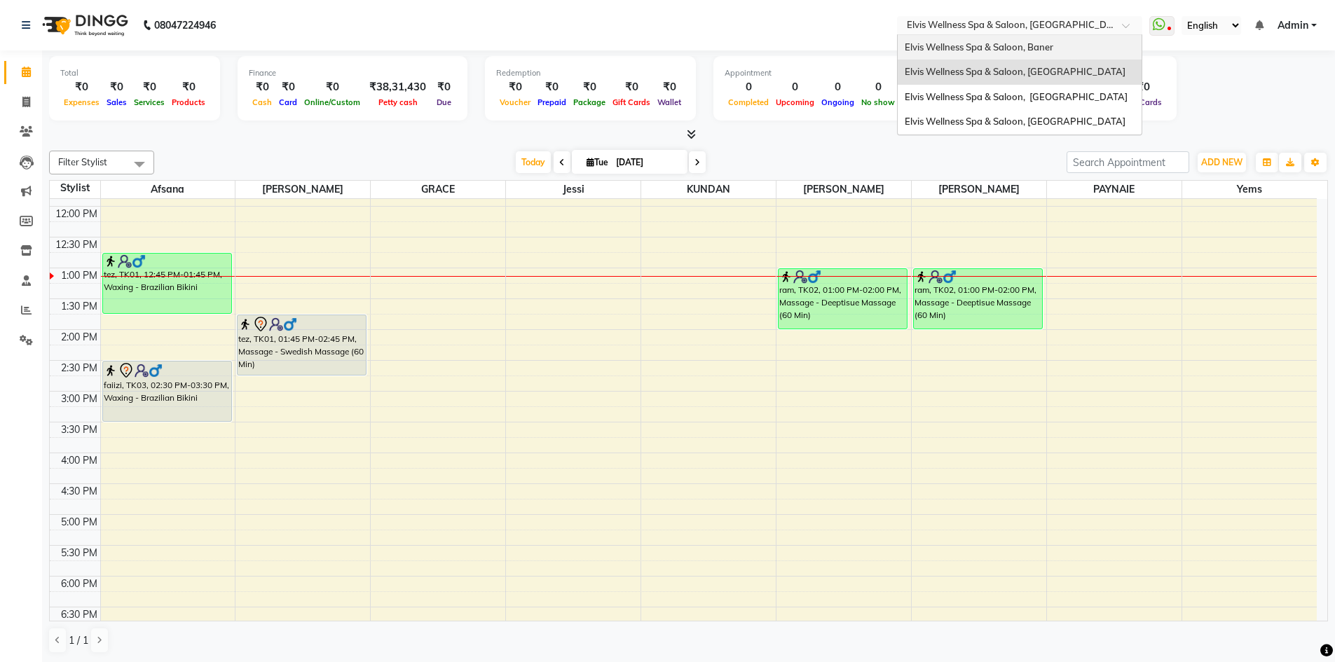
click at [1061, 46] on div "Elvis Wellness Spa & Saloon, Baner" at bounding box center [1020, 47] width 244 height 25
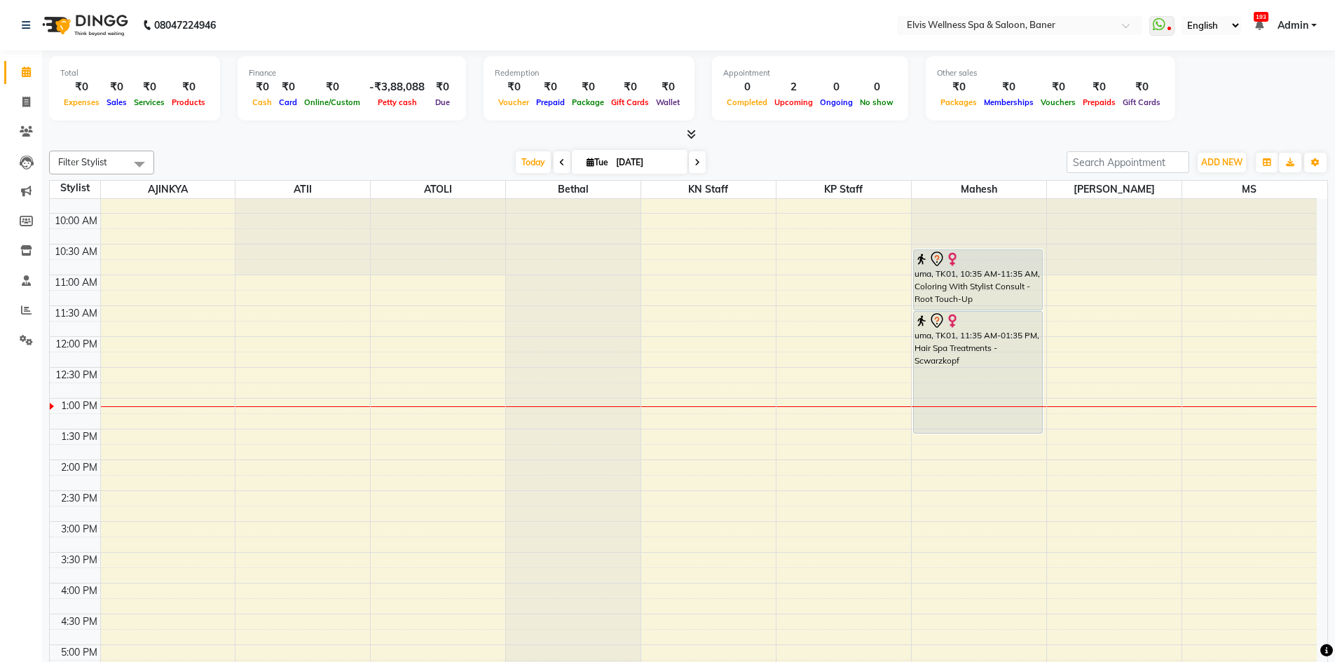
scroll to position [140, 0]
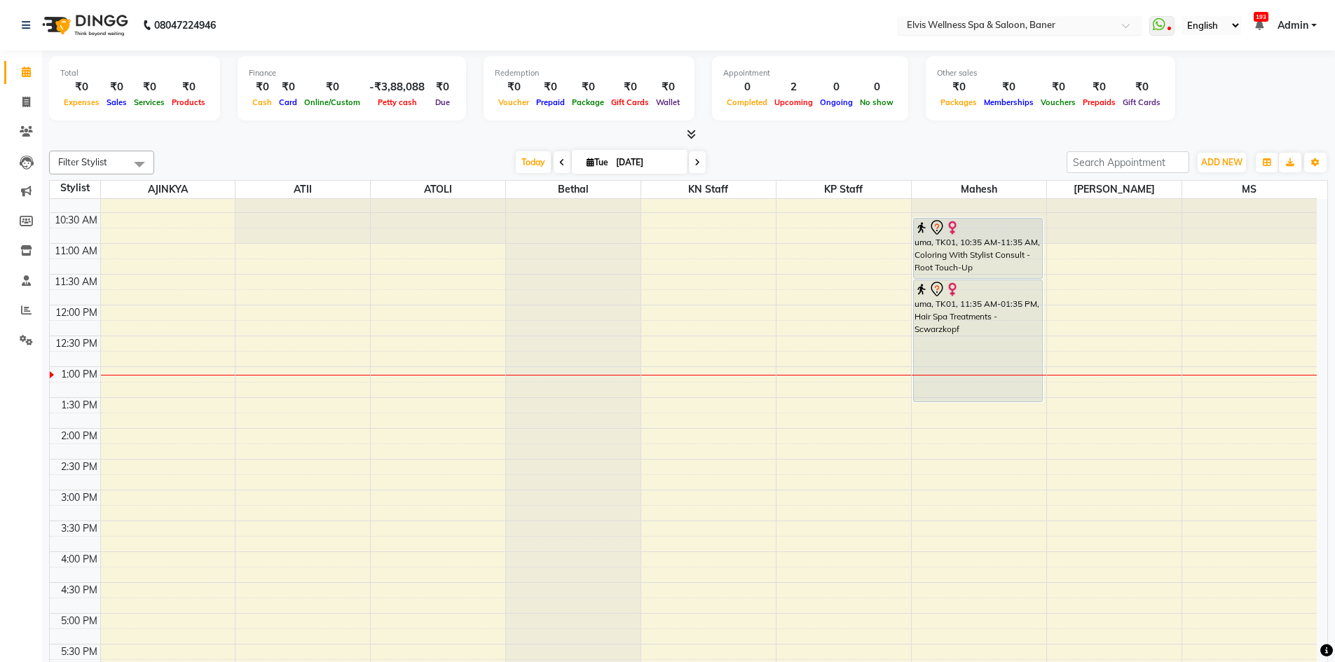
click at [1126, 22] on div at bounding box center [1019, 27] width 245 height 14
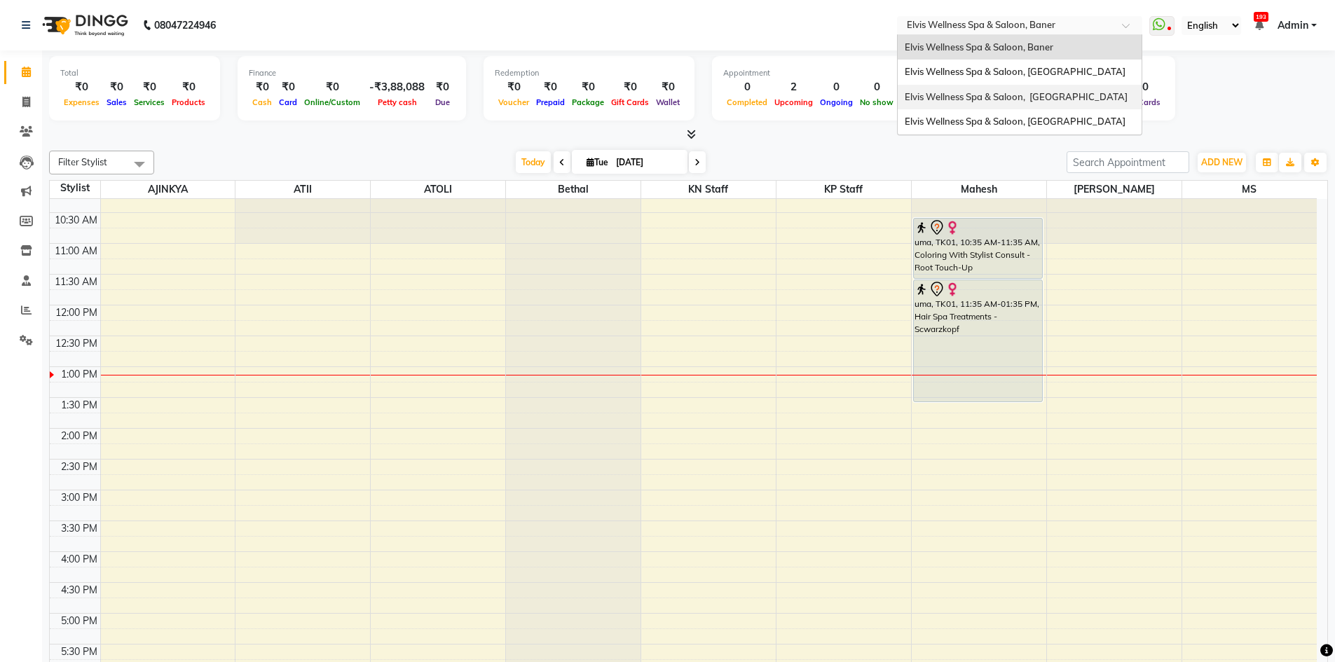
click at [1083, 95] on span "Elvis Wellness Spa & Saloon, [GEOGRAPHIC_DATA]" at bounding box center [1016, 96] width 223 height 11
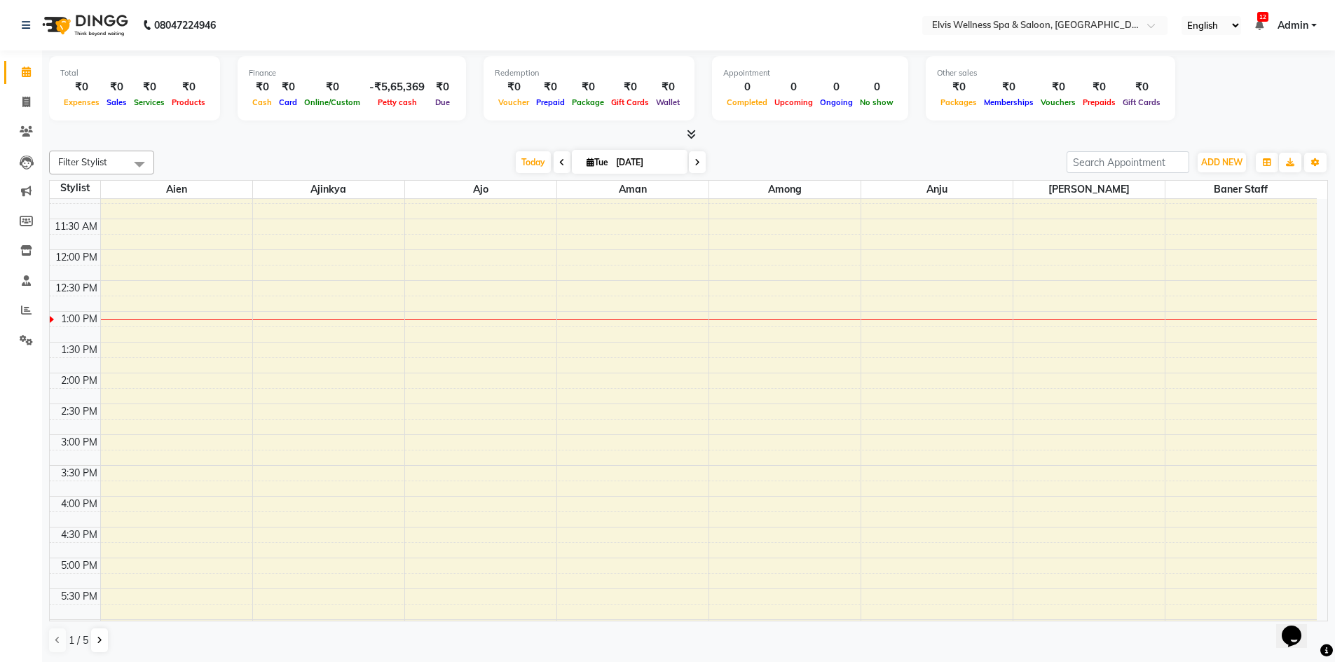
scroll to position [210, 0]
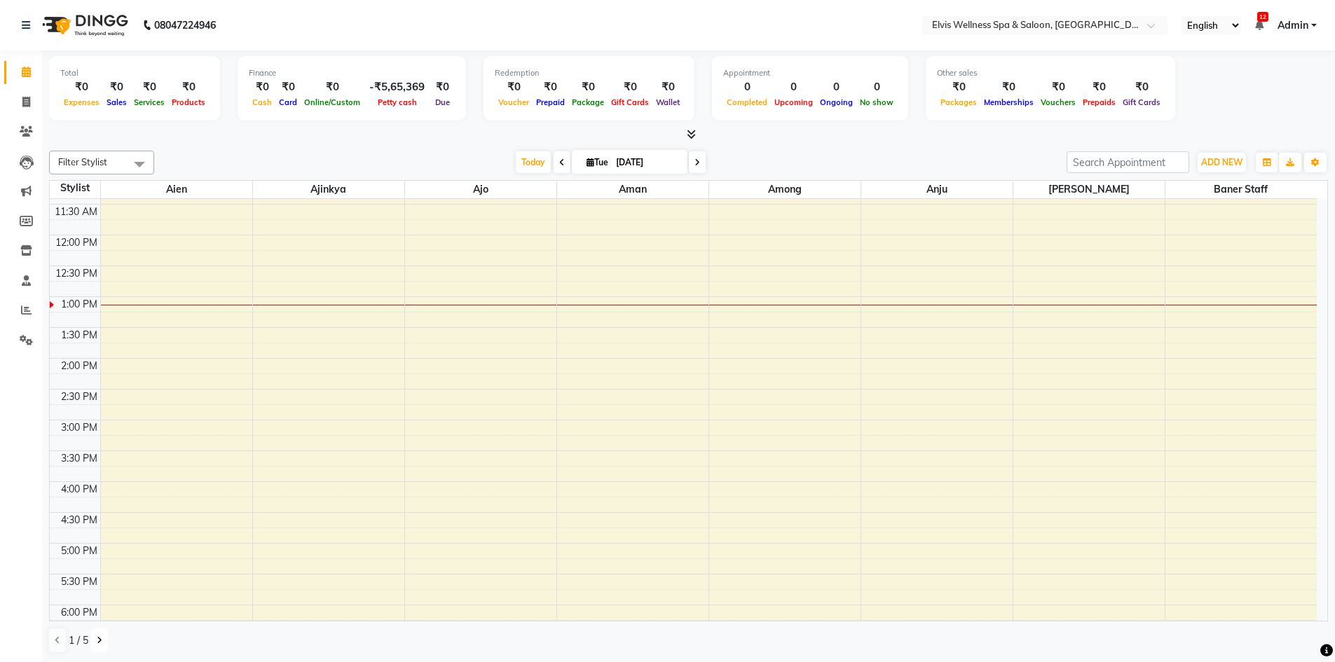
click at [101, 639] on icon at bounding box center [100, 640] width 6 height 8
click at [1123, 30] on input "text" at bounding box center [1030, 27] width 203 height 14
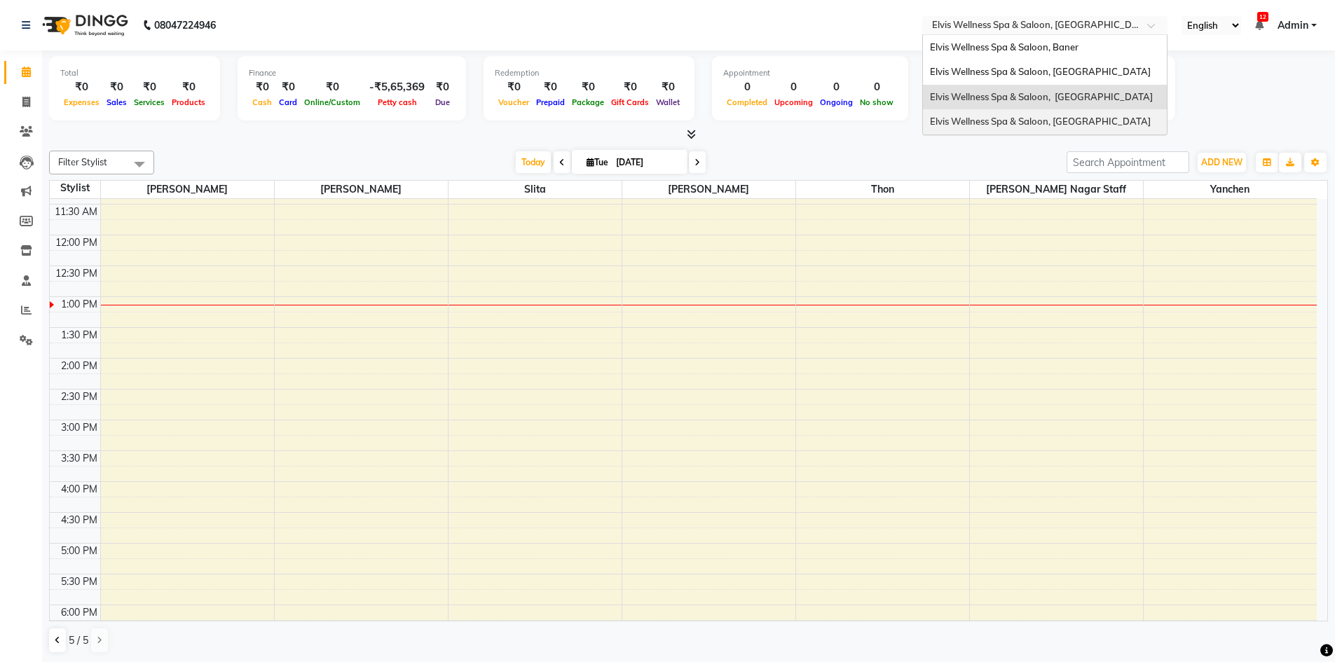
click at [1070, 127] on span "Elvis Wellness Spa & Saloon, Lohegaon" at bounding box center [1040, 121] width 221 height 11
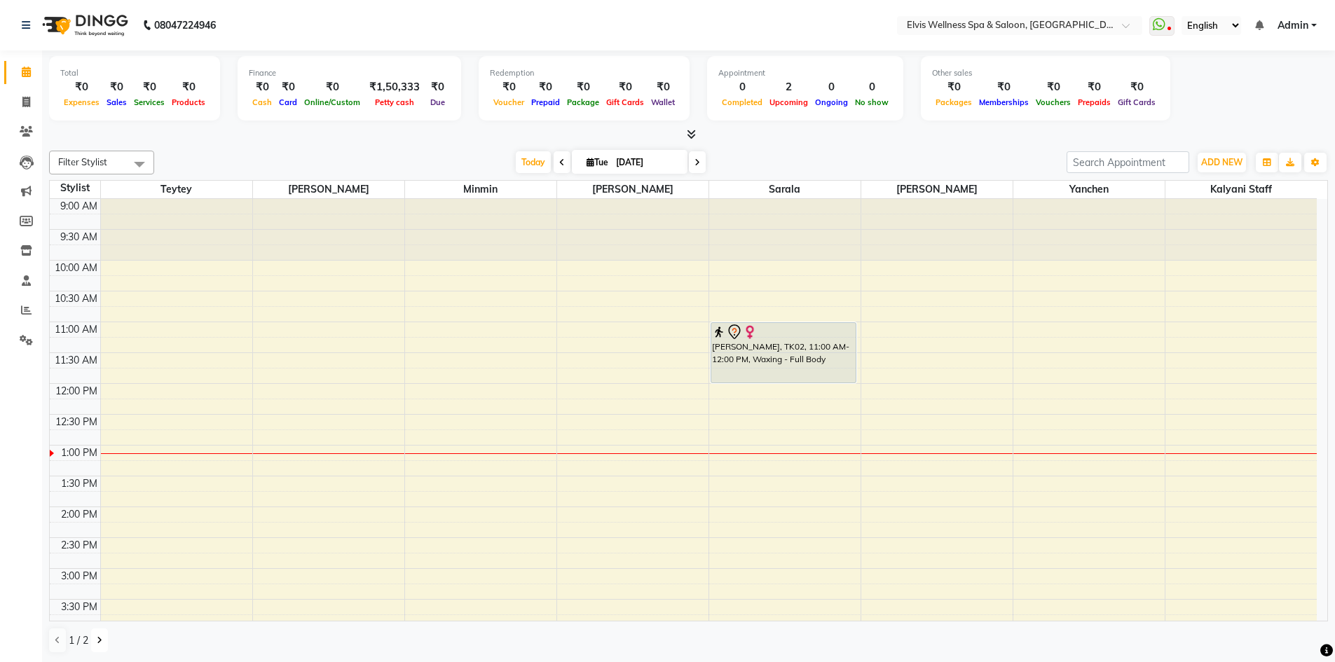
click at [97, 642] on icon at bounding box center [100, 640] width 6 height 8
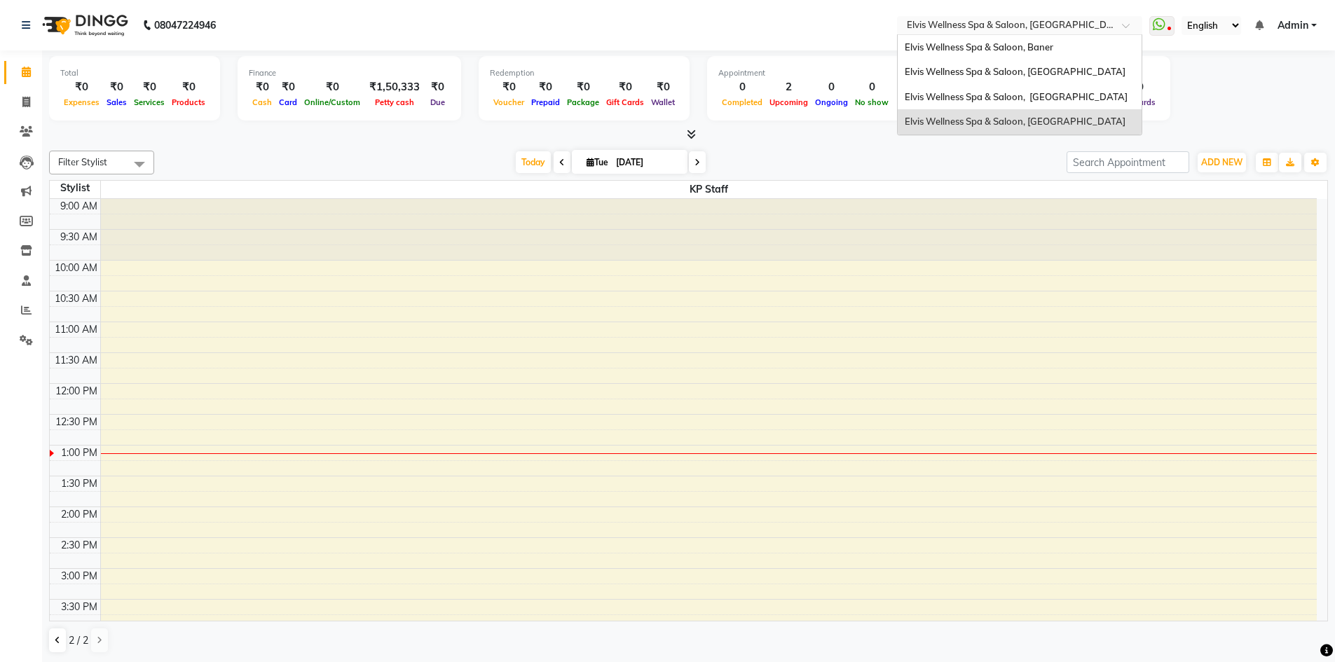
click at [1064, 22] on input "text" at bounding box center [1005, 27] width 203 height 14
click at [1058, 68] on span "Elvis Wellness Spa & Saloon, [GEOGRAPHIC_DATA]" at bounding box center [1015, 71] width 221 height 11
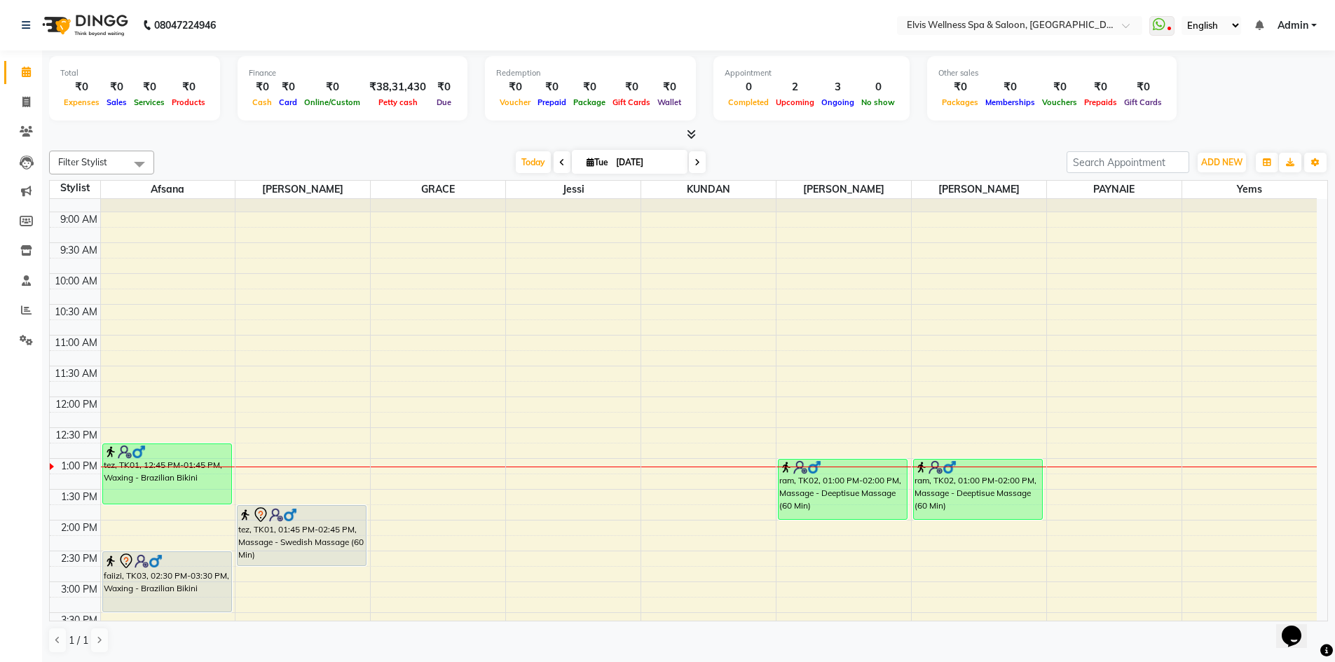
scroll to position [70, 0]
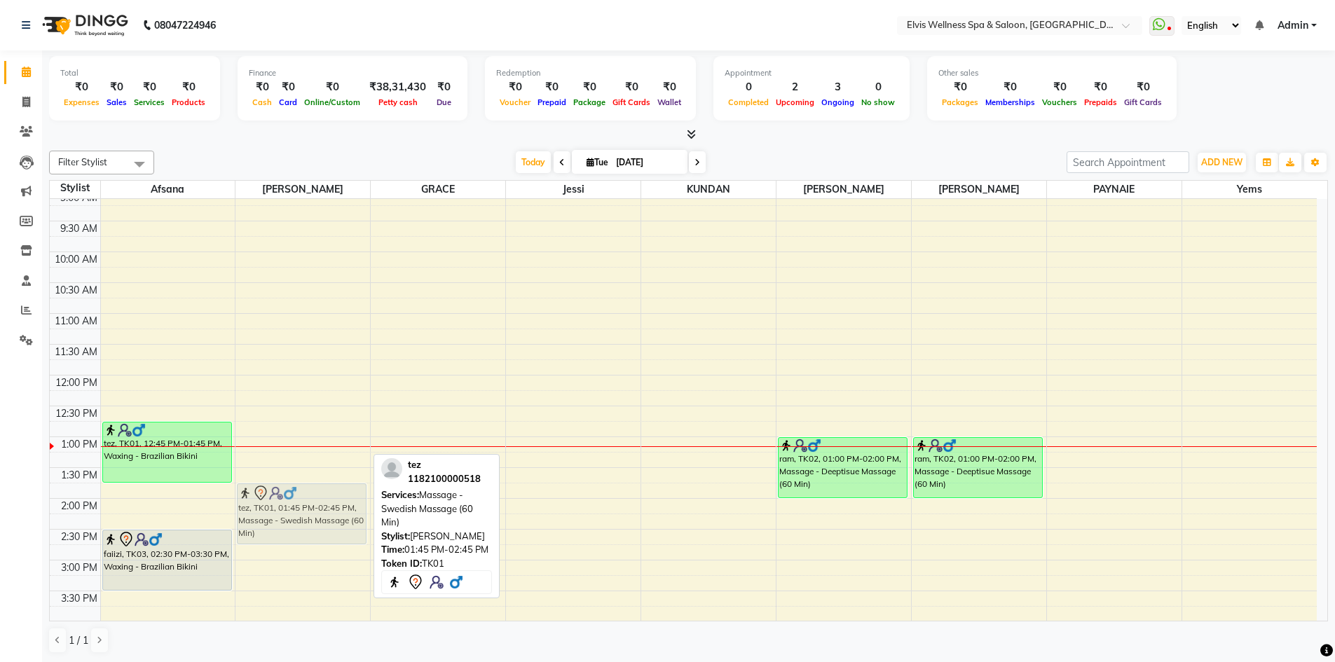
click at [268, 504] on div "tez, TK01, 01:45 PM-02:45 PM, Massage - Swedish Massage (60 Min) tez, TK01, 01:…" at bounding box center [303, 591] width 135 height 924
drag, startPoint x: 350, startPoint y: 528, endPoint x: 352, endPoint y: 514, distance: 14.8
click at [352, 514] on div "tez, TK01, 01:45 PM-02:45 PM, Massage - Swedish Massage (60 Min) tez, TK01, 01:…" at bounding box center [303, 591] width 135 height 924
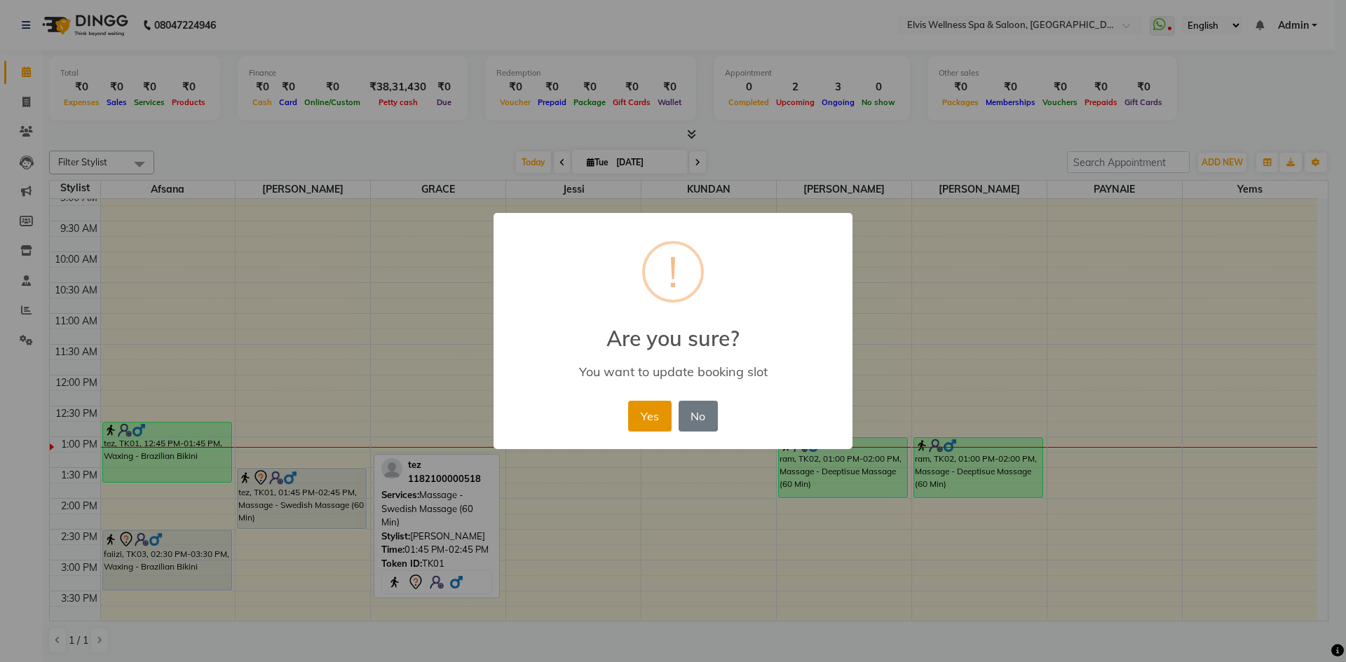
click at [639, 418] on button "Yes" at bounding box center [649, 416] width 43 height 31
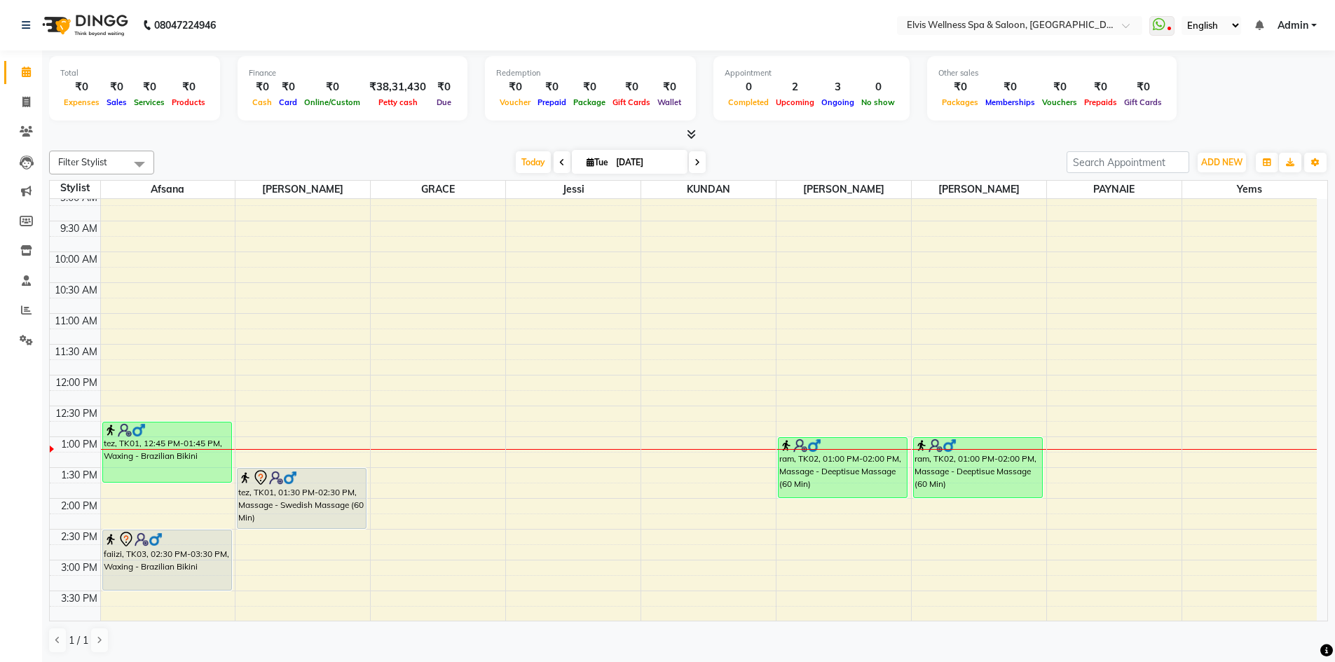
click at [472, 320] on div "8:00 AM 8:30 AM 9:00 AM 9:30 AM 10:00 AM 10:30 AM 11:00 AM 11:30 AM 12:00 PM 12…" at bounding box center [683, 591] width 1267 height 924
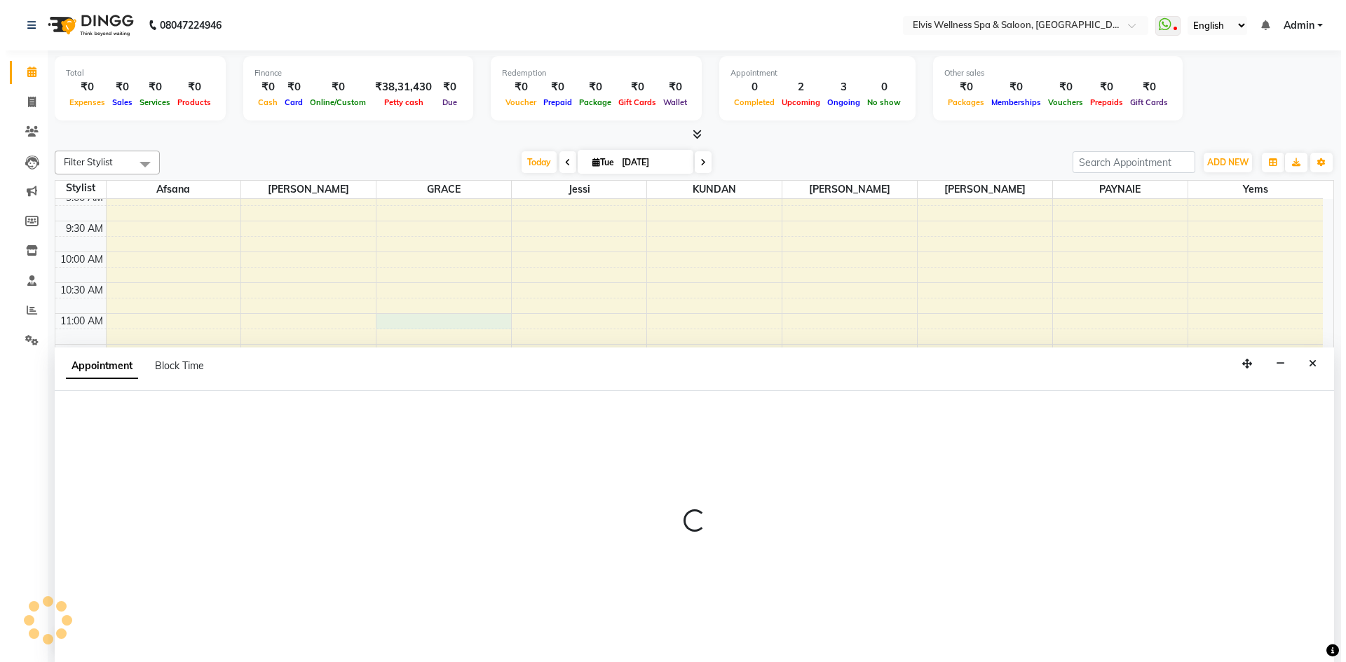
scroll to position [1, 0]
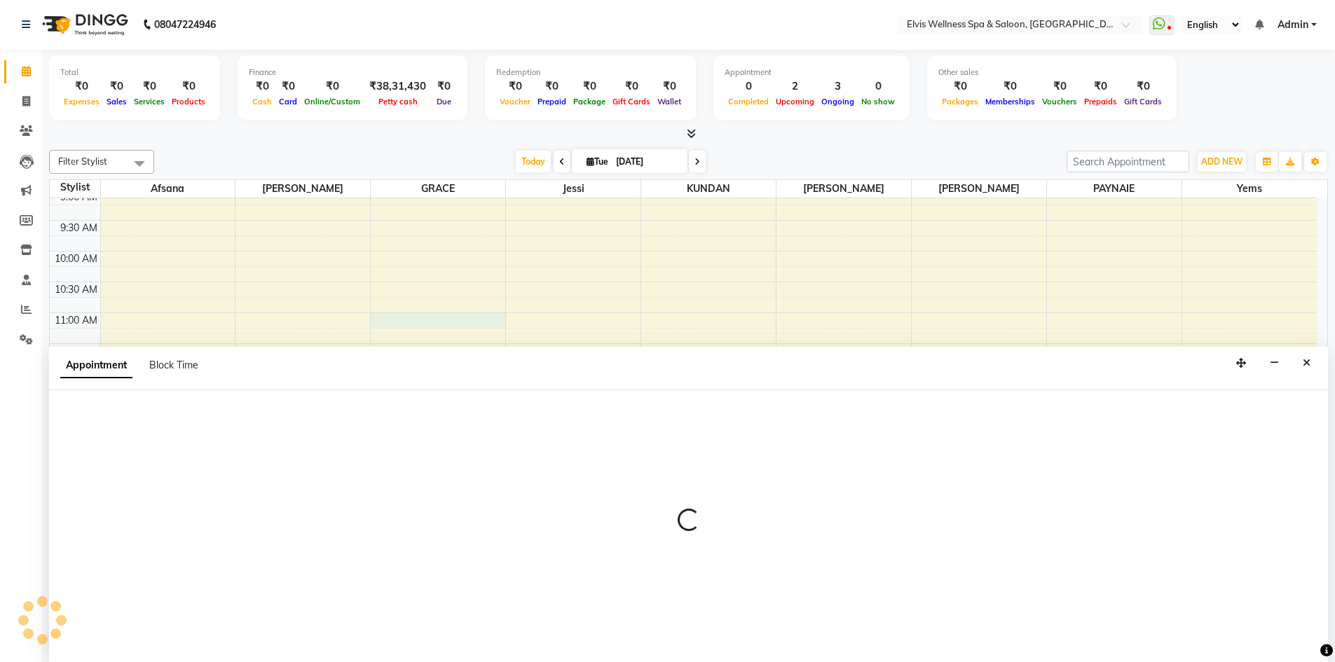
select select "78125"
select select "660"
select select "tentative"
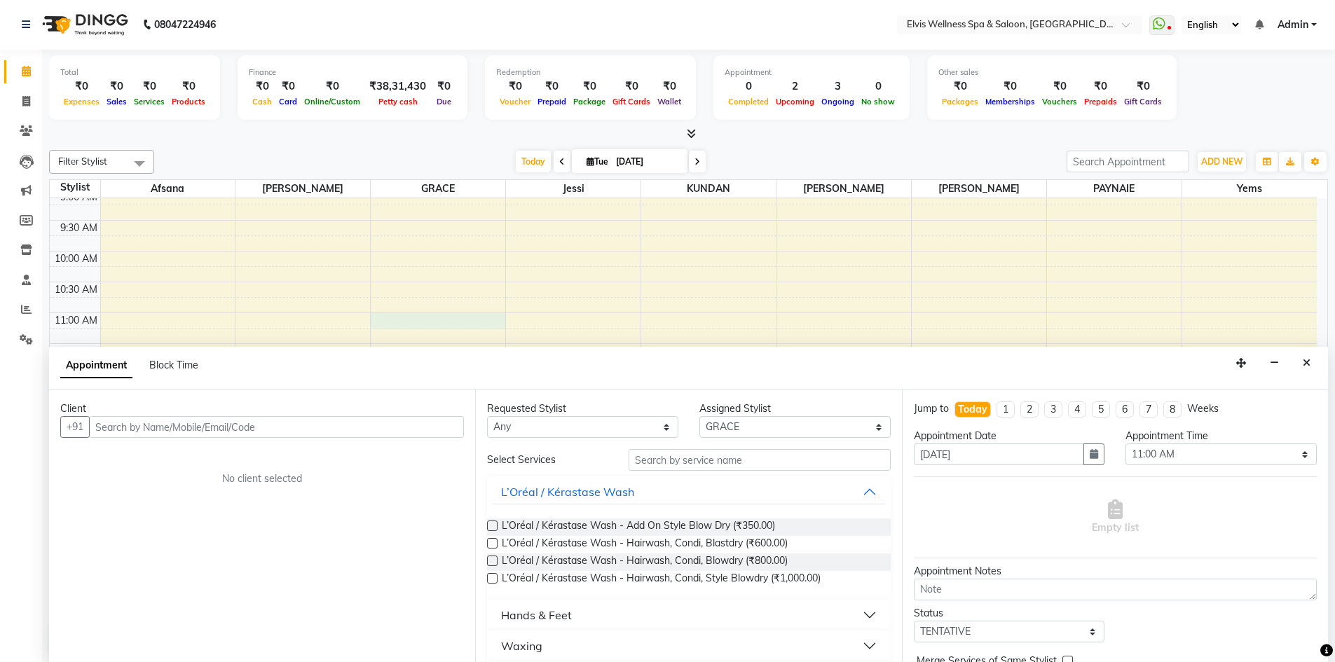
click at [383, 425] on input "text" at bounding box center [276, 427] width 375 height 22
type input "8080341"
click at [1308, 365] on icon "Close" at bounding box center [1307, 363] width 8 height 10
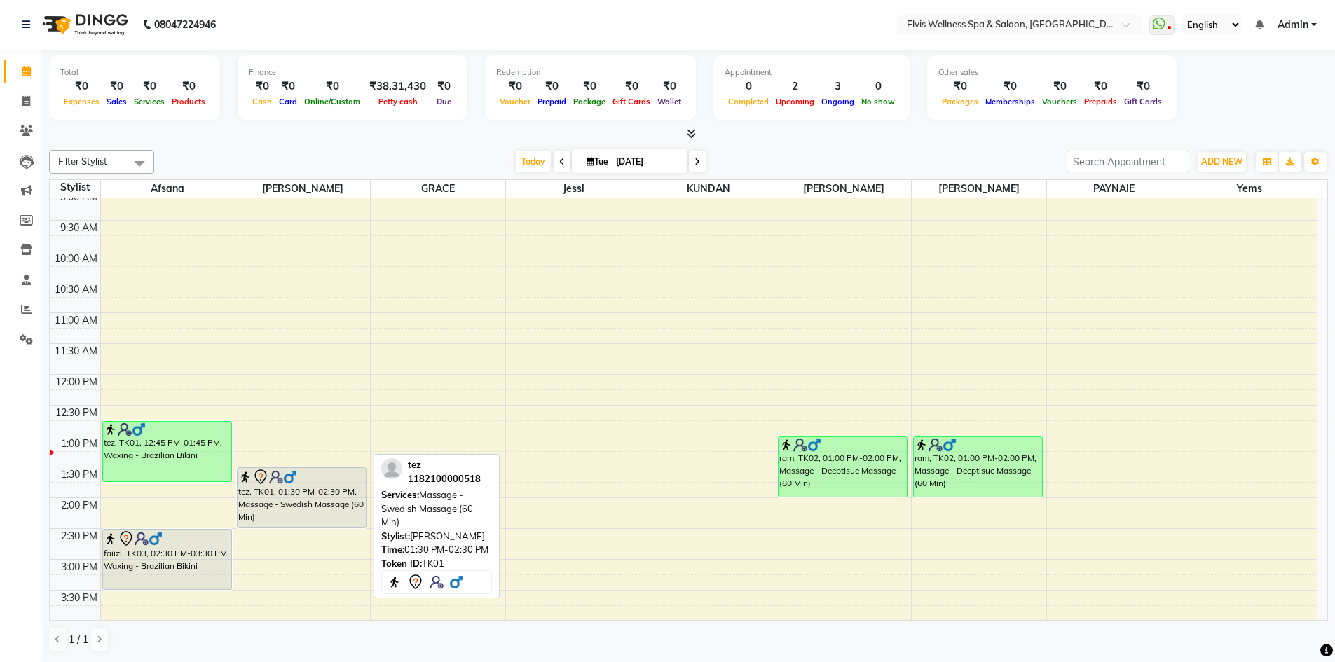
click at [332, 489] on div "tez, TK01, 01:30 PM-02:30 PM, Massage - Swedish Massage (60 Min)" at bounding box center [302, 498] width 128 height 60
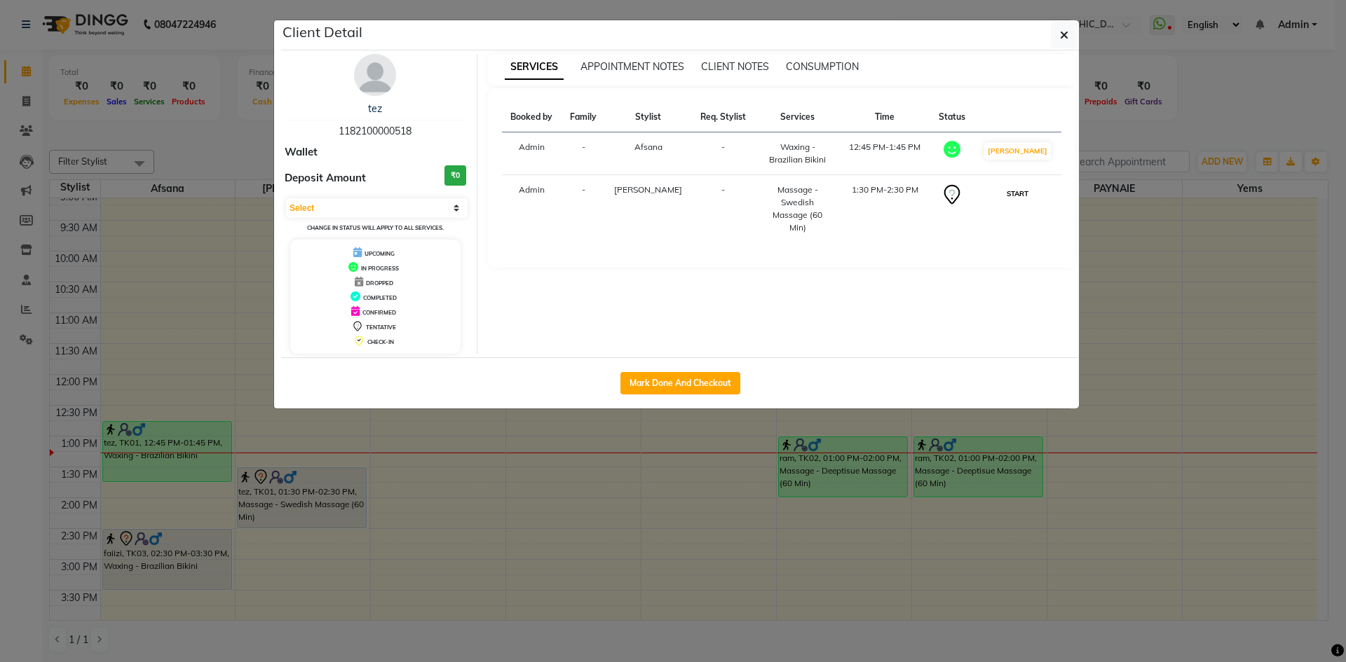
click at [1021, 196] on button "START" at bounding box center [1017, 194] width 29 height 18
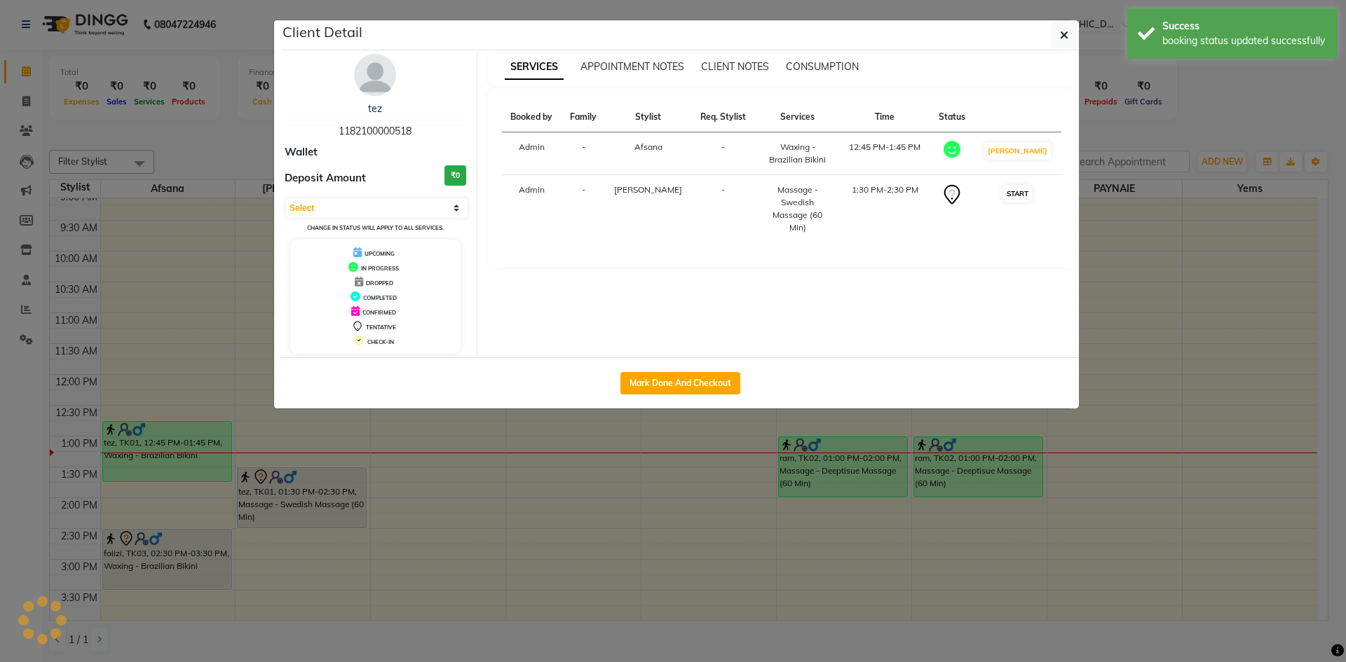
select select "1"
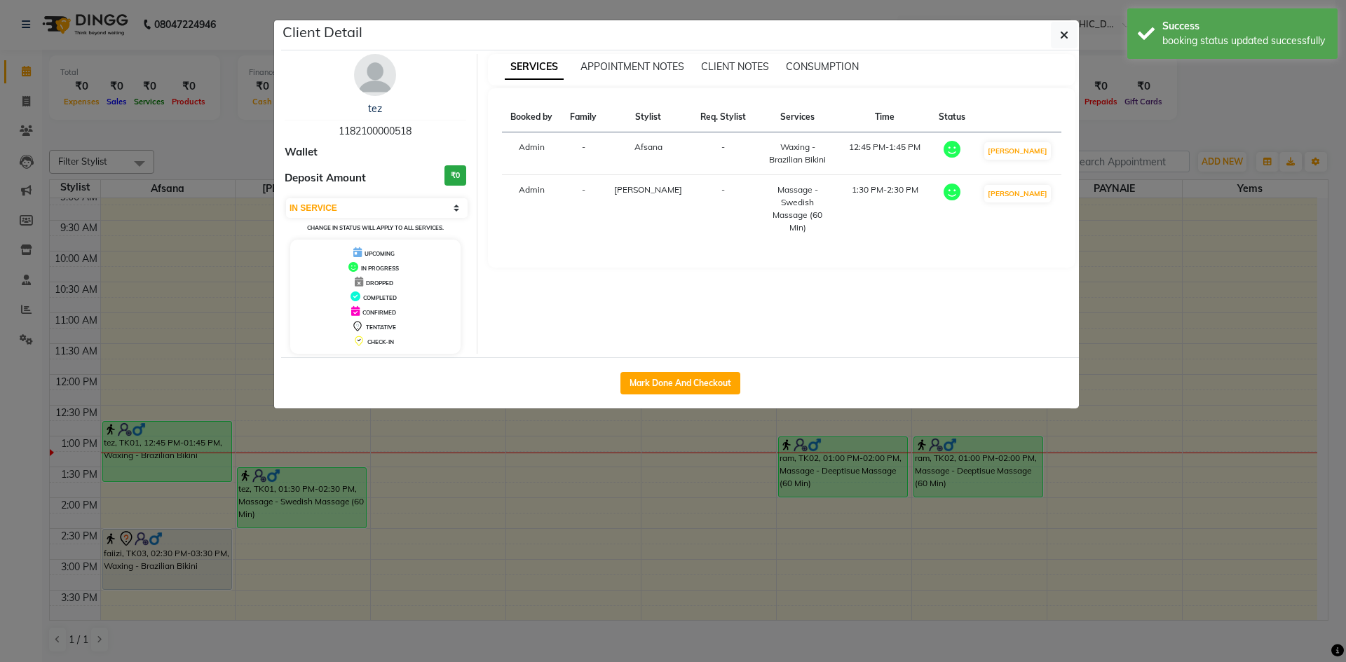
click at [485, 496] on ngb-modal-window "Client Detail tez 1182100000518 Wallet Deposit Amount ₹0 Select IN SERVICE CONF…" at bounding box center [673, 331] width 1346 height 662
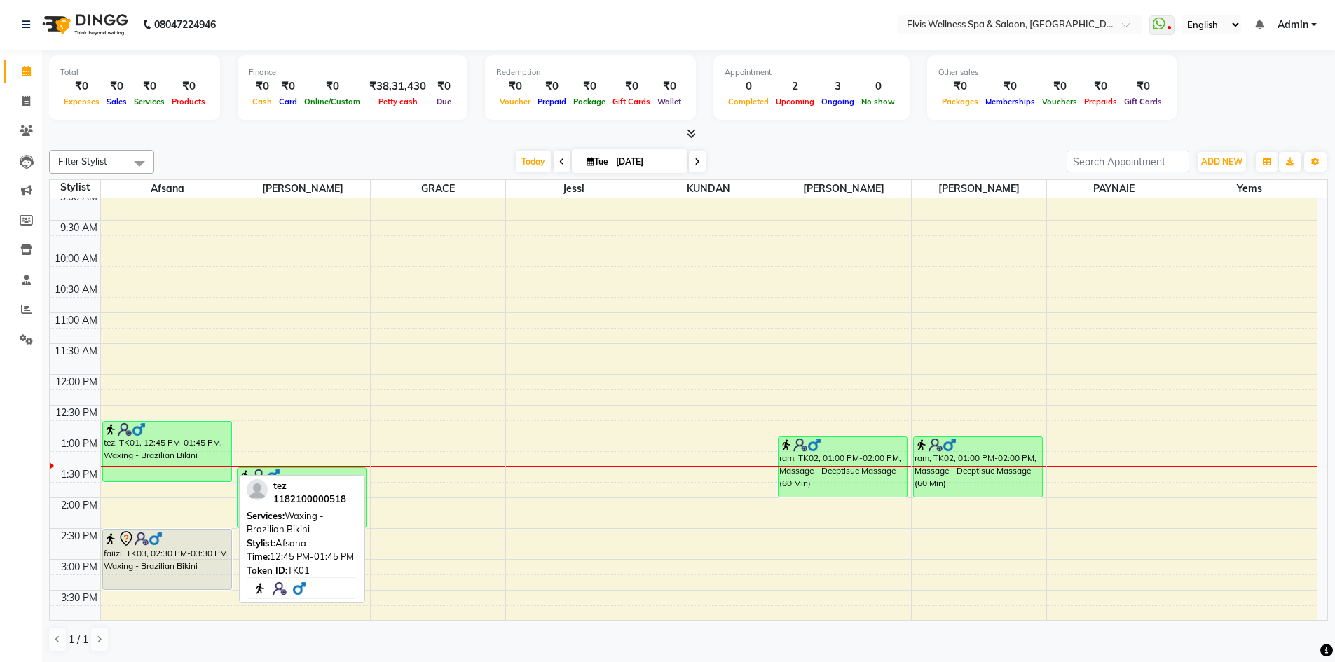
click at [175, 441] on div "tez, TK01, 12:45 PM-01:45 PM, Waxing - Brazilian Bikini" at bounding box center [167, 452] width 128 height 60
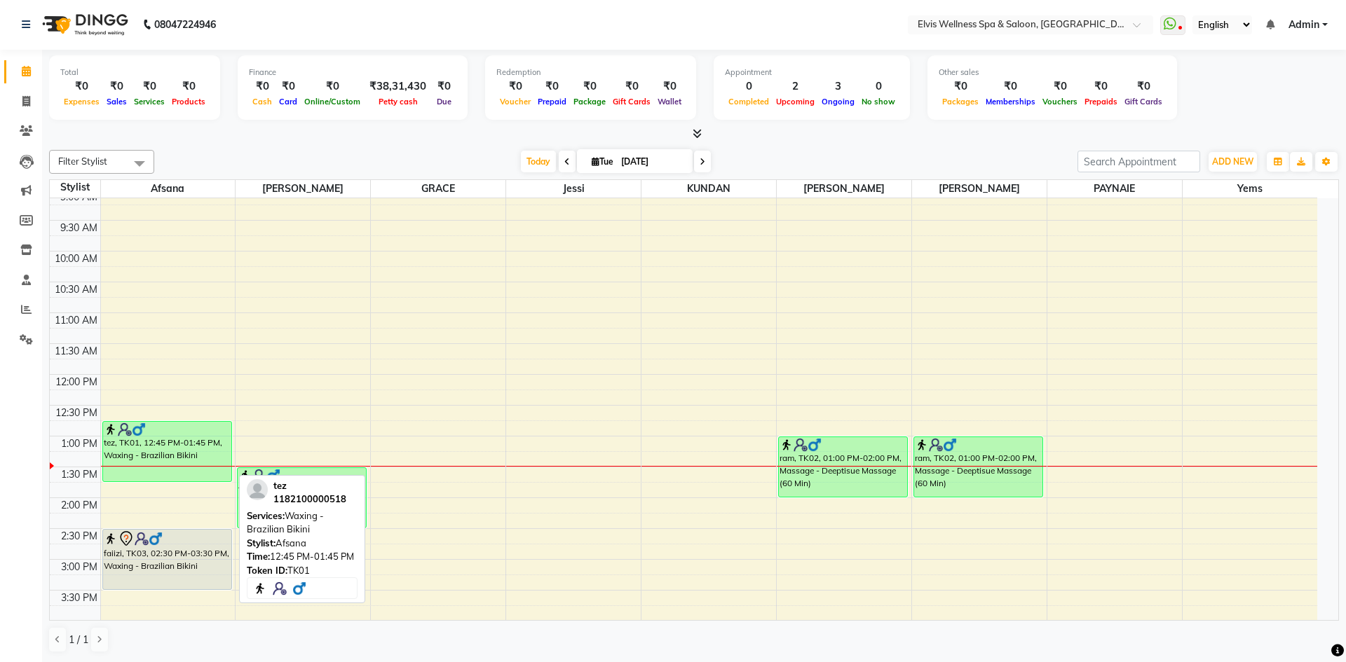
select select "1"
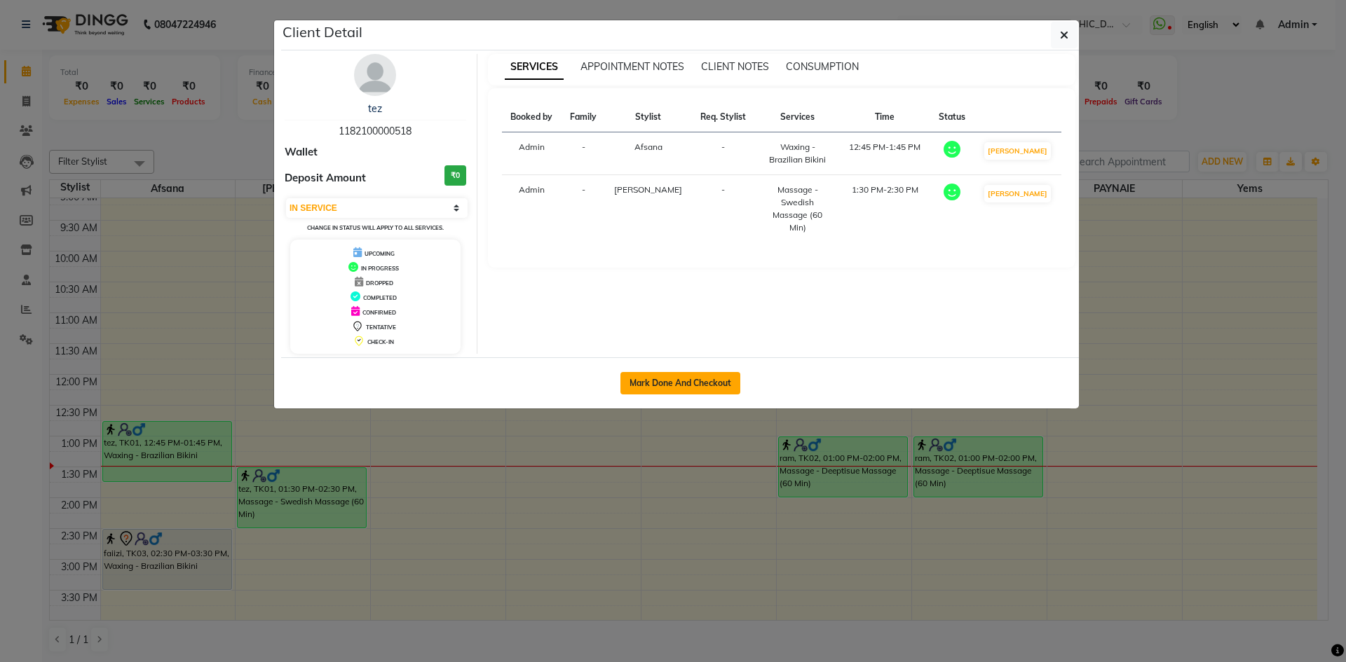
click at [711, 382] on button "Mark Done And Checkout" at bounding box center [680, 383] width 120 height 22
select select "service"
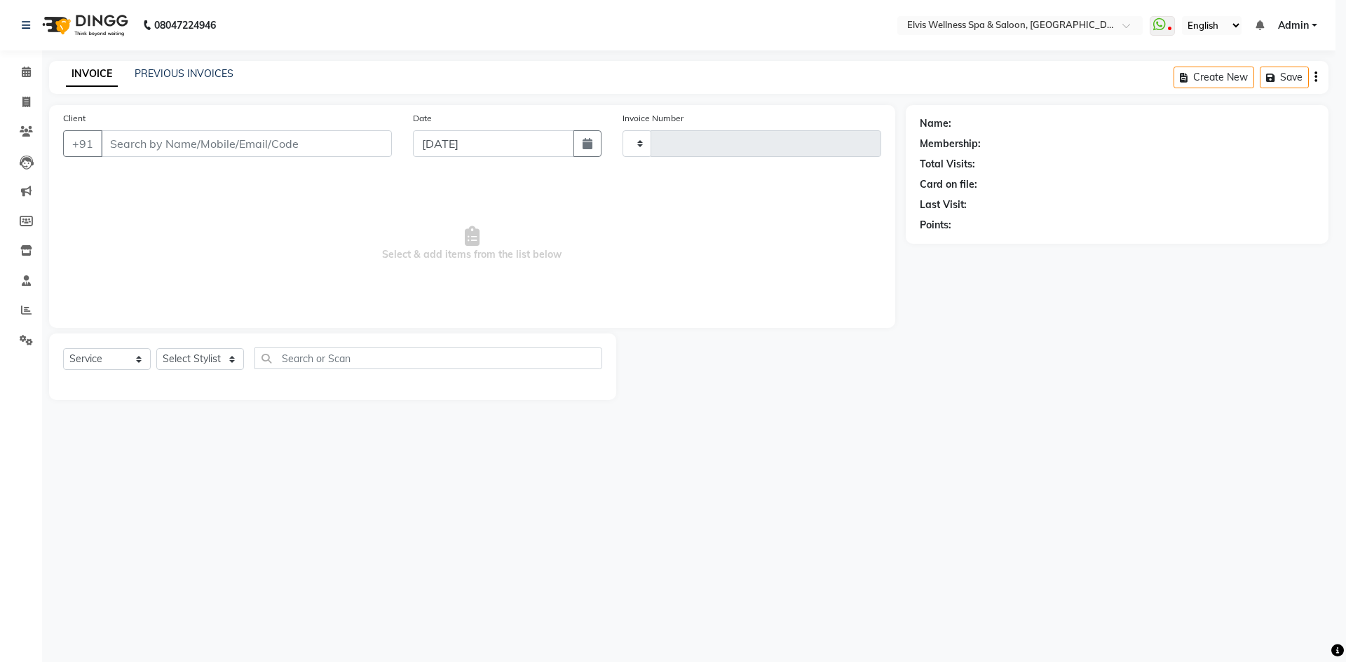
type input "1545"
select select "4399"
type input "1182100000518"
select select "32217"
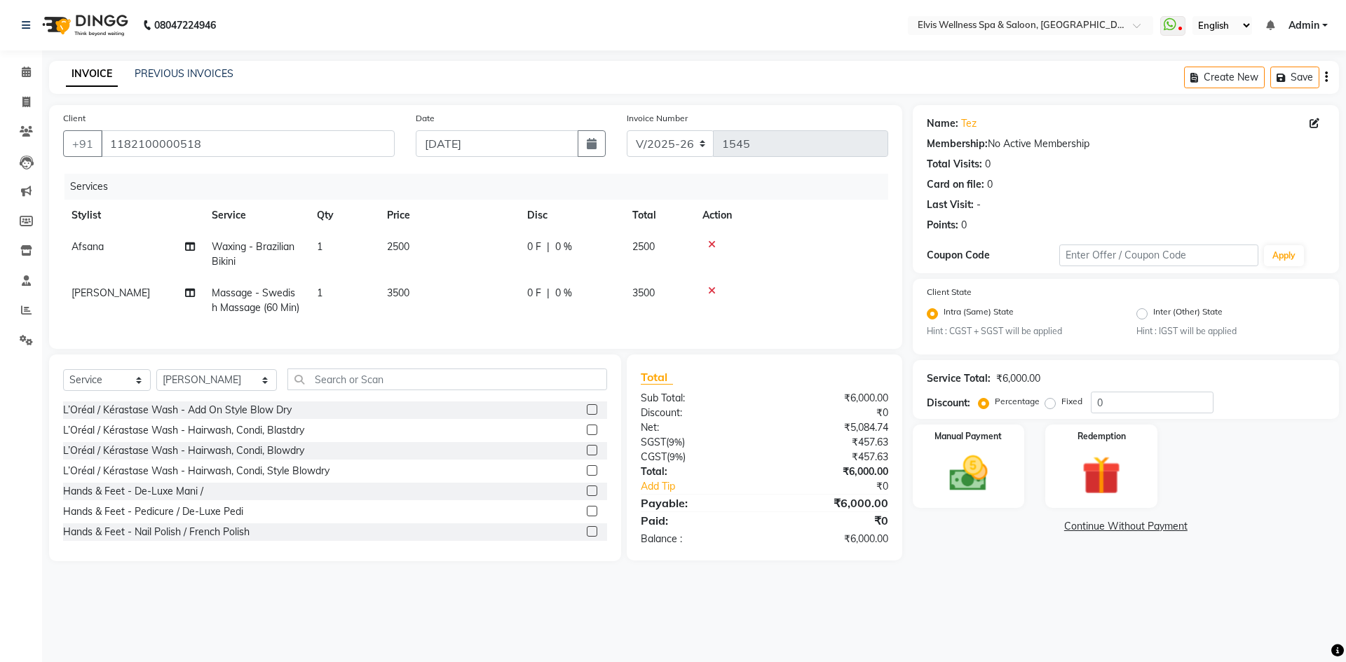
click at [402, 247] on span "2500" at bounding box center [398, 246] width 22 height 13
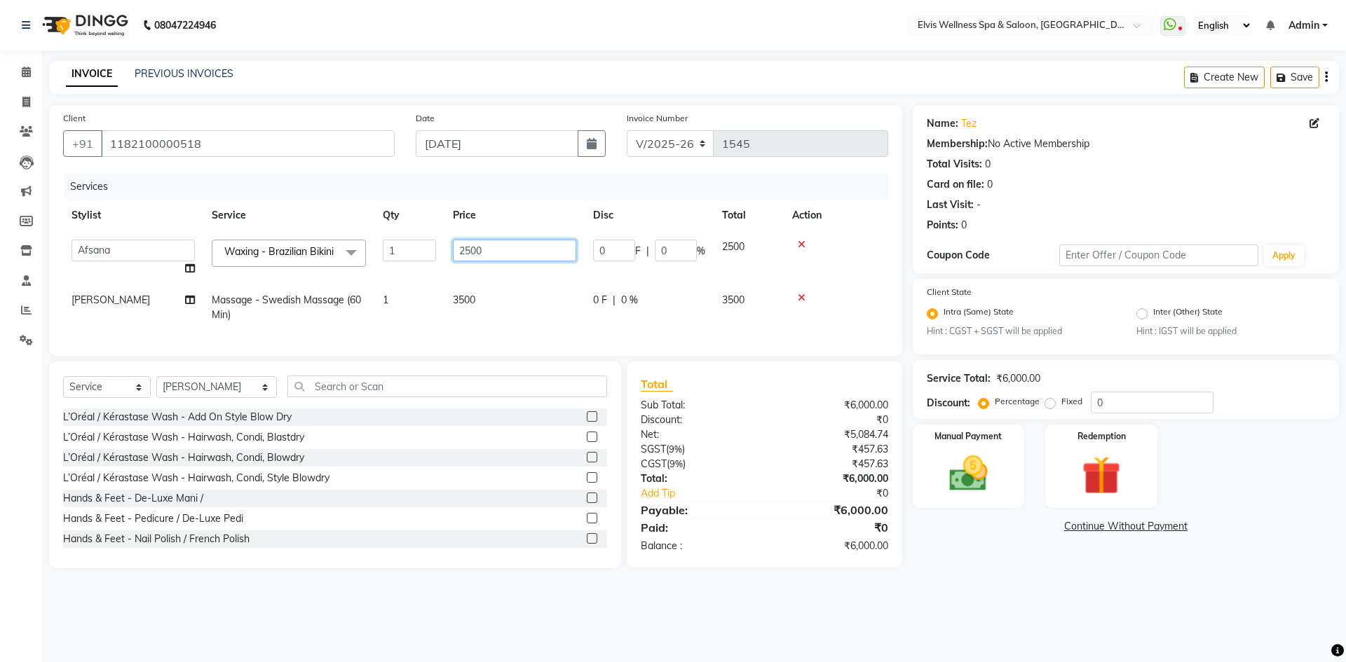
click at [468, 252] on input "2500" at bounding box center [514, 251] width 123 height 22
type input "3000"
click at [475, 309] on td "3500" at bounding box center [514, 308] width 140 height 46
select select "32217"
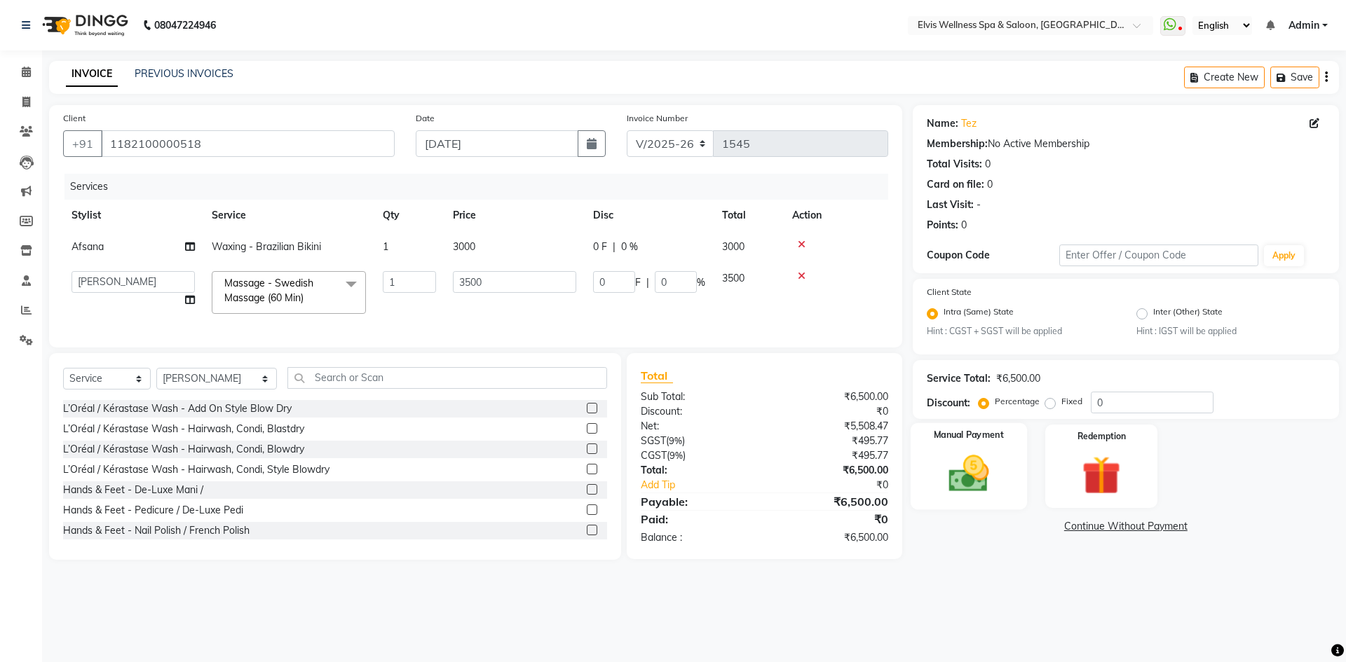
click at [978, 489] on img at bounding box center [968, 474] width 65 height 46
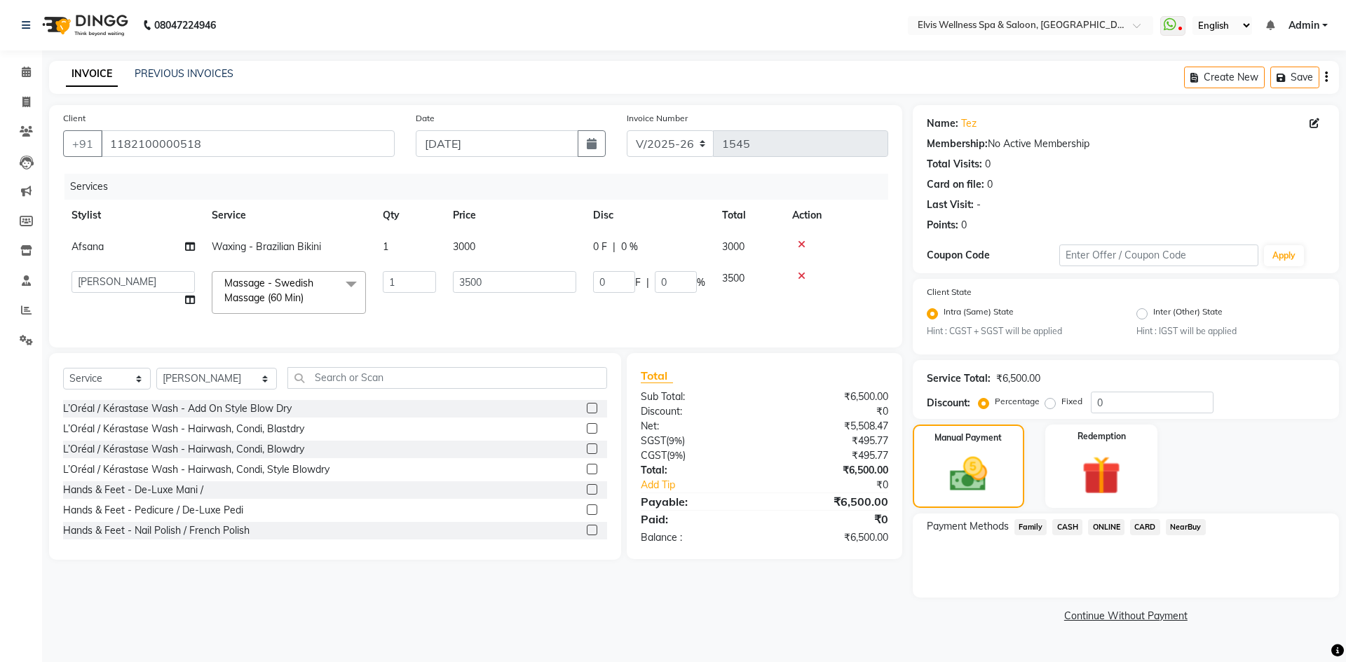
click at [1110, 528] on span "ONLINE" at bounding box center [1106, 527] width 36 height 16
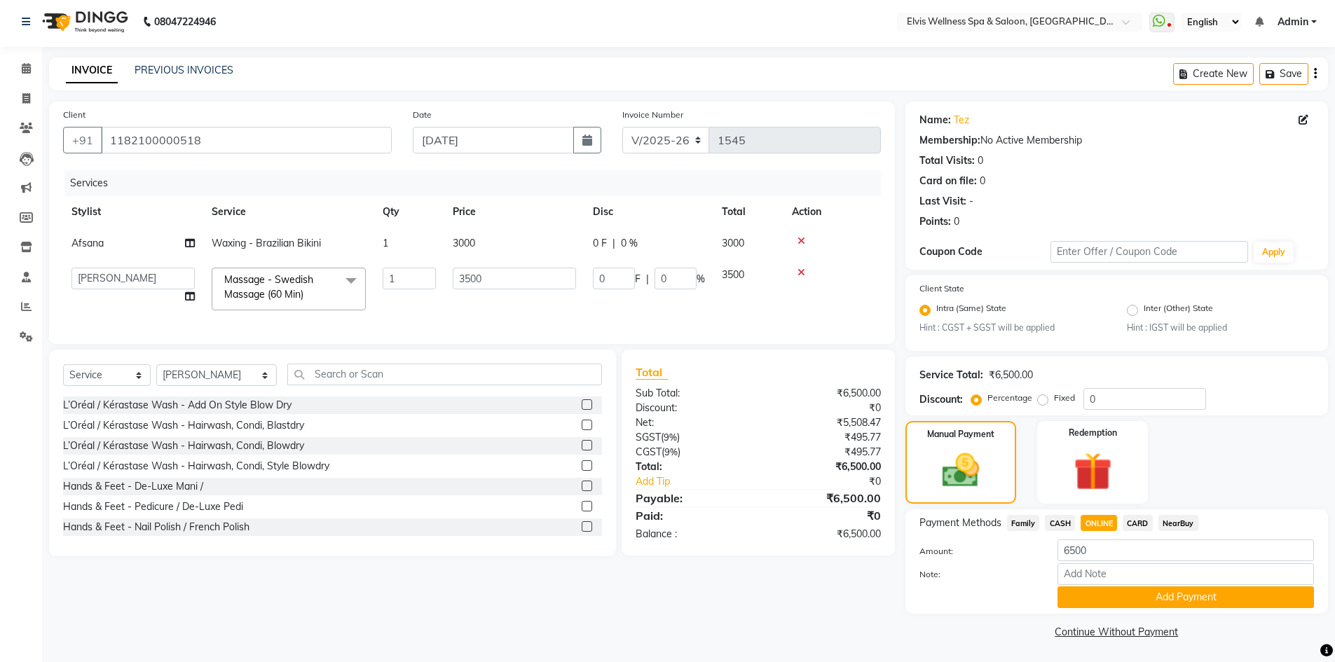
scroll to position [5, 0]
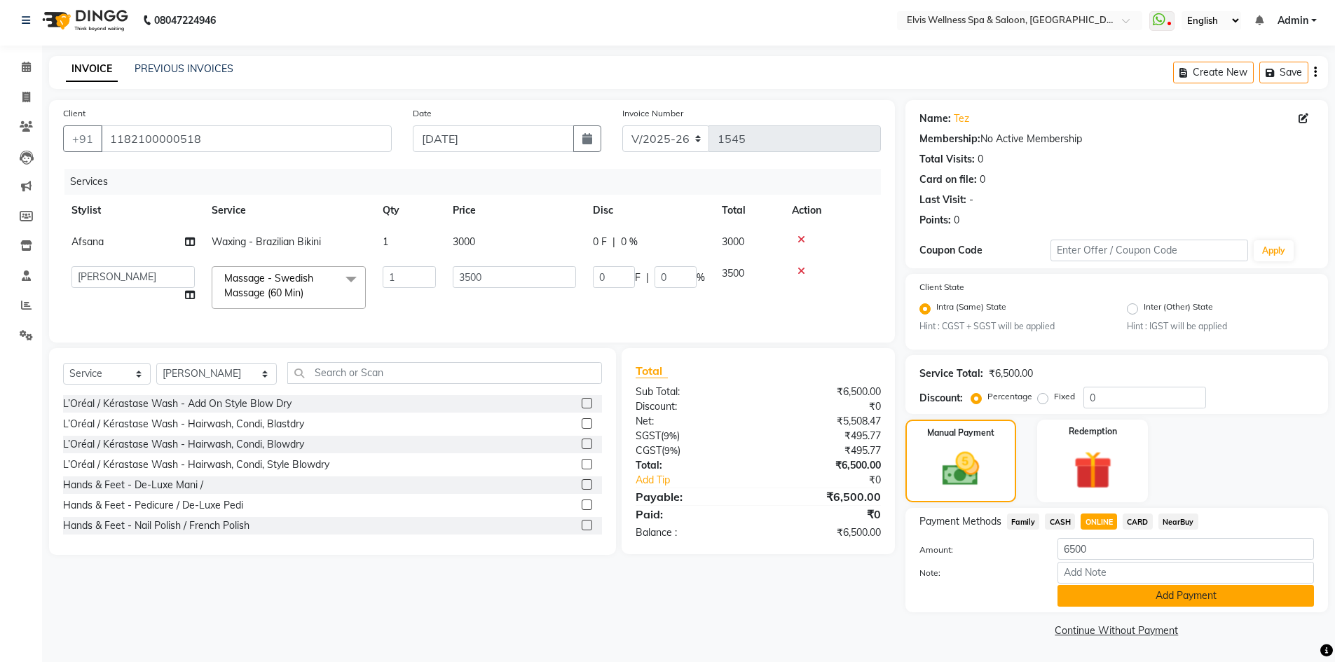
click at [1103, 596] on button "Add Payment" at bounding box center [1186, 596] width 257 height 22
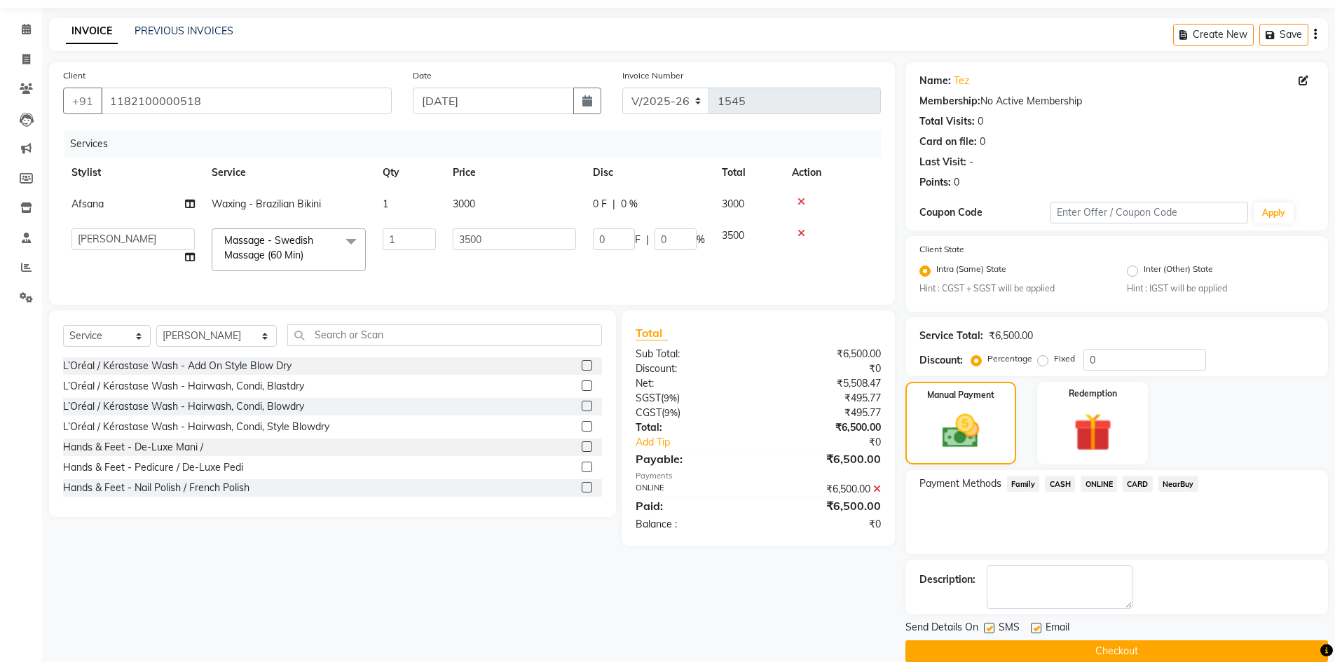
scroll to position [64, 0]
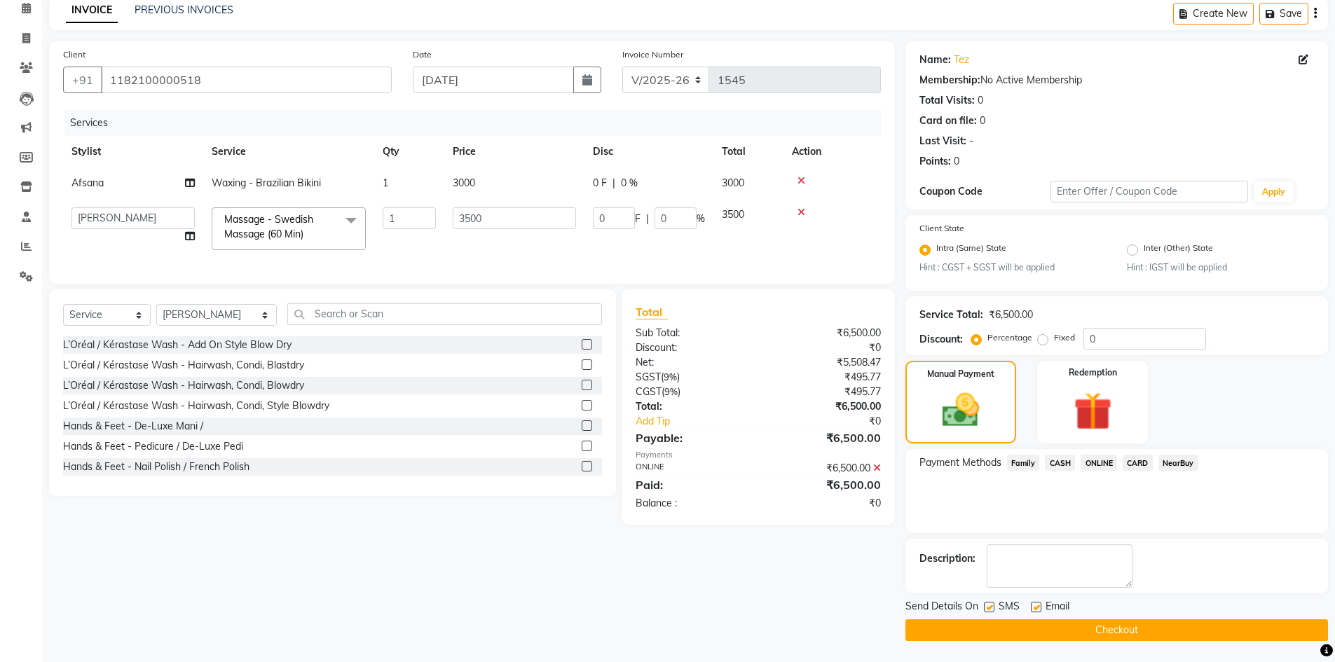
click at [985, 606] on label at bounding box center [989, 607] width 11 height 11
click at [985, 606] on input "checkbox" at bounding box center [988, 607] width 9 height 9
checkbox input "false"
click at [1040, 607] on label at bounding box center [1036, 607] width 11 height 11
click at [1040, 607] on input "checkbox" at bounding box center [1035, 607] width 9 height 9
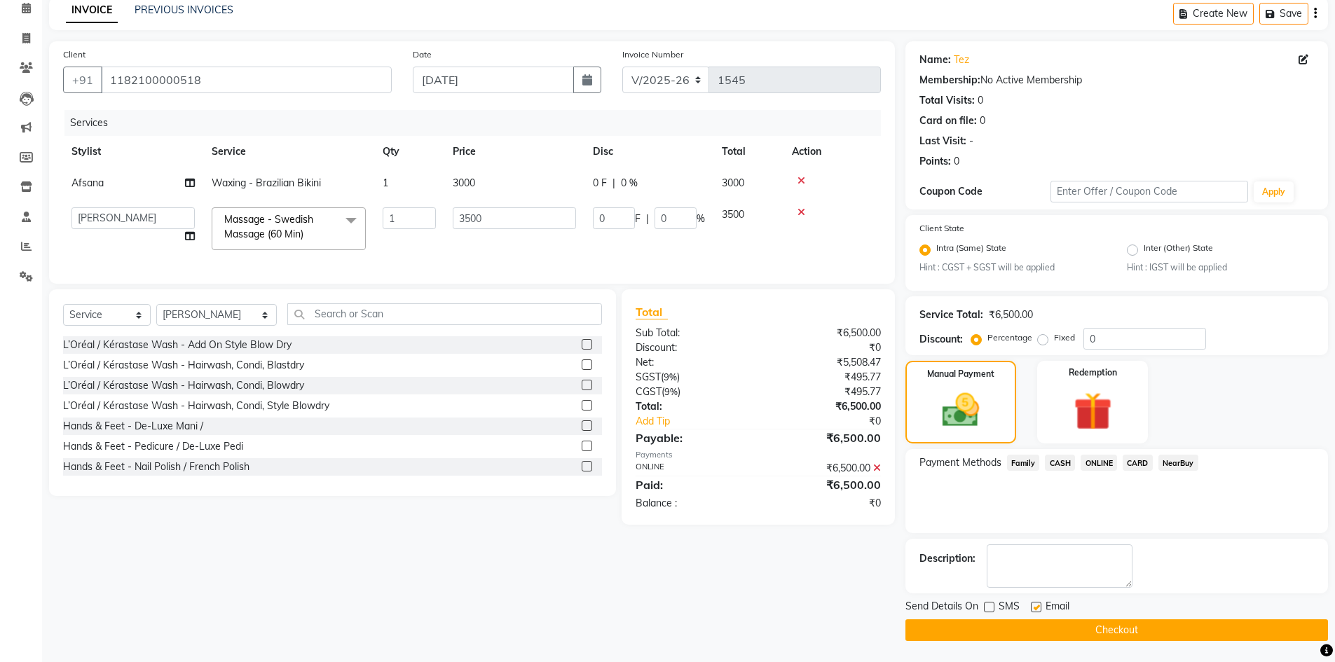
checkbox input "false"
click at [1040, 629] on button "Checkout" at bounding box center [1117, 631] width 423 height 22
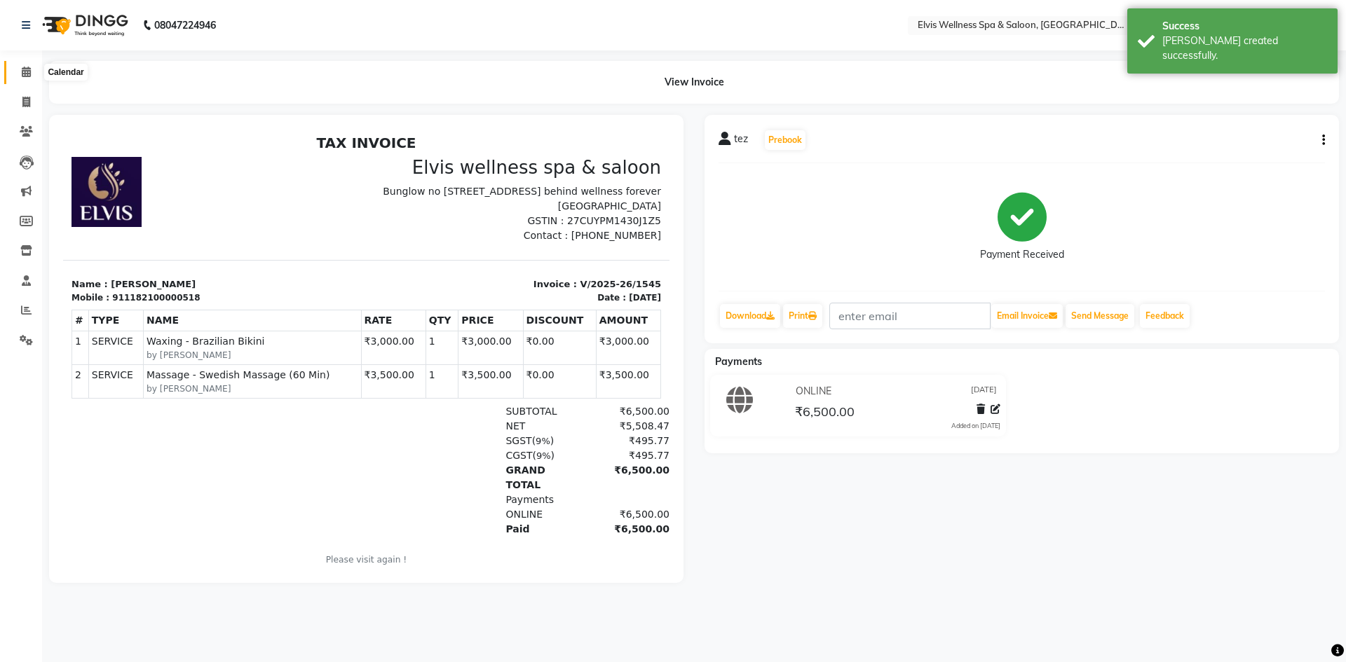
click at [22, 69] on icon at bounding box center [26, 72] width 9 height 11
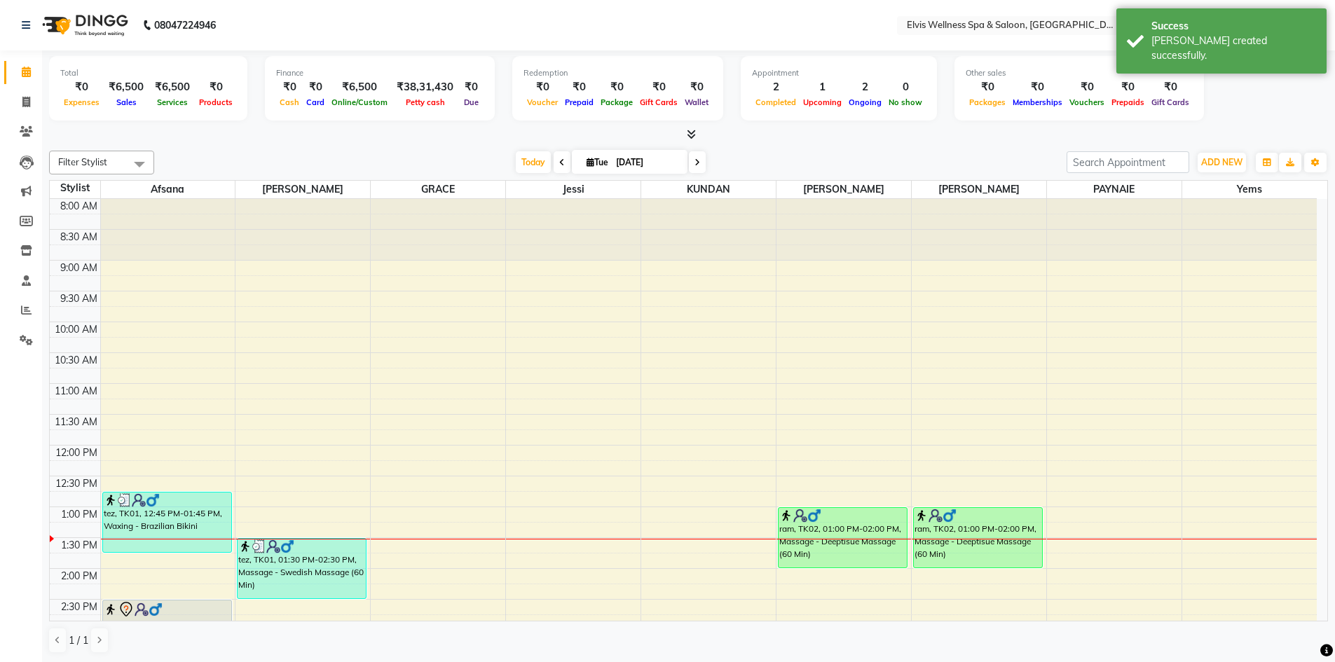
scroll to position [140, 0]
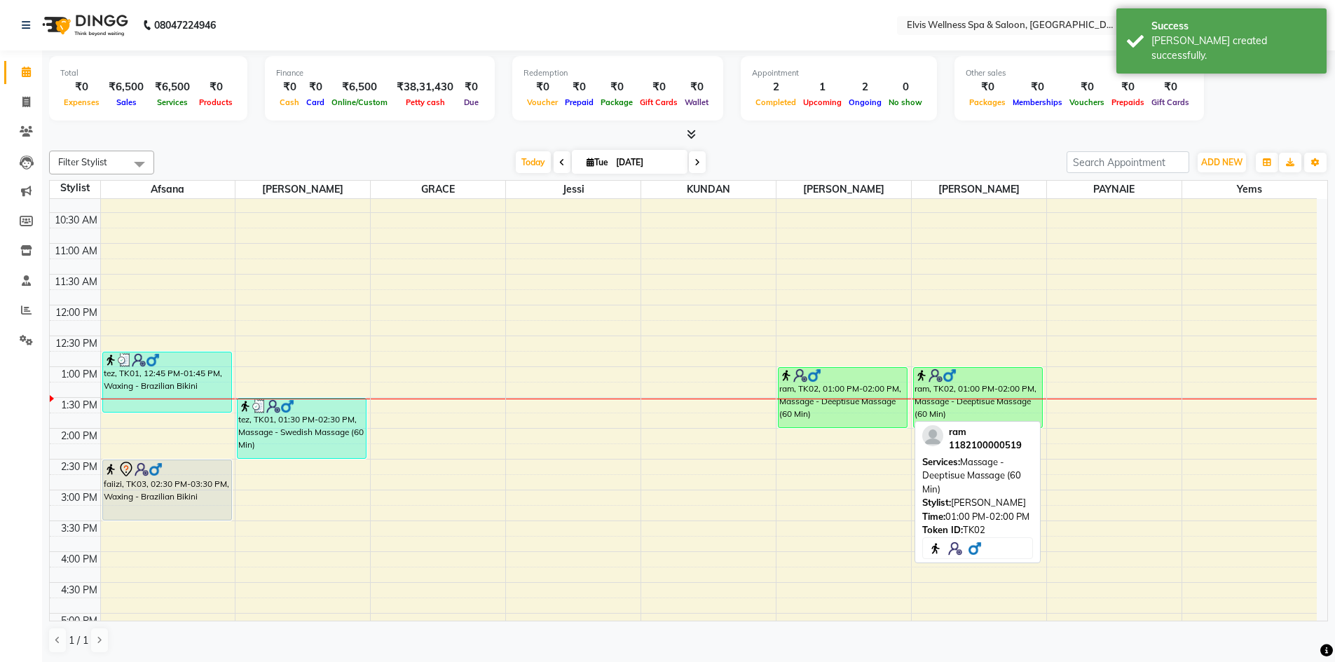
click at [854, 420] on div "ram, TK02, 01:00 PM-02:00 PM, Massage - Deeptisue Massage (60 Min)" at bounding box center [843, 398] width 128 height 60
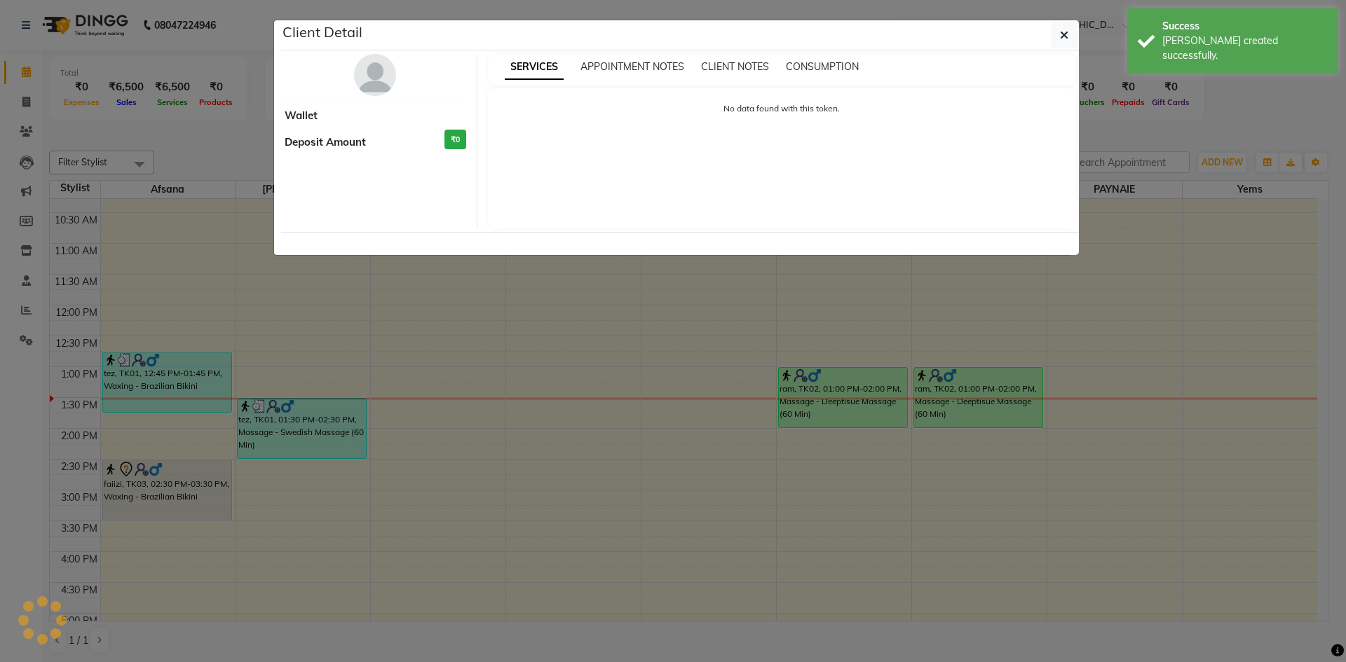
select select "1"
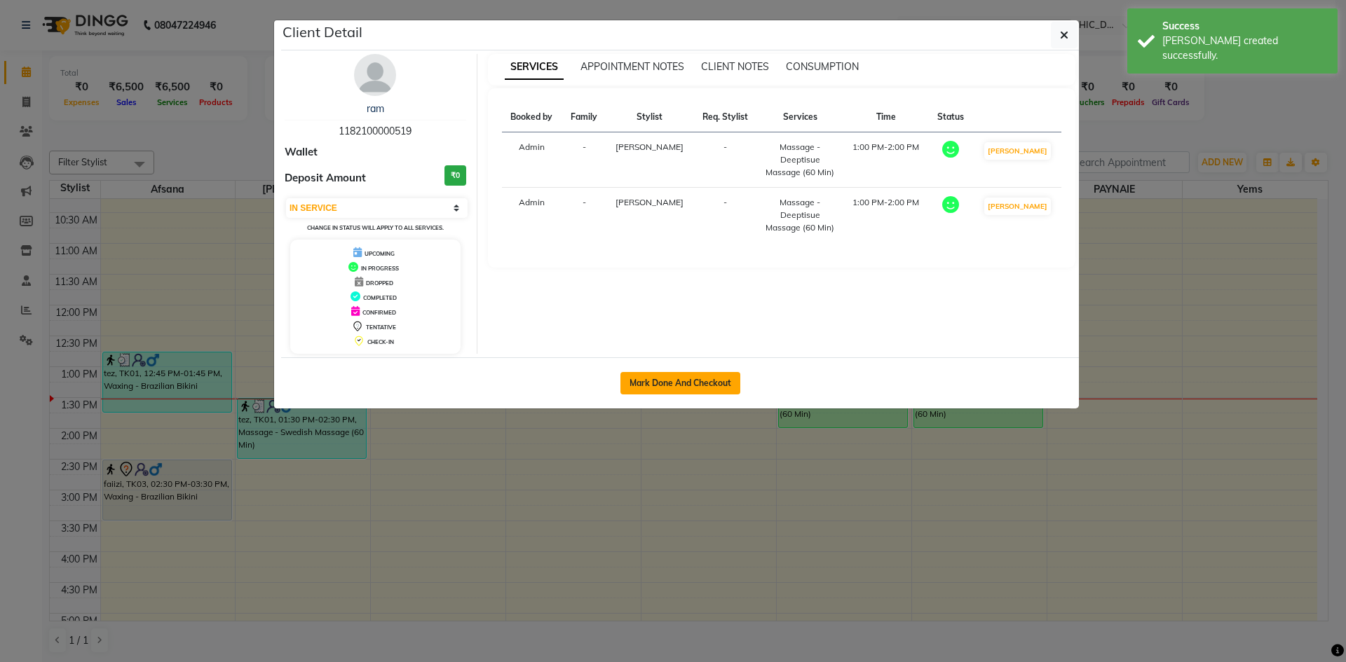
click at [689, 383] on button "Mark Done And Checkout" at bounding box center [680, 383] width 120 height 22
select select "service"
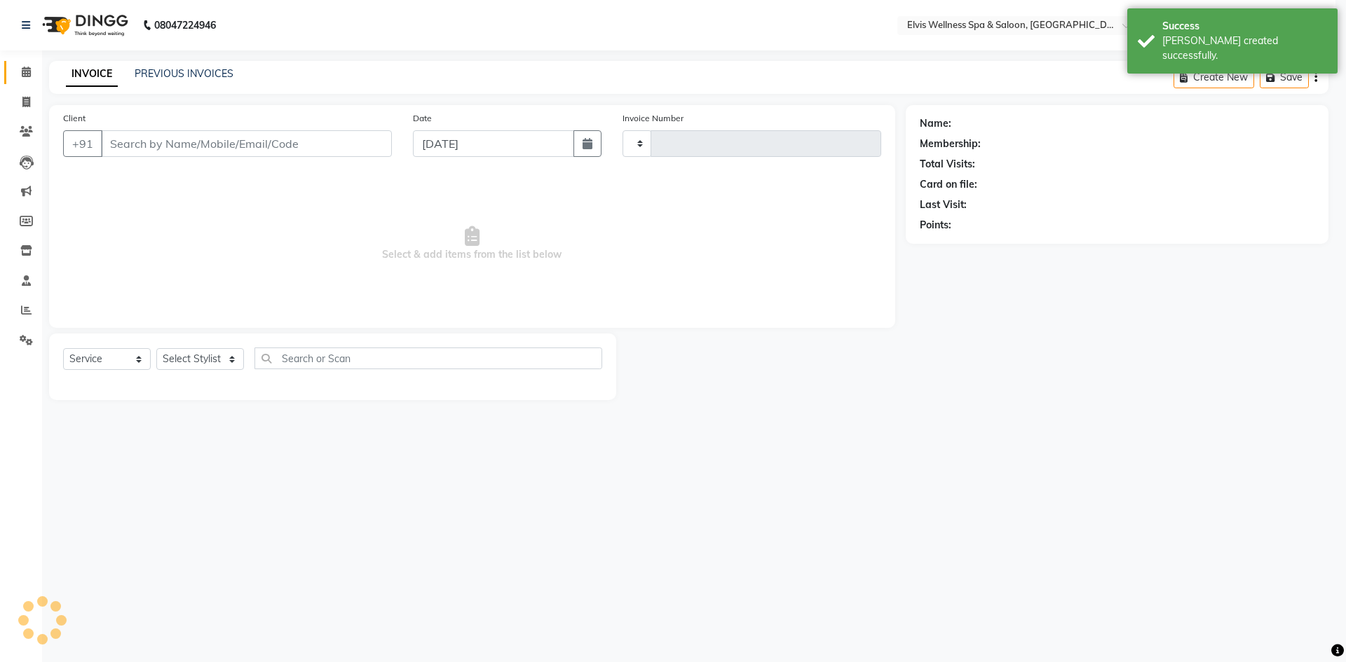
type input "1546"
select select "4399"
type input "1182100000519"
select select "89132"
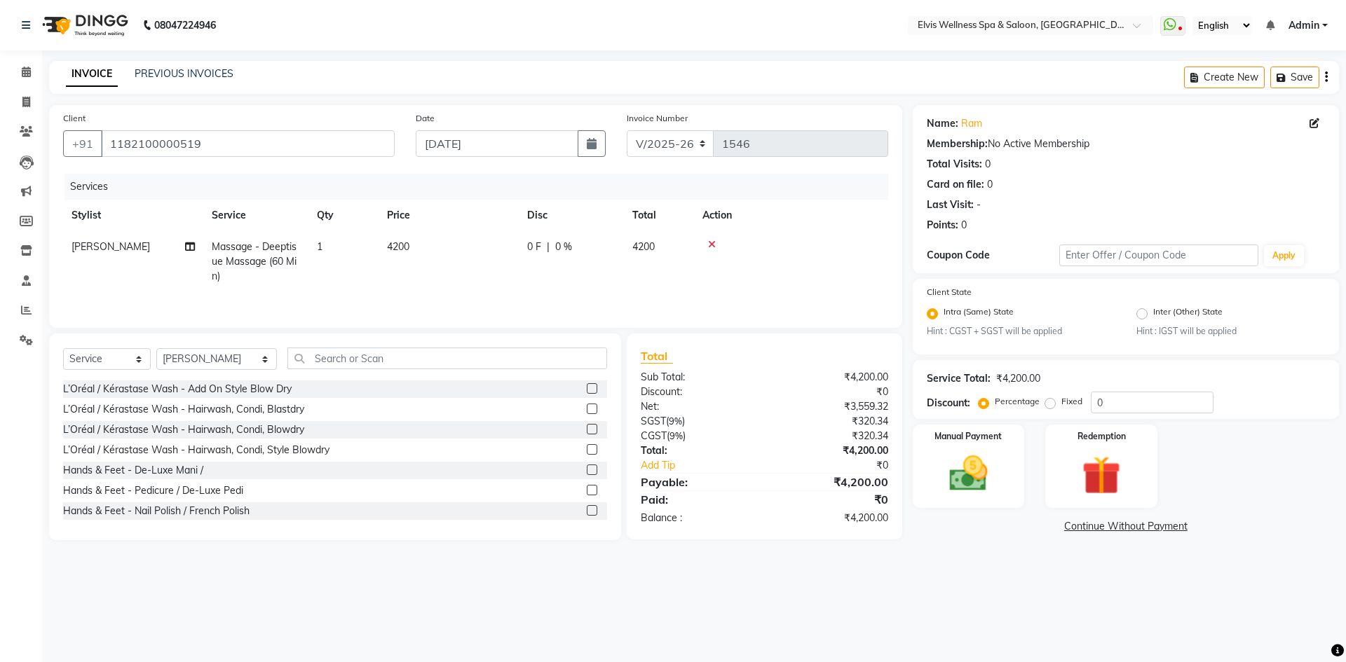
click at [402, 250] on span "4200" at bounding box center [398, 246] width 22 height 13
select select "89132"
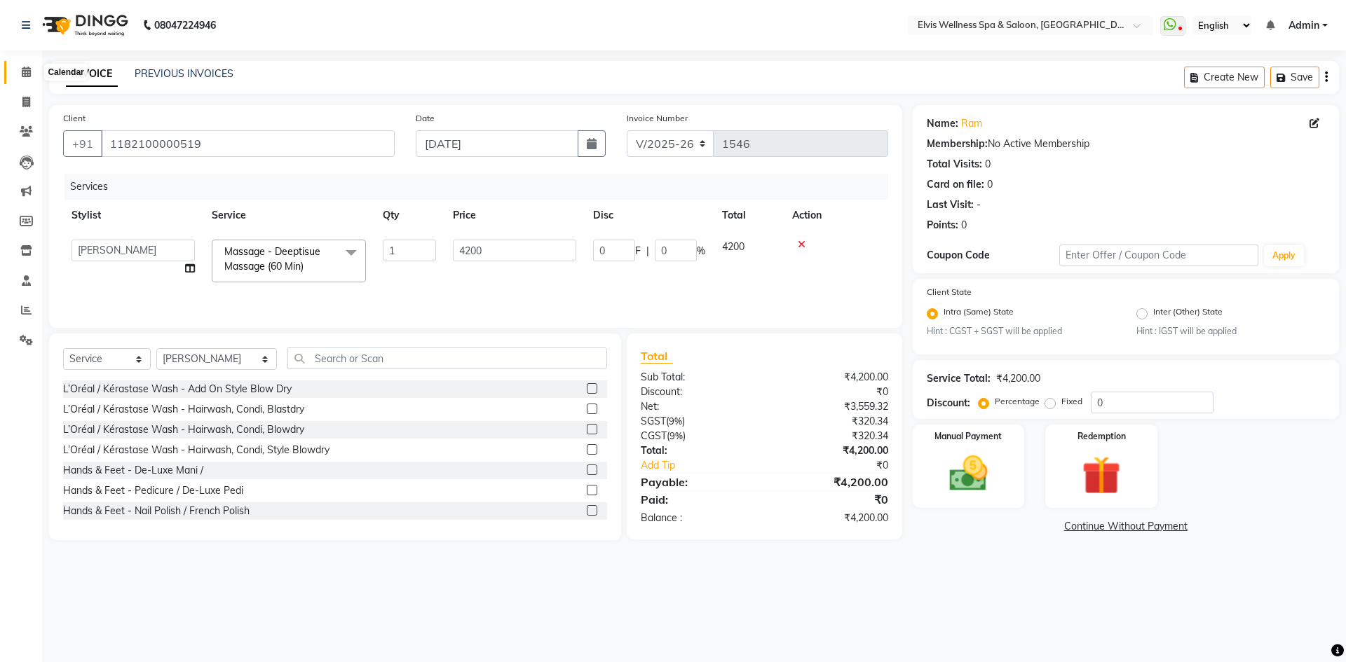
click at [25, 74] on icon at bounding box center [26, 72] width 9 height 11
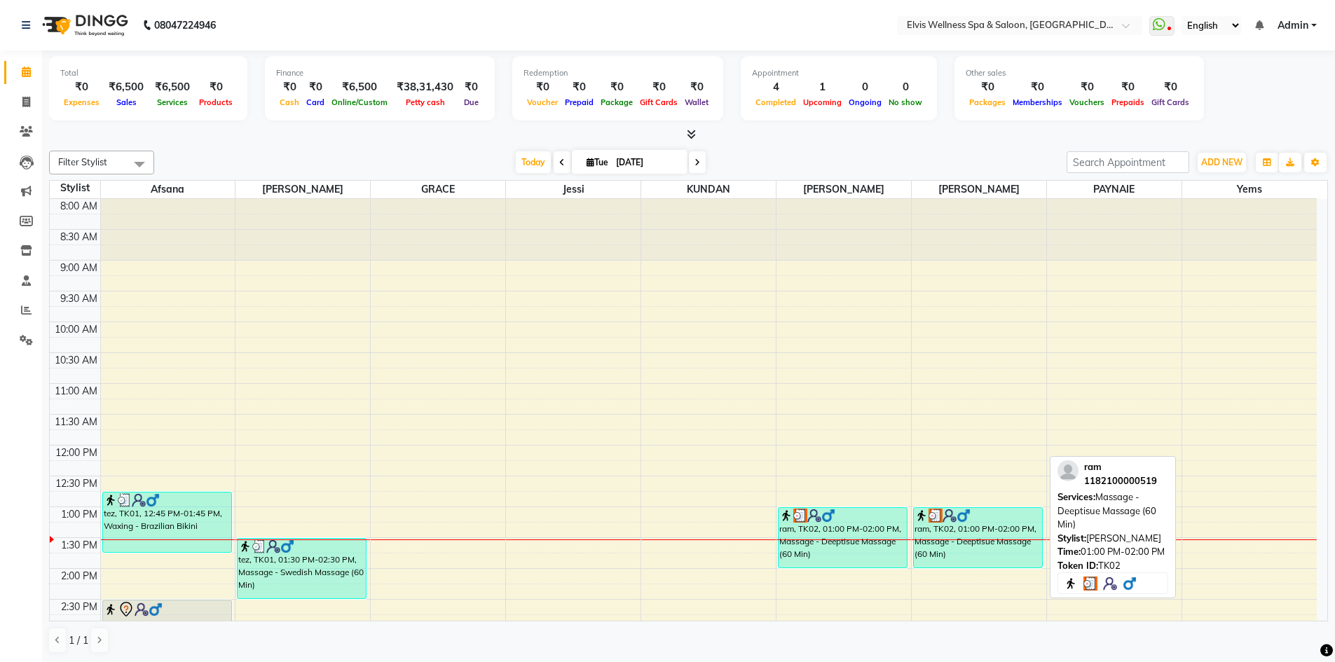
click at [960, 513] on img at bounding box center [964, 516] width 14 height 14
select select "3"
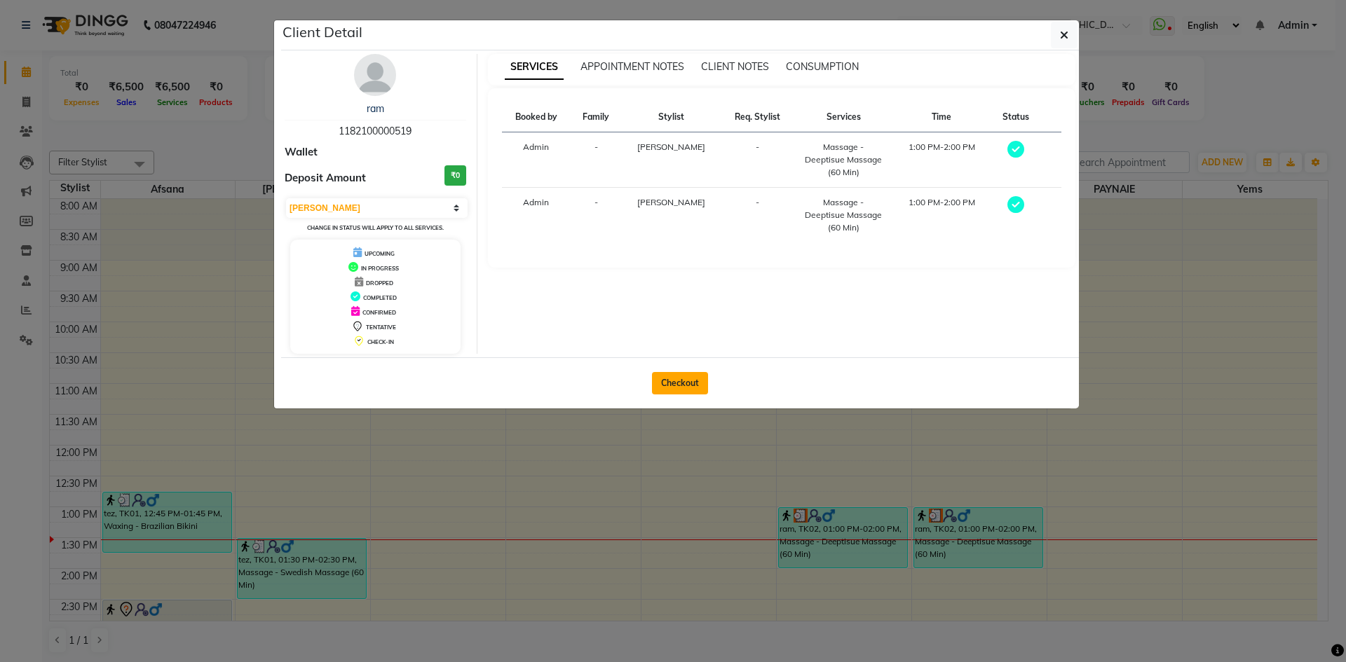
click at [688, 385] on button "Checkout" at bounding box center [680, 383] width 56 height 22
select select "4399"
select select "service"
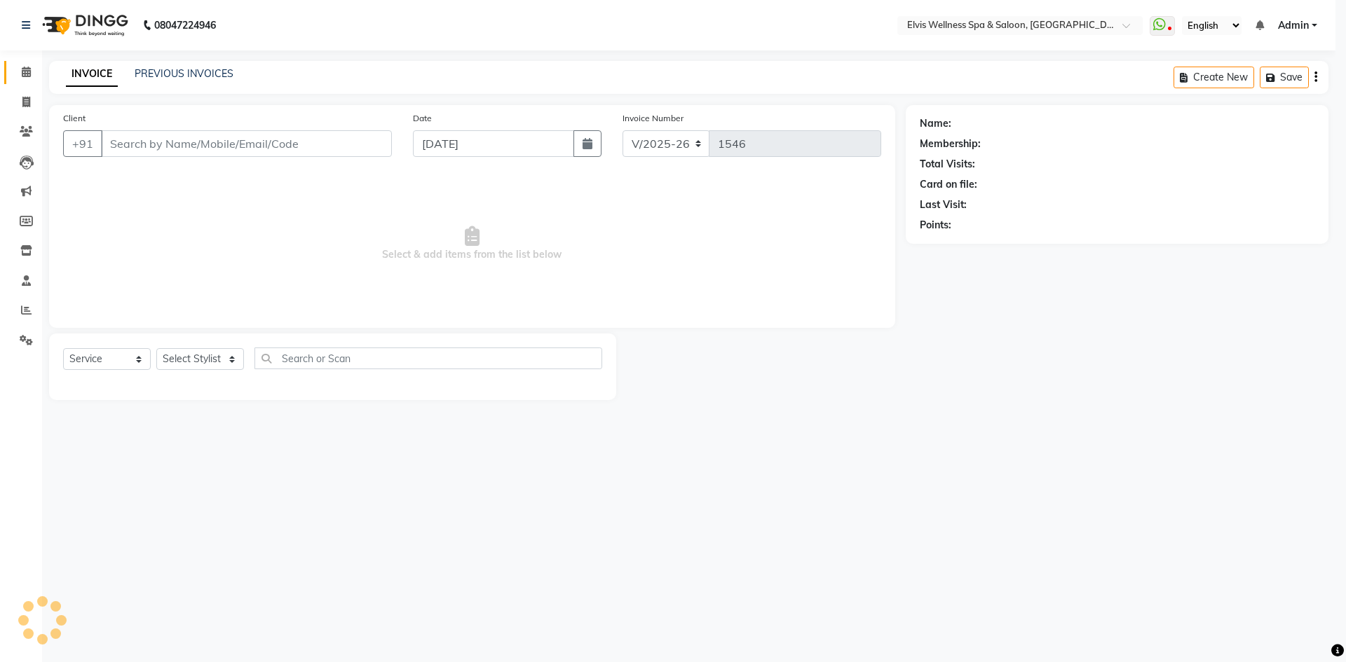
type input "1182100000519"
select select "89132"
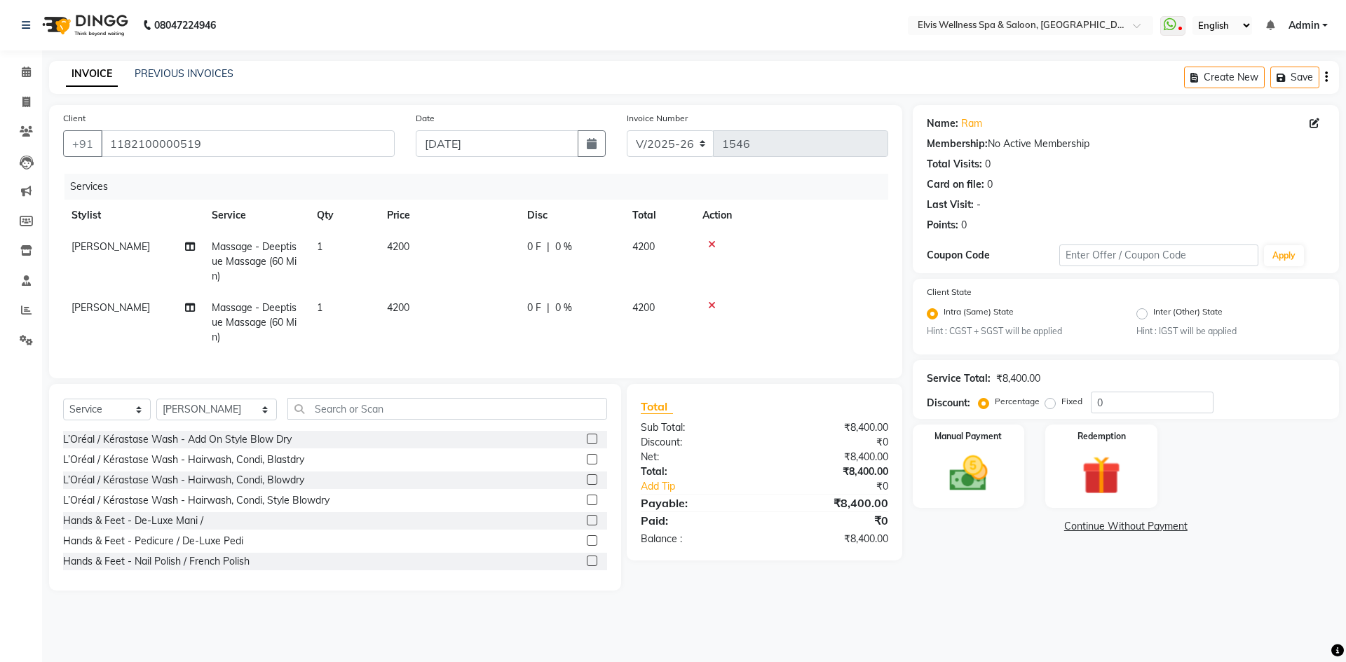
click at [385, 249] on td "4200" at bounding box center [448, 261] width 140 height 61
select select "62458"
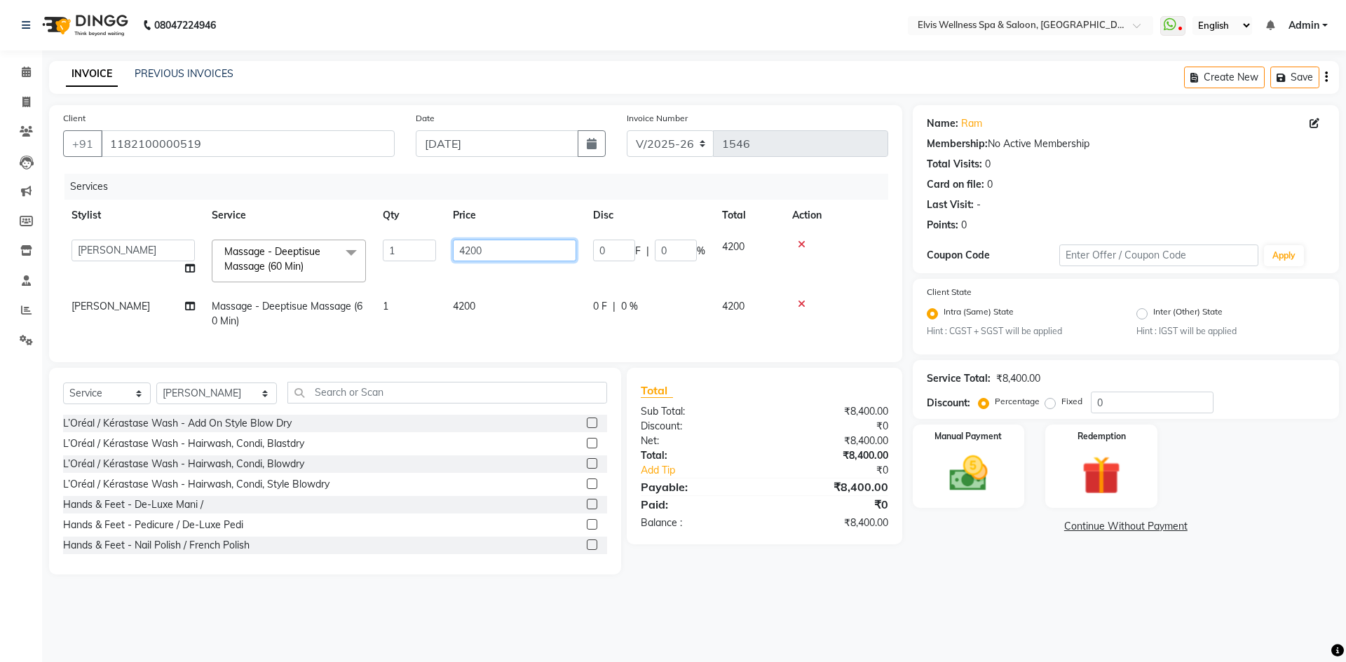
click at [470, 251] on input "4200" at bounding box center [514, 251] width 123 height 22
type input "3300"
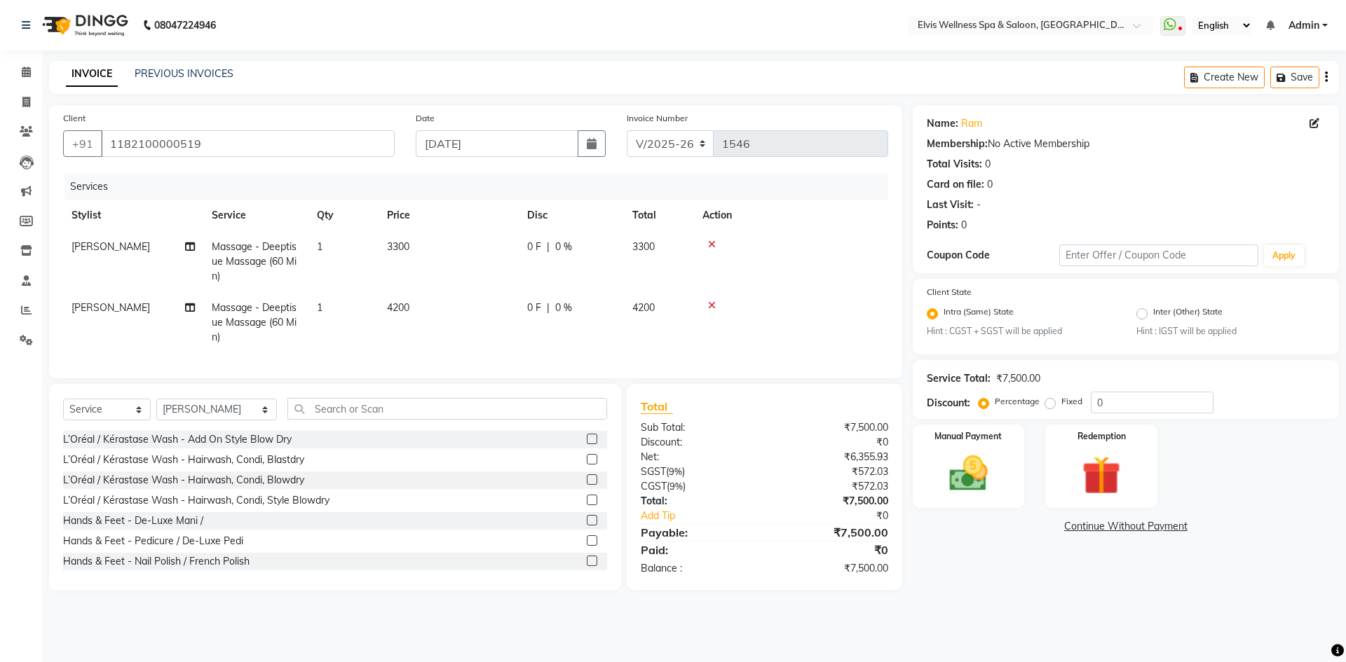
click at [466, 308] on td "4200" at bounding box center [448, 322] width 140 height 61
select select "89132"
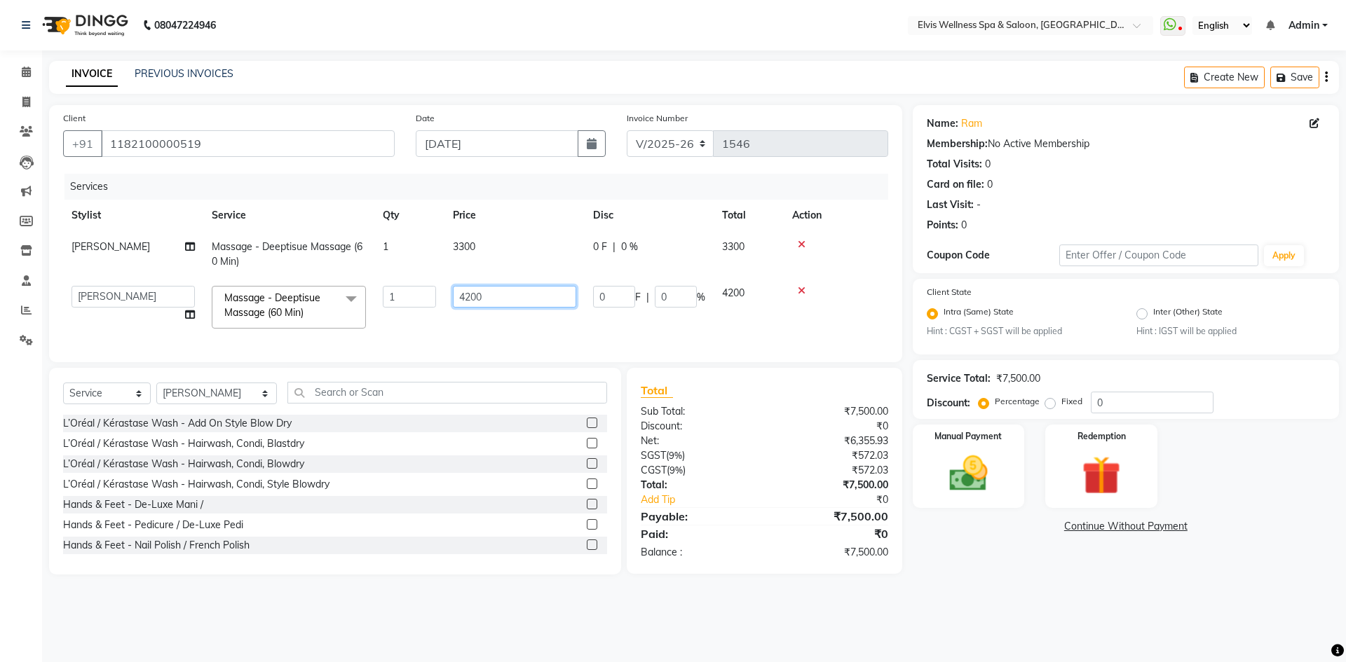
click at [472, 299] on input "4200" at bounding box center [514, 297] width 123 height 22
type input "3300"
click at [996, 464] on img at bounding box center [968, 474] width 65 height 46
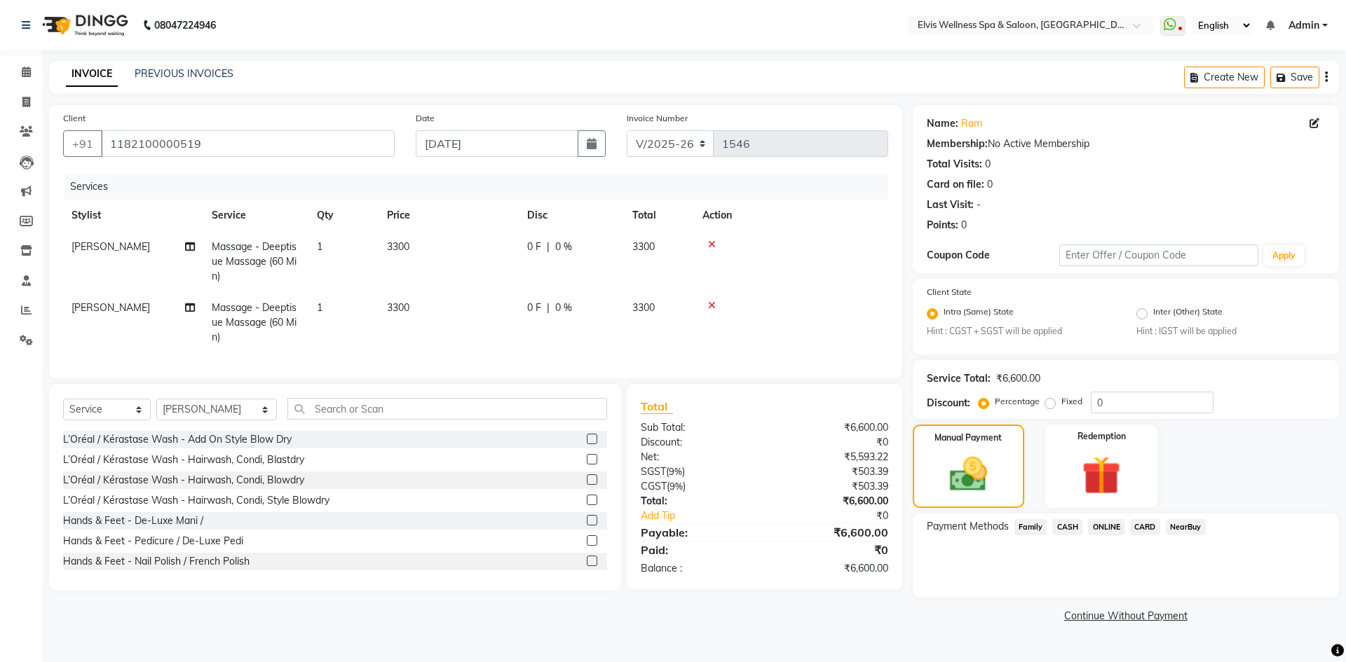
click at [1110, 525] on span "ONLINE" at bounding box center [1106, 527] width 36 height 16
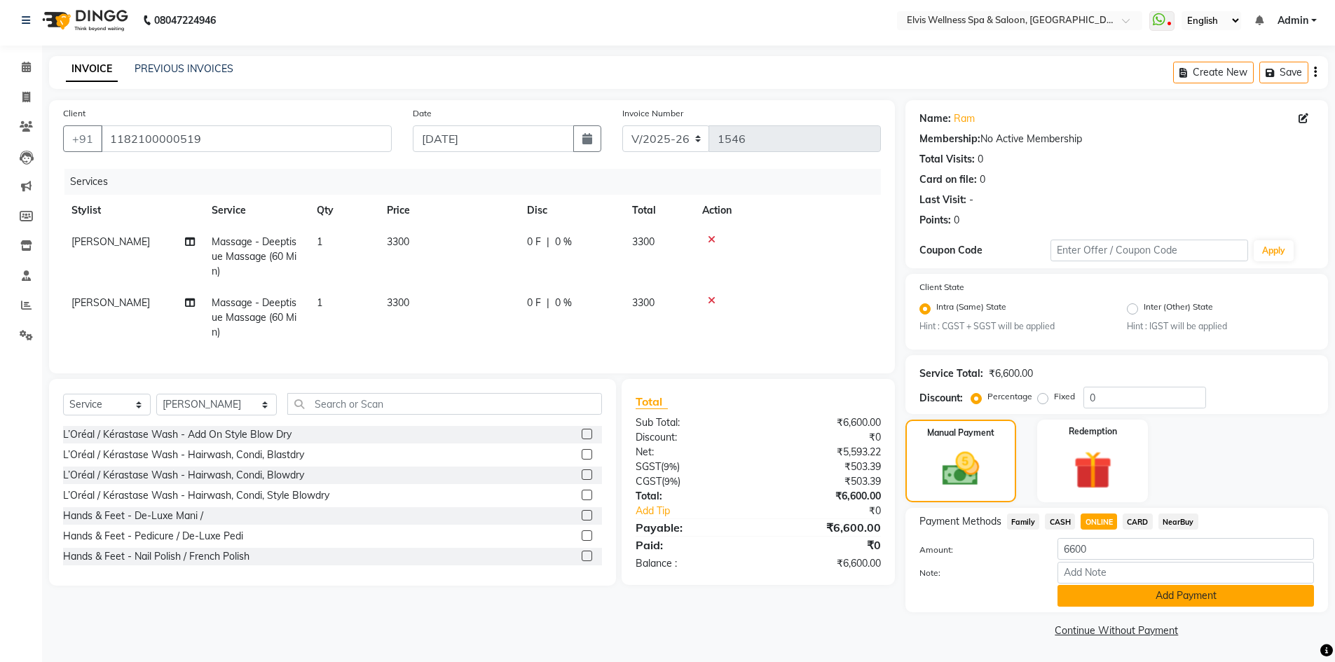
click at [1098, 594] on button "Add Payment" at bounding box center [1186, 596] width 257 height 22
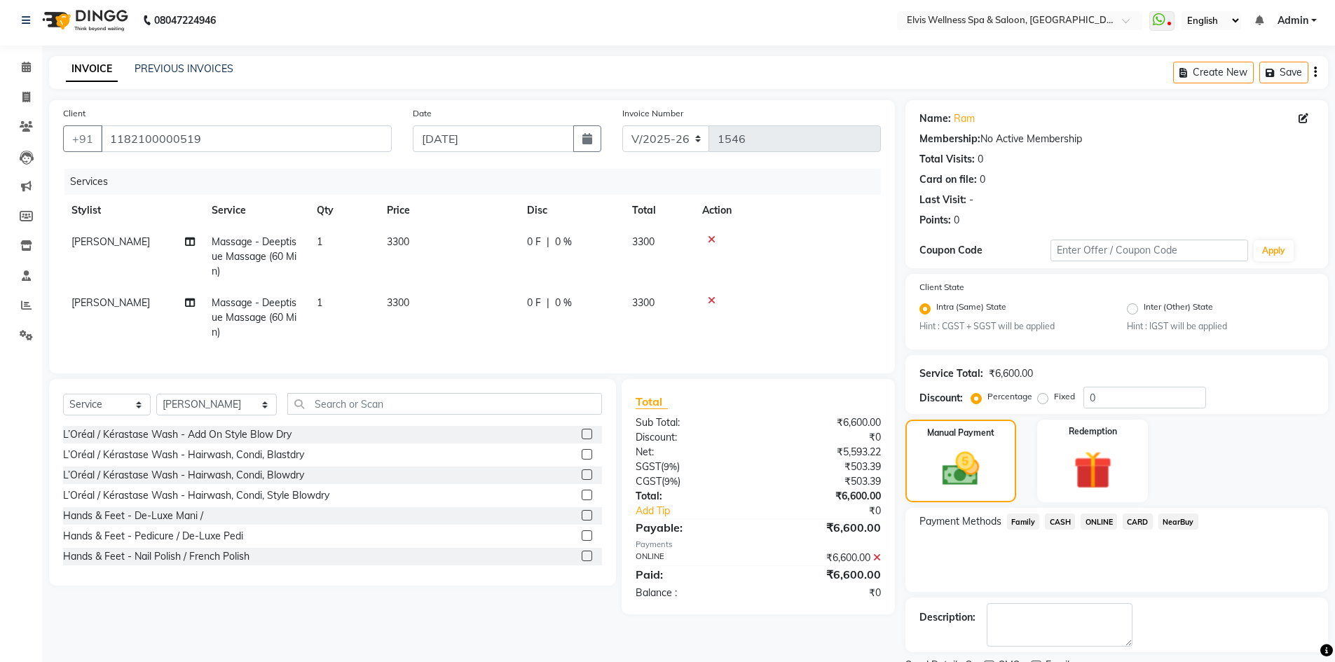
scroll to position [64, 0]
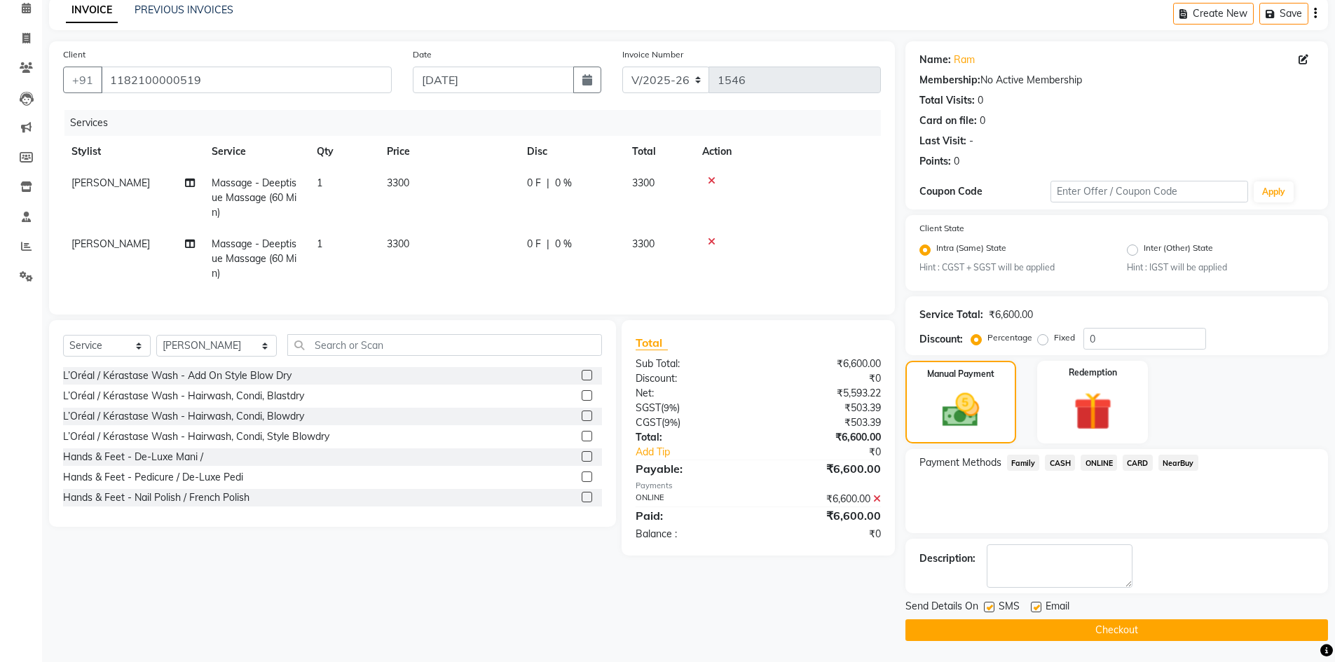
click at [988, 610] on label at bounding box center [989, 607] width 11 height 11
click at [988, 610] on input "checkbox" at bounding box center [988, 607] width 9 height 9
checkbox input "false"
click at [1038, 608] on label at bounding box center [1036, 607] width 11 height 11
click at [1038, 608] on input "checkbox" at bounding box center [1035, 607] width 9 height 9
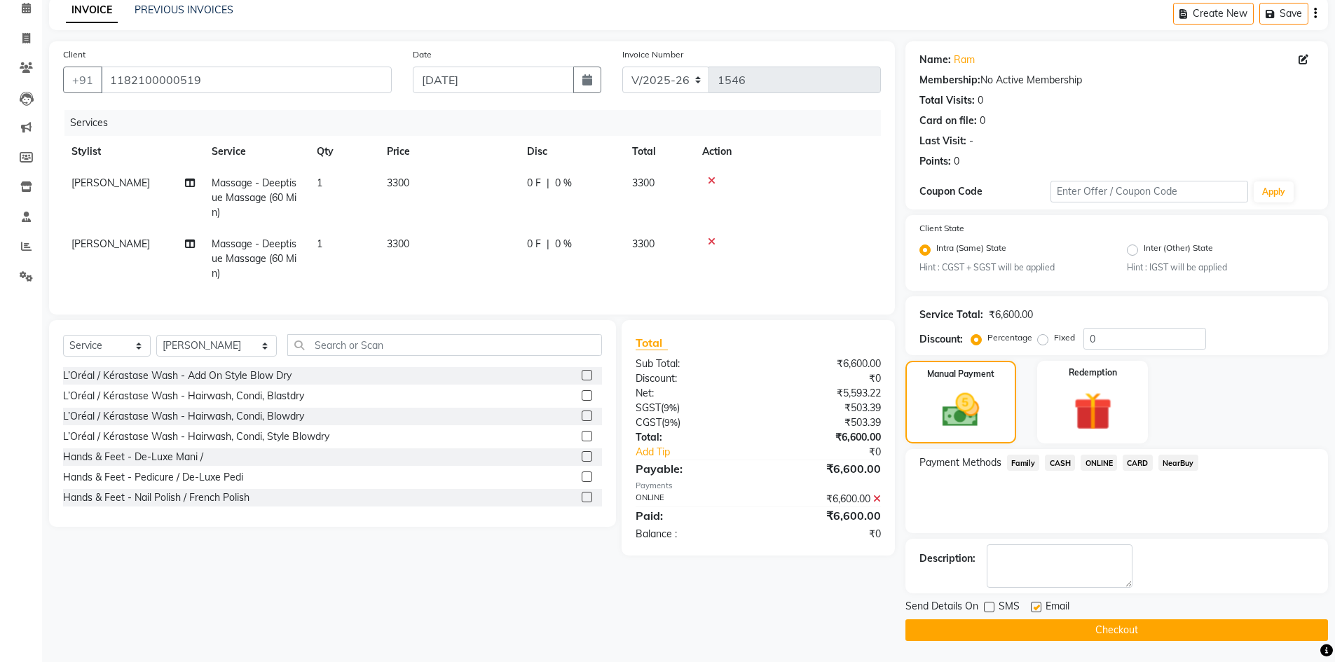
checkbox input "false"
click at [1062, 637] on button "Checkout" at bounding box center [1117, 631] width 423 height 22
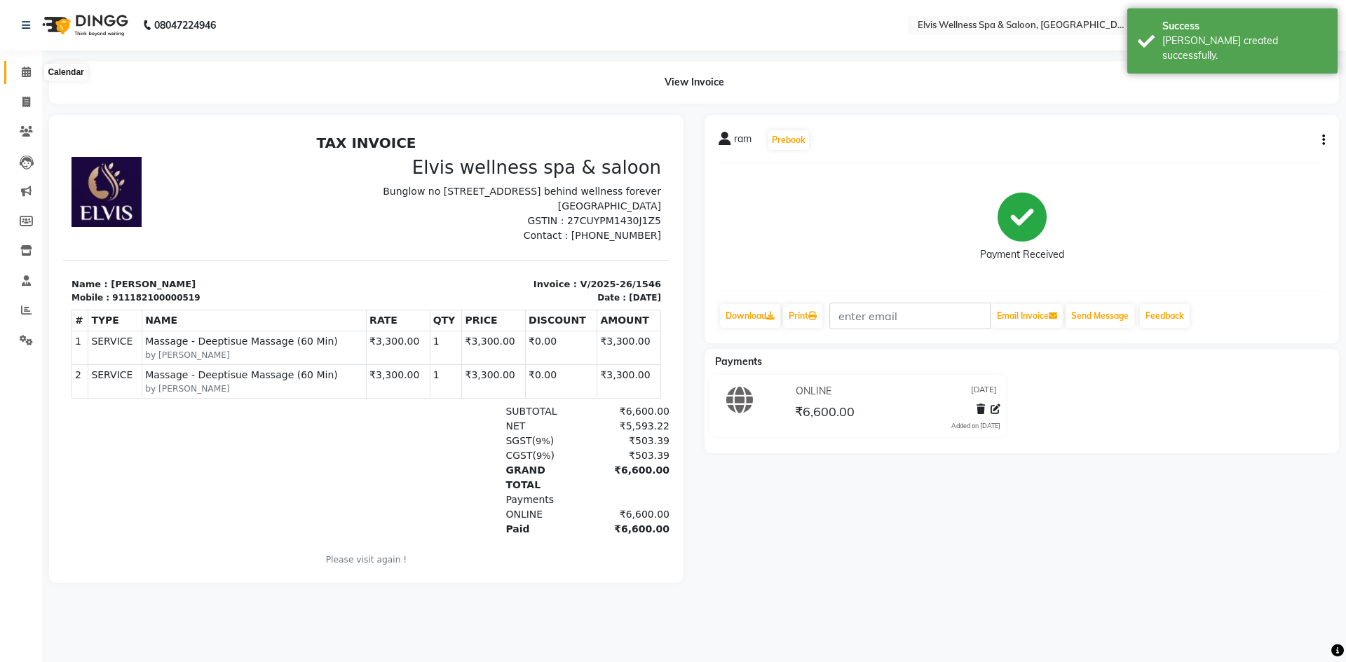
click at [22, 74] on icon at bounding box center [26, 72] width 9 height 11
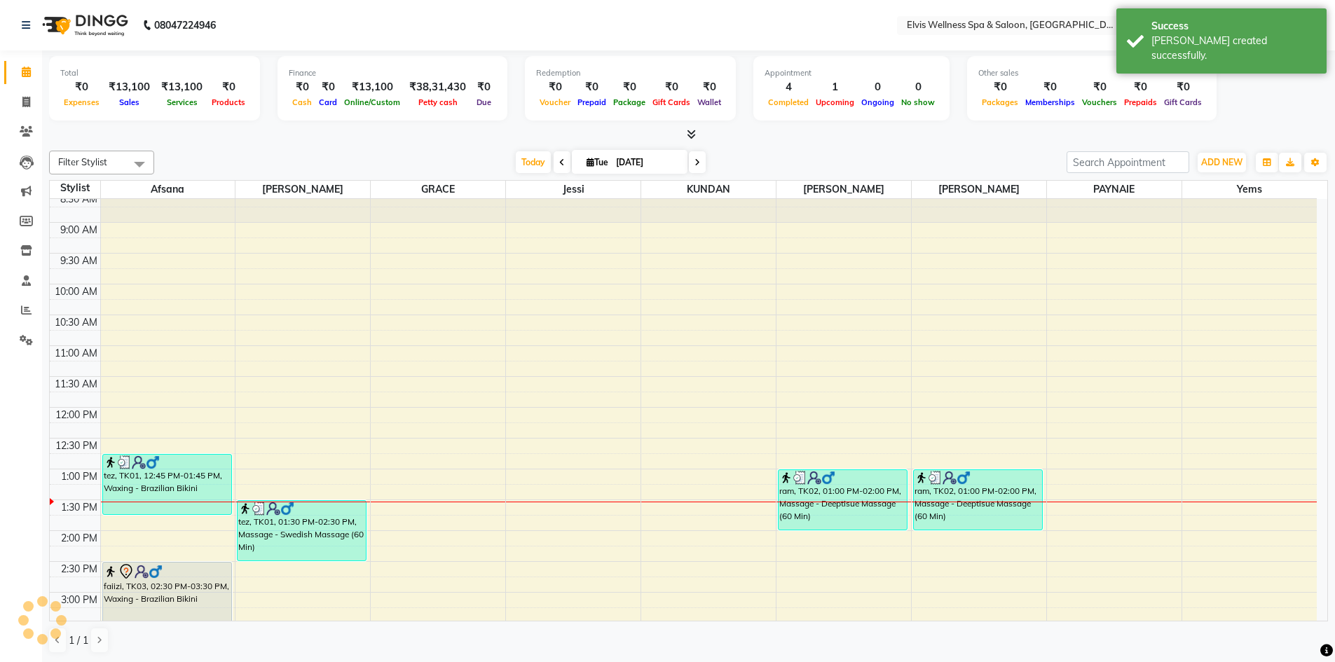
scroll to position [70, 0]
